Goal: Task Accomplishment & Management: Manage account settings

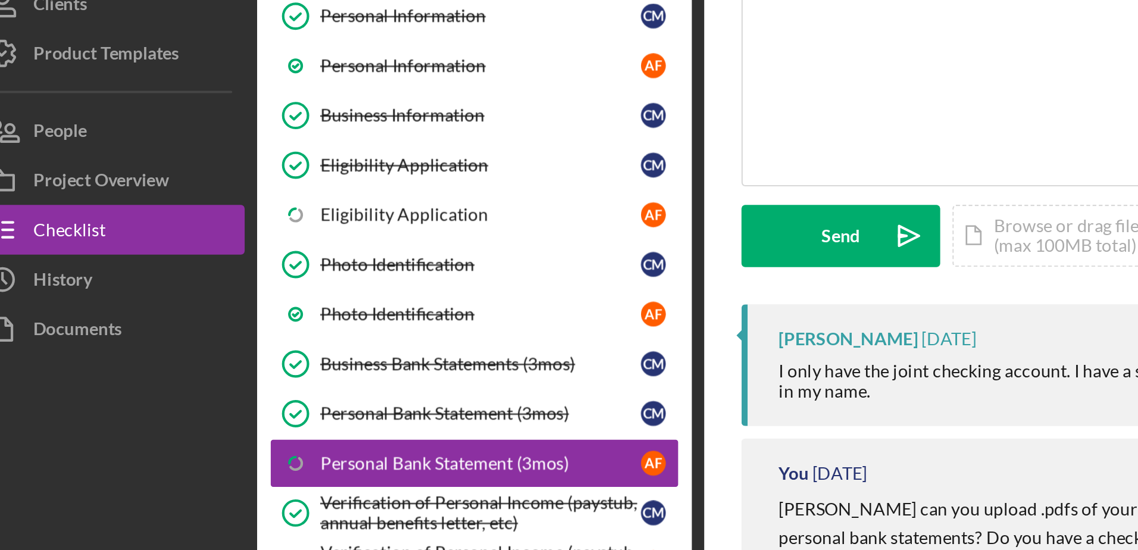
scroll to position [89, 0]
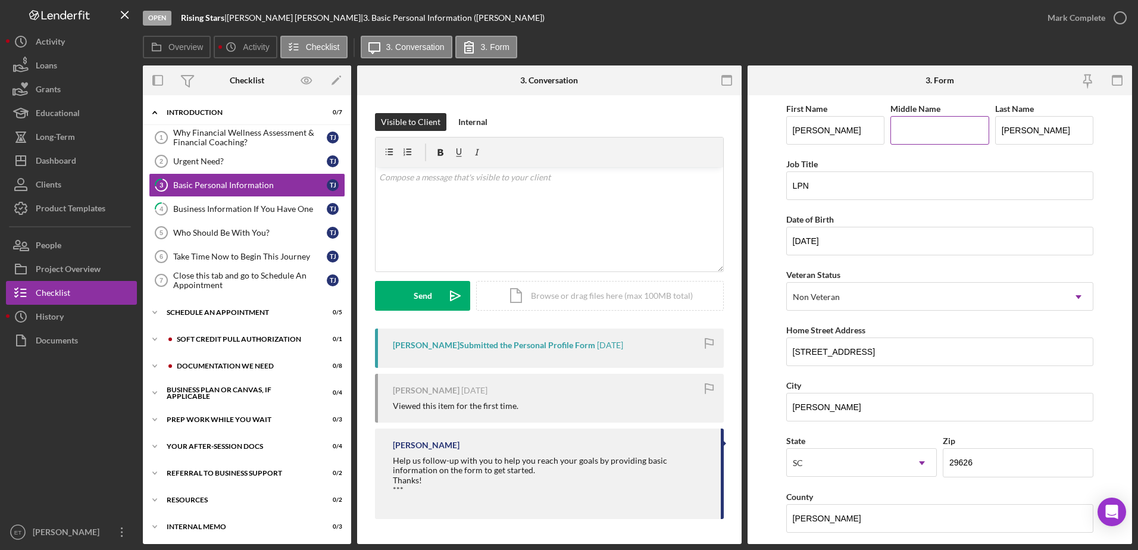
click at [915, 137] on input "Middle Name" at bounding box center [939, 130] width 99 height 29
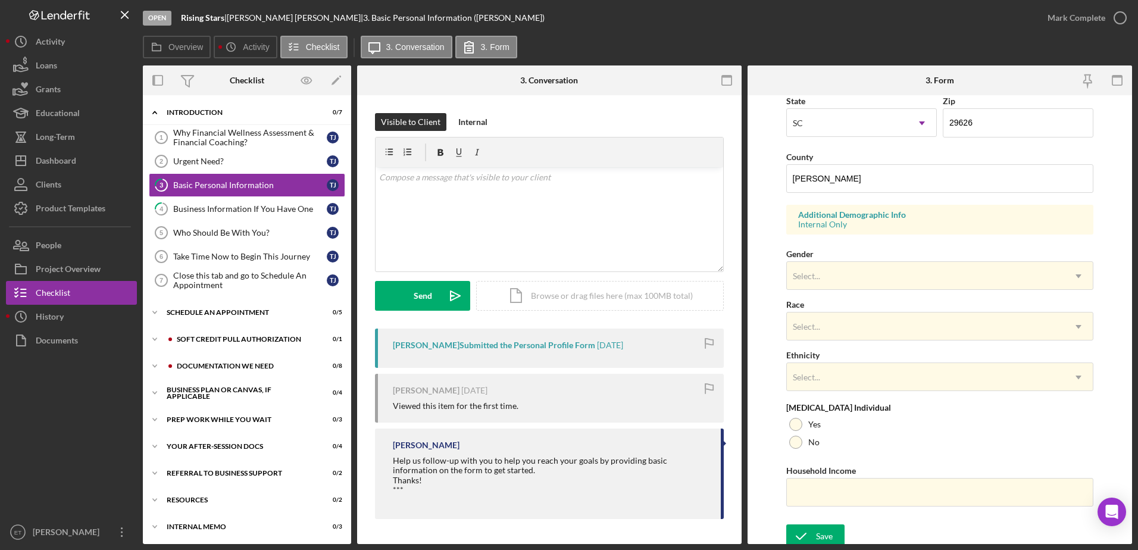
scroll to position [346, 0]
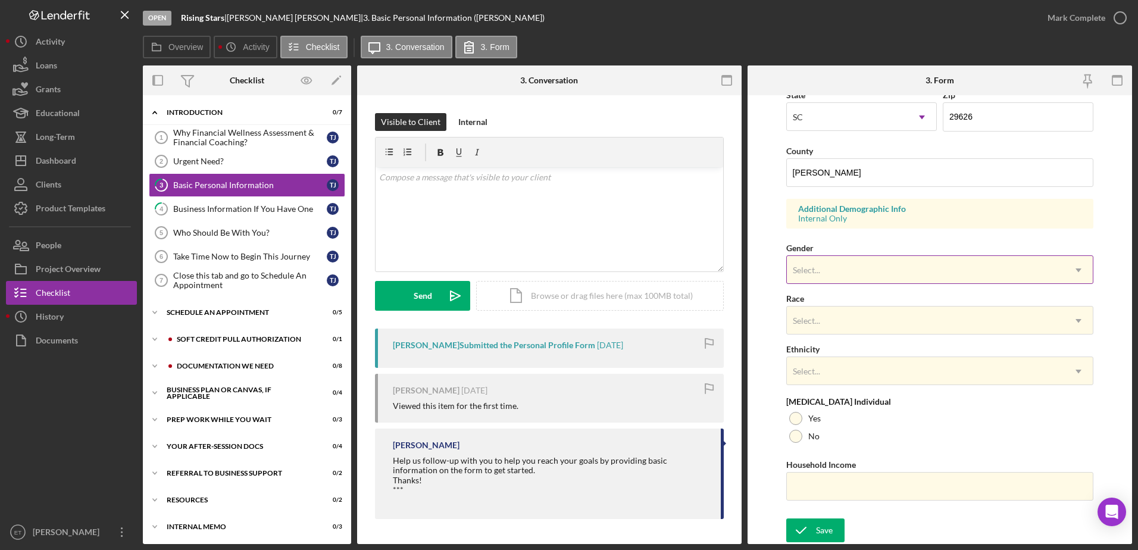
type input "Denise"
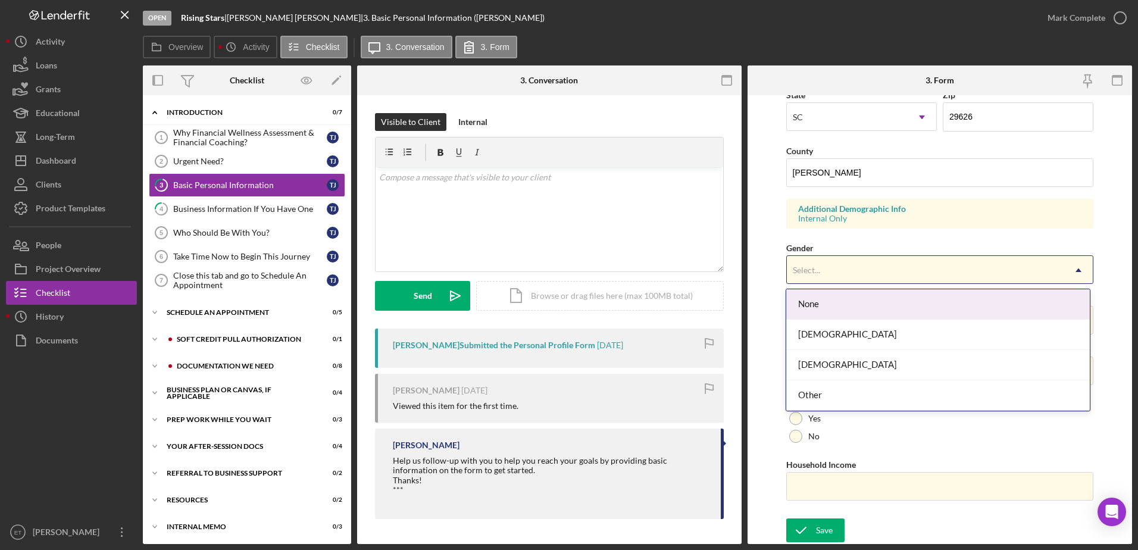
click at [877, 267] on div "Select..." at bounding box center [926, 270] width 278 height 27
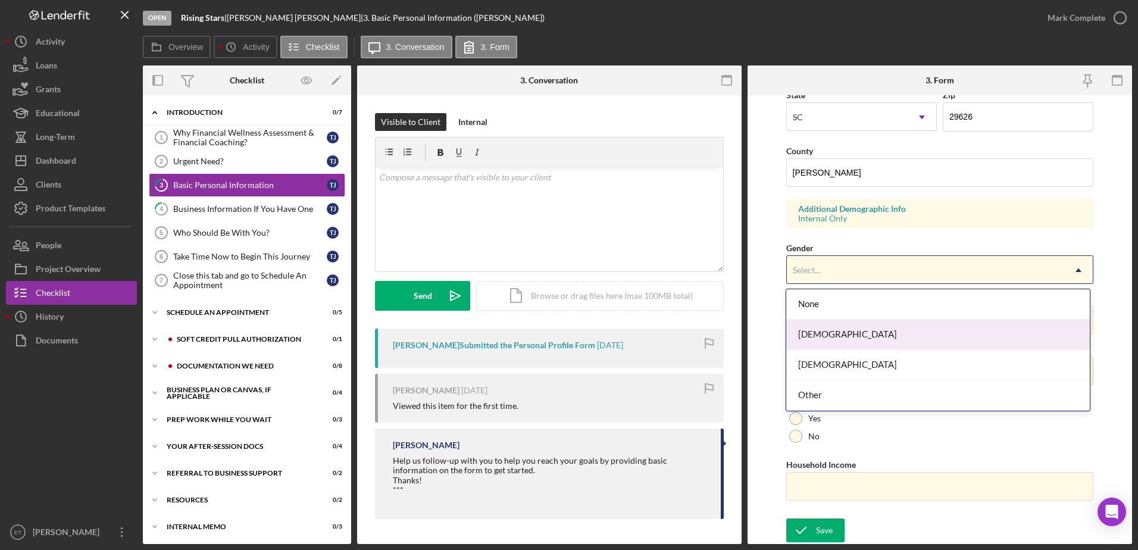
click at [868, 329] on div "Female" at bounding box center [938, 335] width 304 height 30
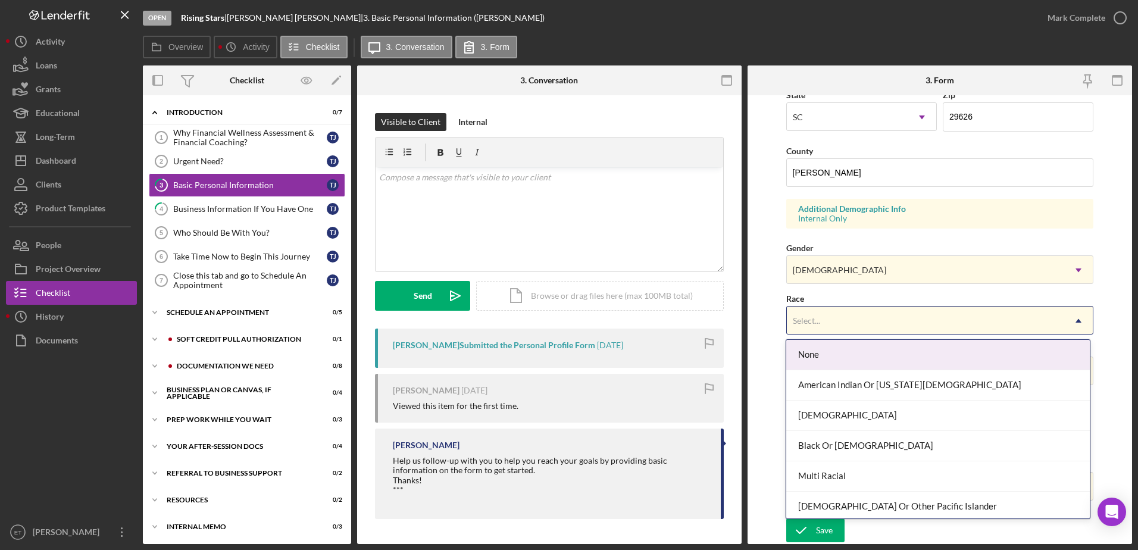
click at [868, 329] on div "Select..." at bounding box center [926, 320] width 278 height 27
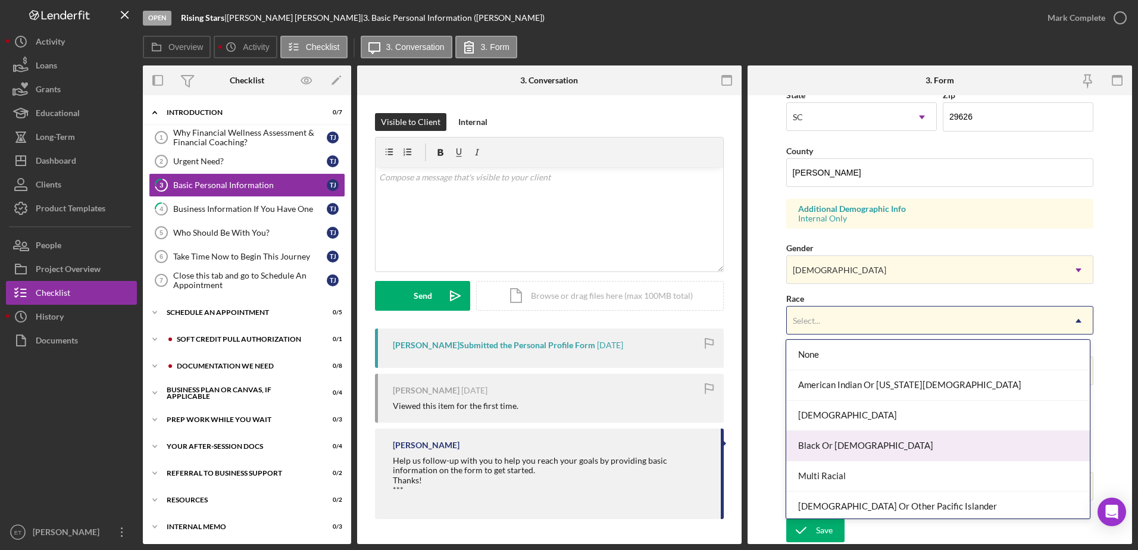
click at [880, 453] on div "Black Or African American" at bounding box center [938, 446] width 304 height 30
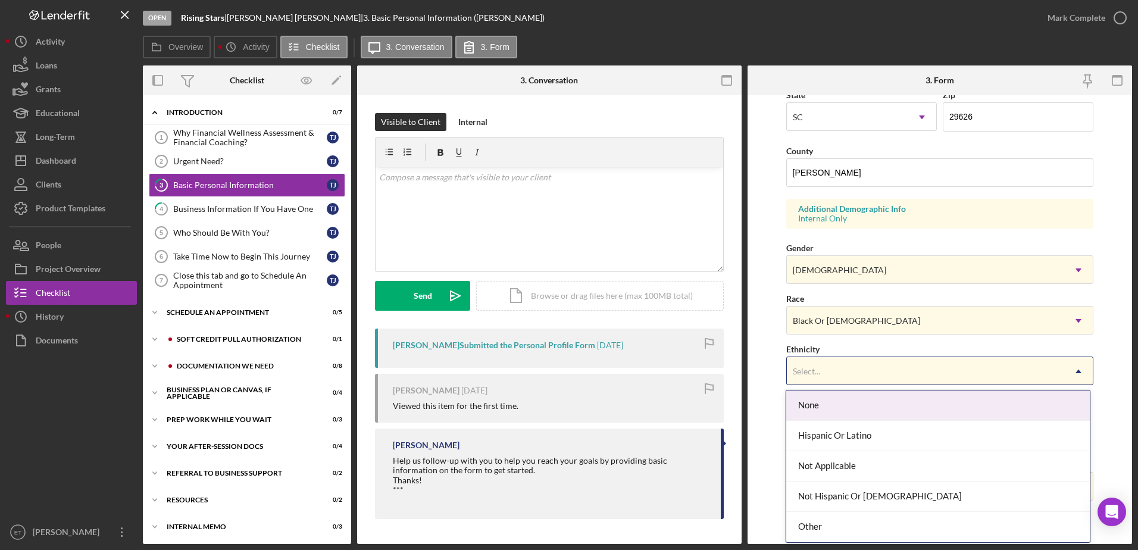
click at [871, 373] on div "Select..." at bounding box center [926, 371] width 278 height 27
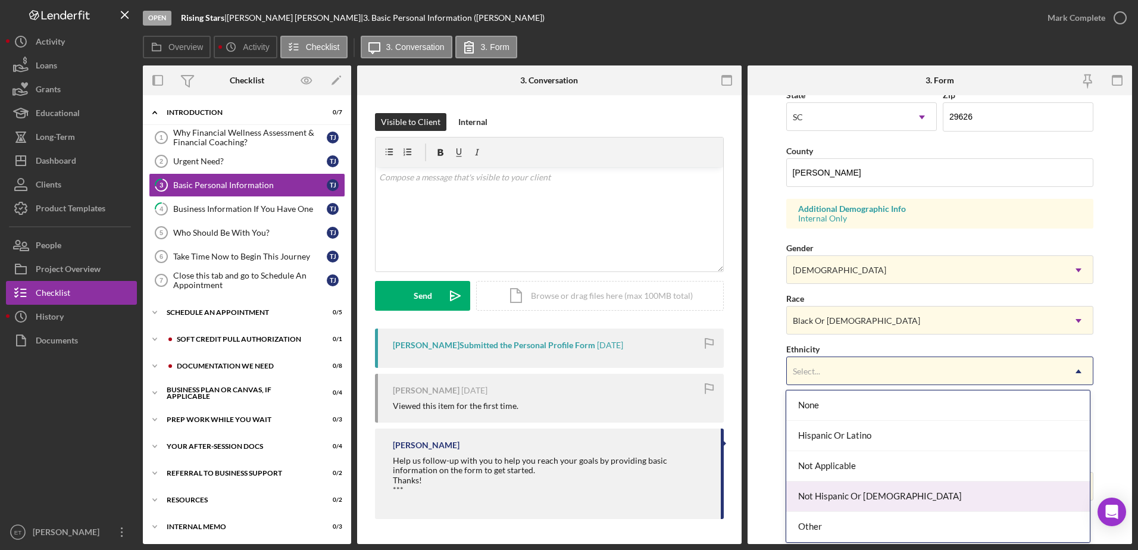
click at [878, 492] on div "Not Hispanic Or Latino" at bounding box center [938, 496] width 304 height 30
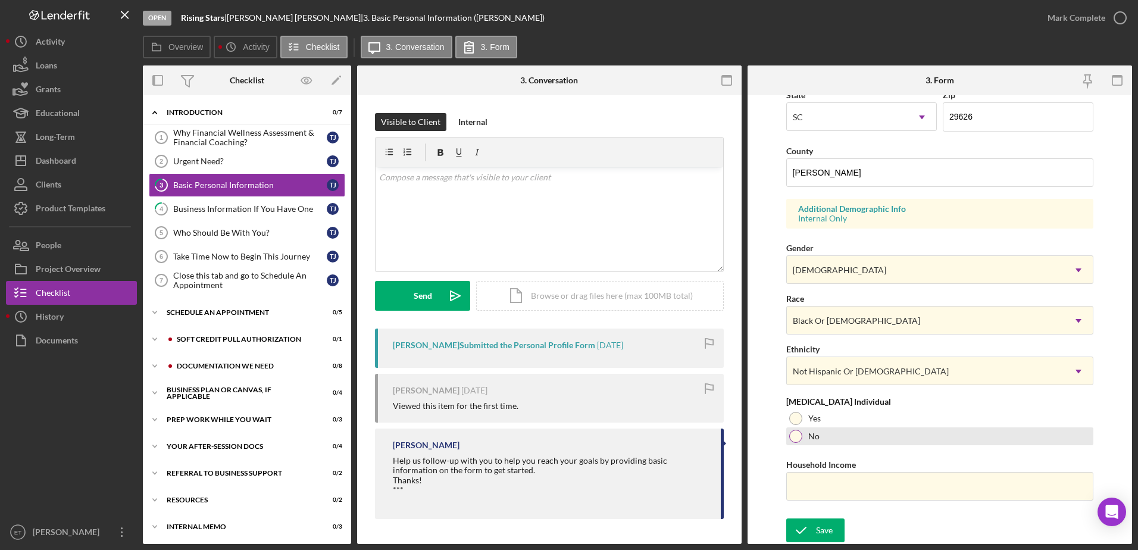
click at [799, 439] on div at bounding box center [795, 436] width 13 height 13
click at [852, 484] on input "Household Income" at bounding box center [940, 486] width 308 height 29
type input "$70,000"
click at [825, 531] on div "Save" at bounding box center [824, 530] width 17 height 24
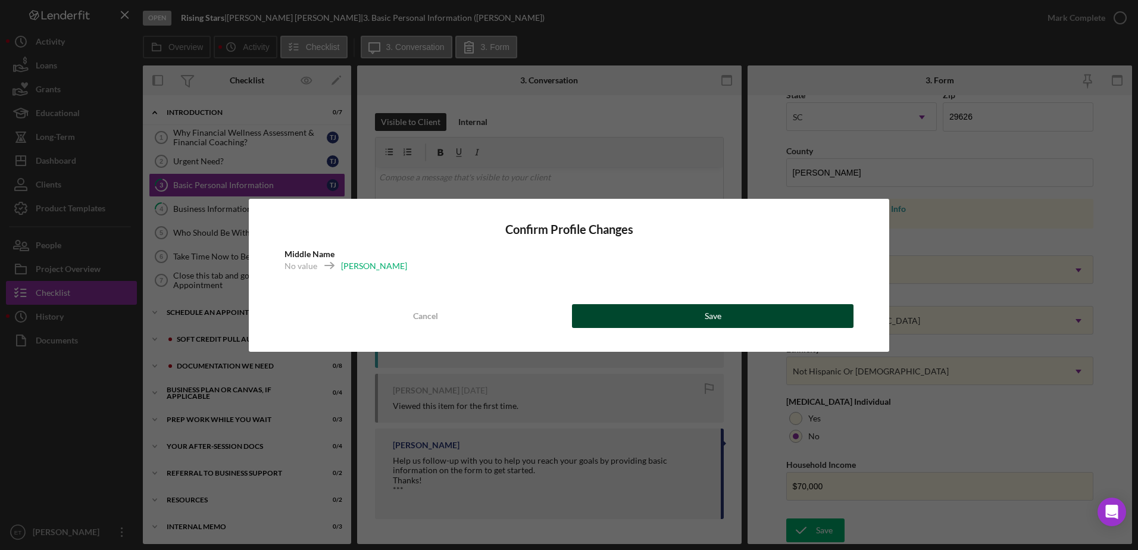
click at [759, 319] on button "Save" at bounding box center [713, 316] width 282 height 24
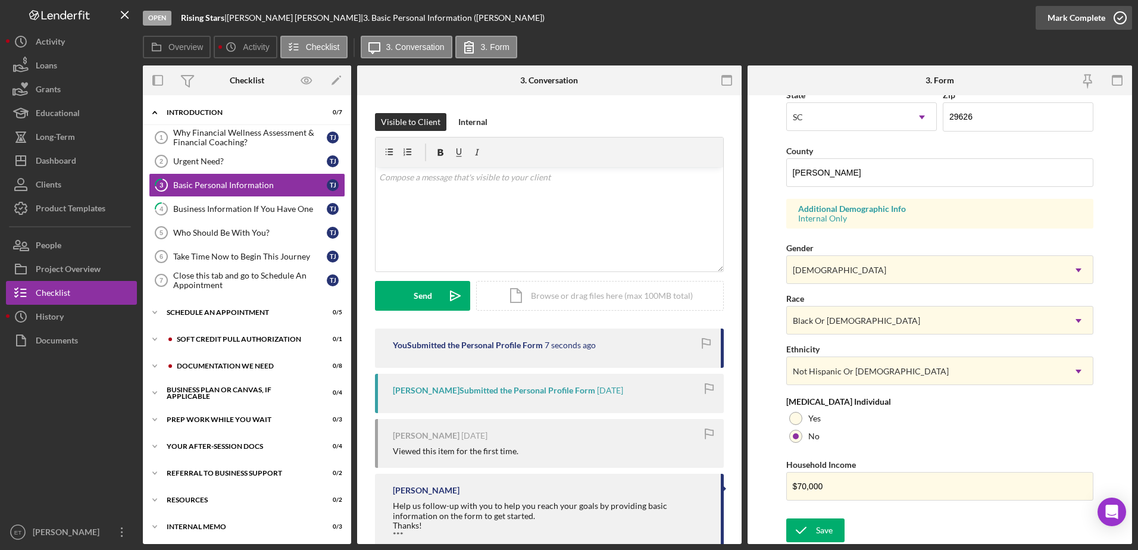
click at [1118, 20] on icon "button" at bounding box center [1120, 18] width 30 height 30
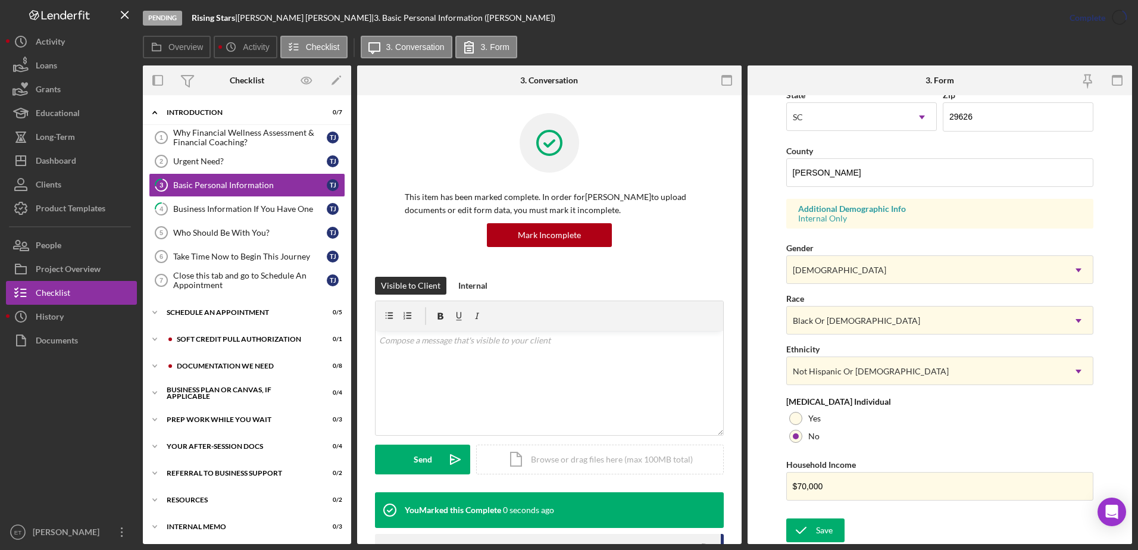
scroll to position [107, 0]
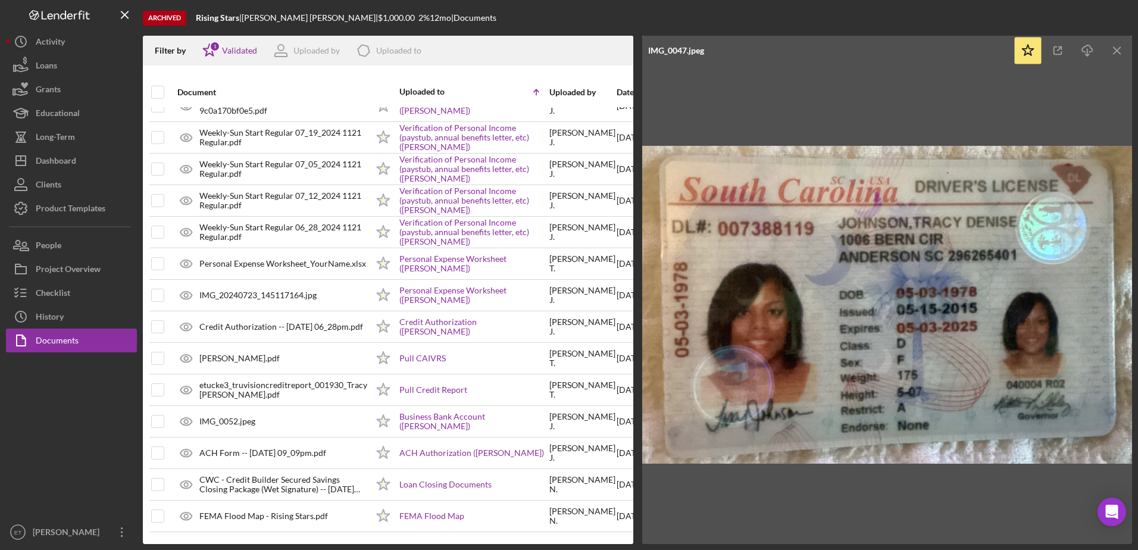
scroll to position [0, 17]
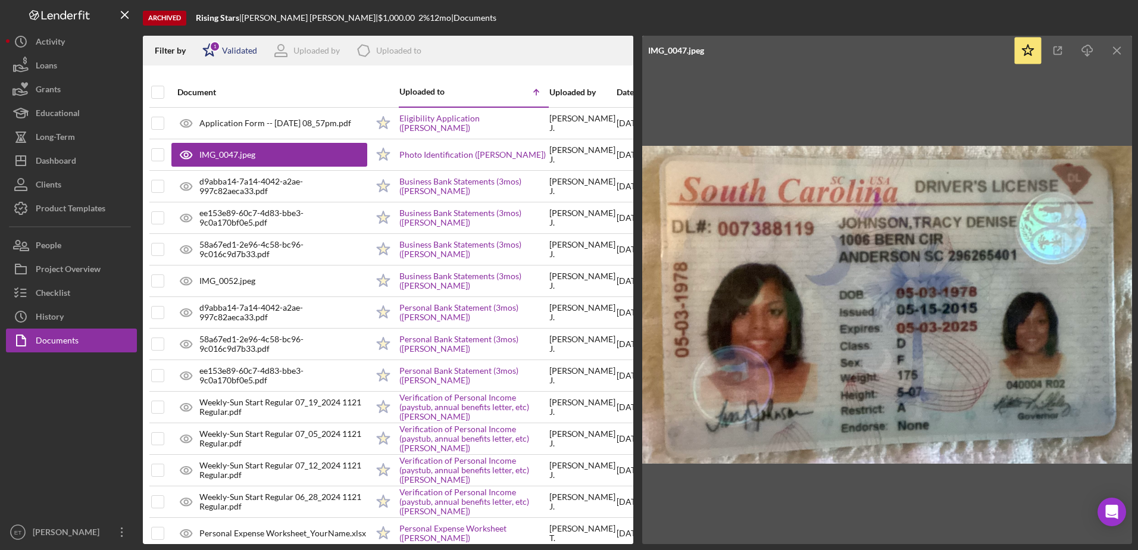
click at [210, 51] on icon "Icon/Star" at bounding box center [210, 51] width 30 height 30
click at [211, 114] on input "checkbox" at bounding box center [208, 114] width 12 height 12
checkbox input "true"
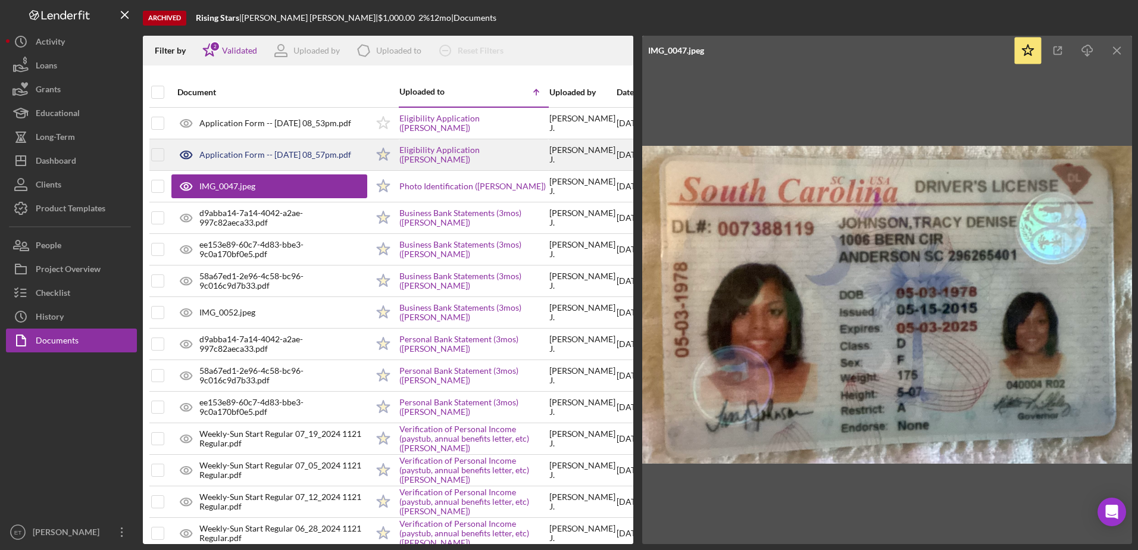
click at [237, 154] on div "Application Form -- [DATE] 08_57pm.pdf" at bounding box center [275, 155] width 152 height 10
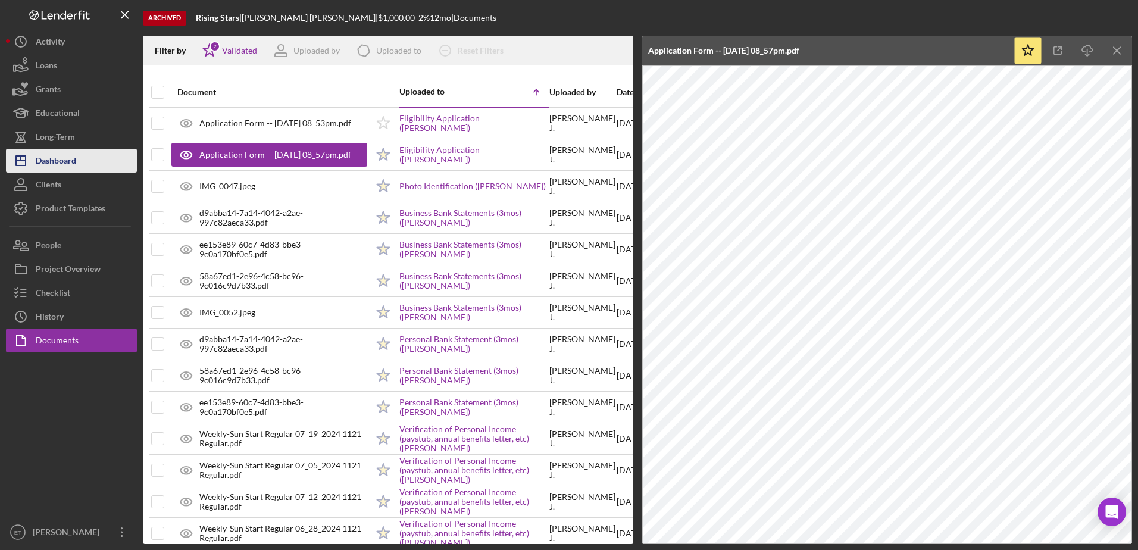
click at [83, 160] on button "Icon/Dashboard Dashboard" at bounding box center [71, 161] width 131 height 24
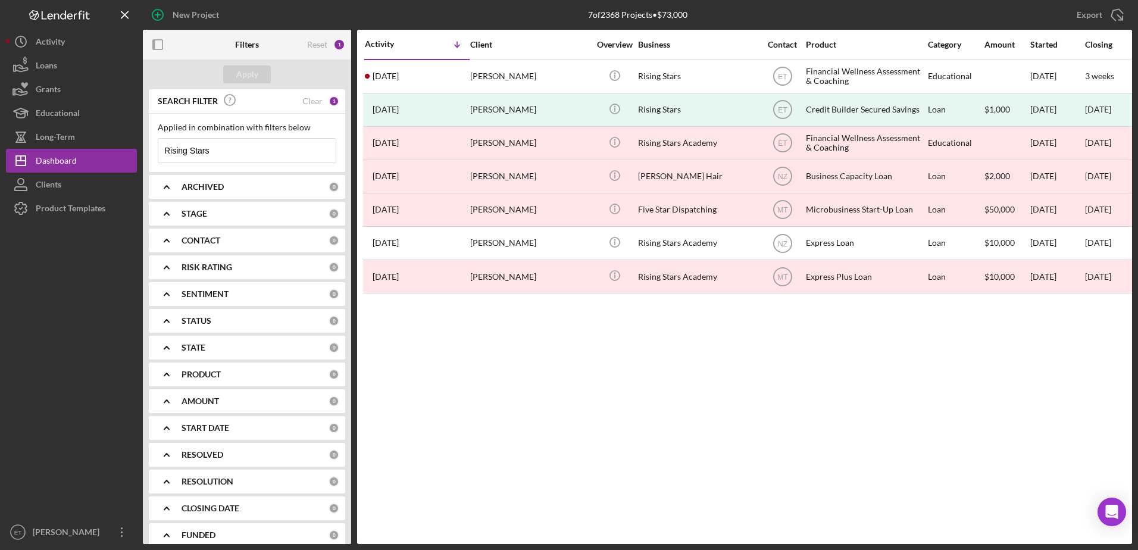
click at [218, 151] on input "Rising Stars" at bounding box center [246, 151] width 177 height 24
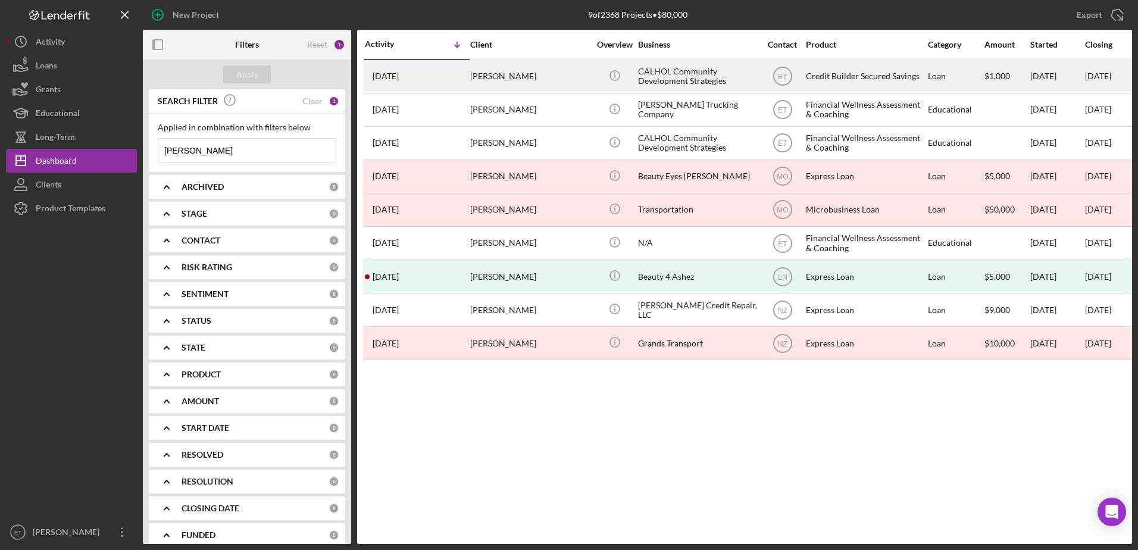
type input "[PERSON_NAME]"
click at [703, 78] on div "CALHOL Community Development Strategies" at bounding box center [697, 77] width 119 height 32
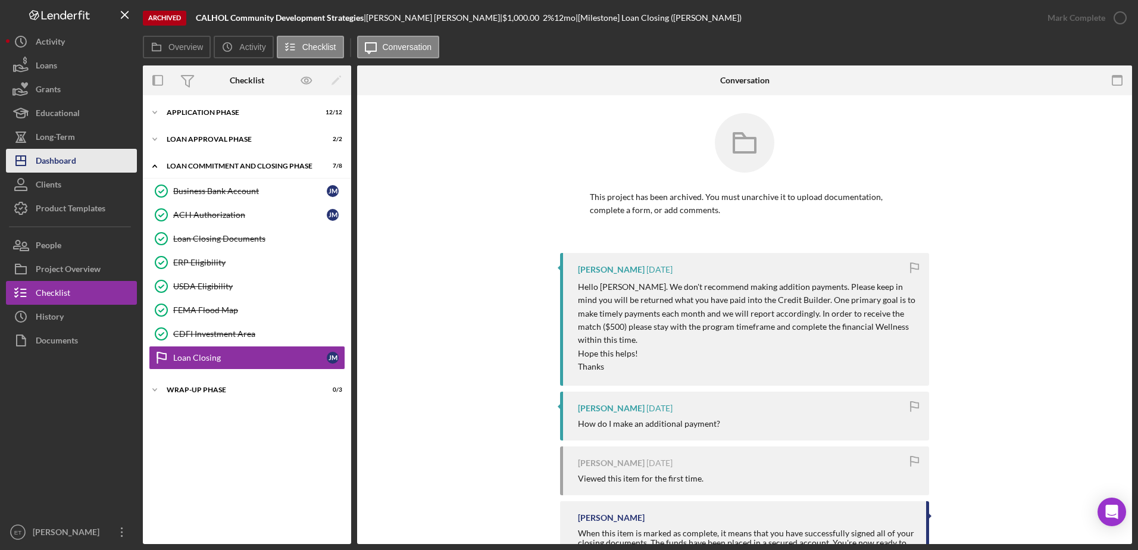
click at [61, 163] on div "Dashboard" at bounding box center [56, 162] width 40 height 27
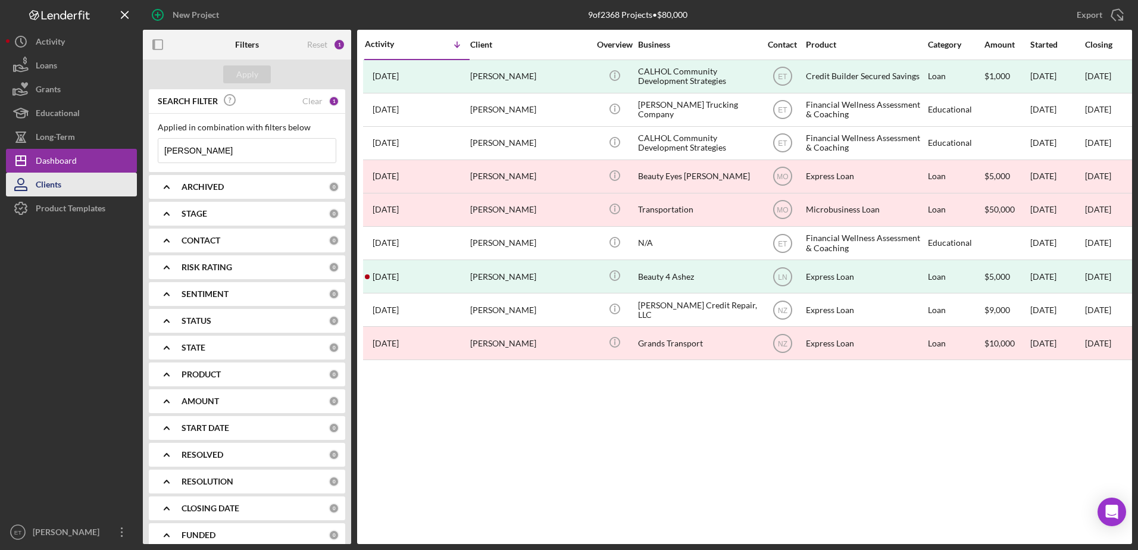
click at [76, 188] on button "Clients" at bounding box center [71, 185] width 131 height 24
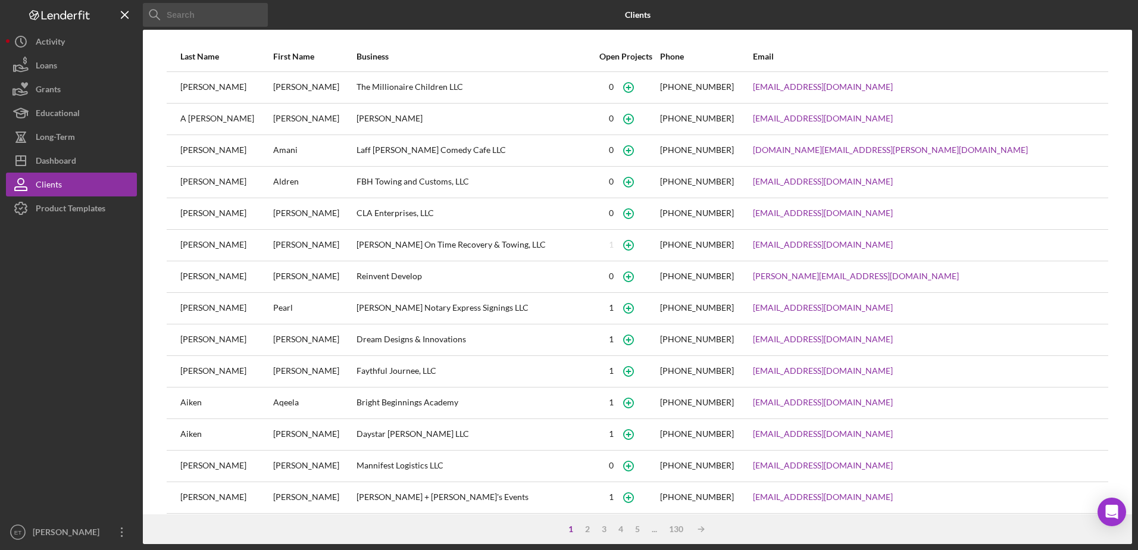
click at [181, 20] on input at bounding box center [205, 15] width 125 height 24
type input "[PERSON_NAME]"
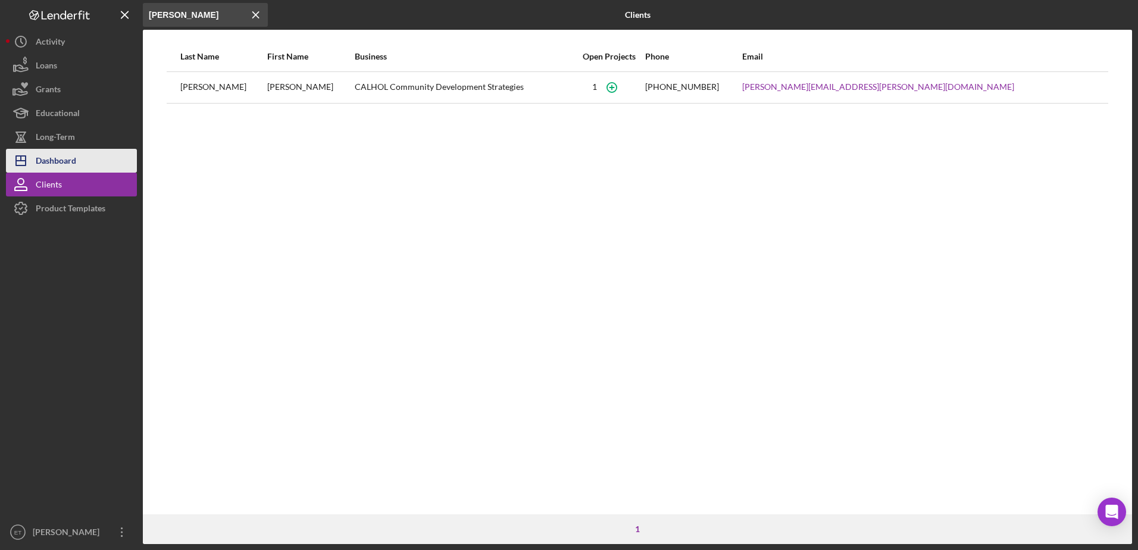
click at [71, 161] on div "Dashboard" at bounding box center [56, 162] width 40 height 27
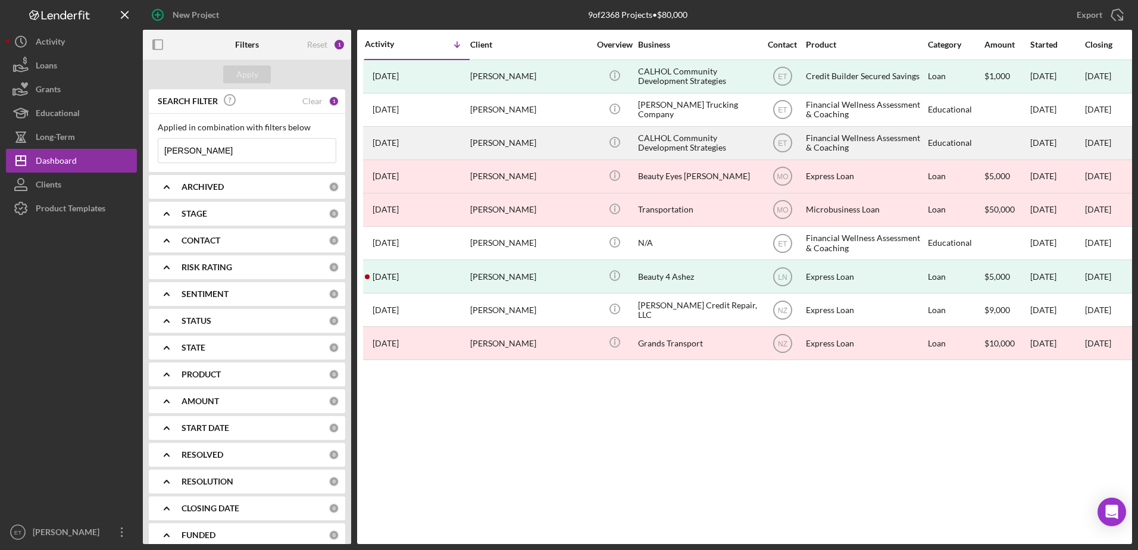
click at [689, 142] on div "CALHOL Community Development Strategies" at bounding box center [697, 143] width 119 height 32
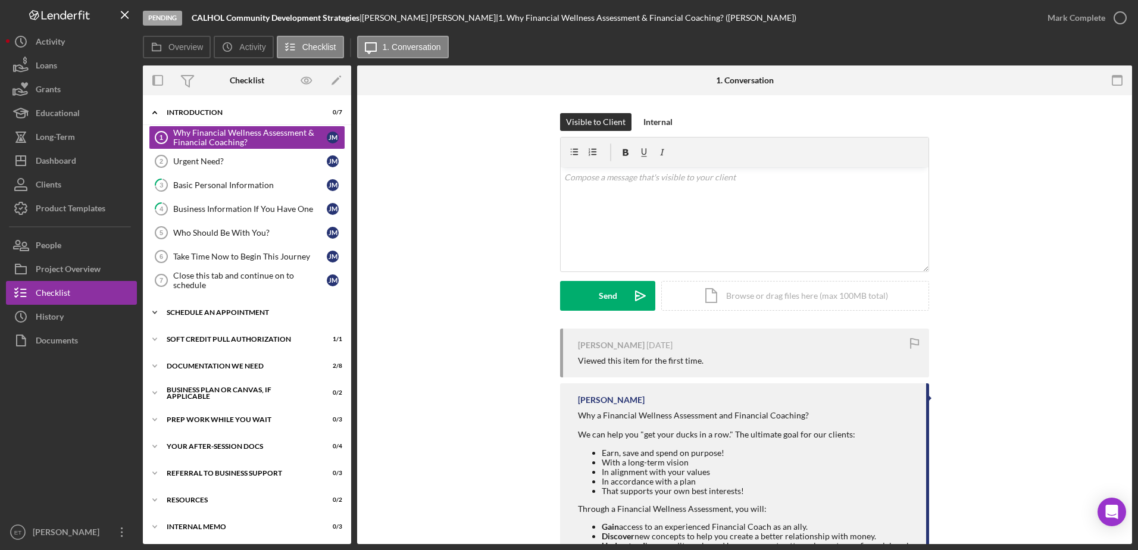
click at [237, 314] on div "Schedule An Appointment" at bounding box center [252, 312] width 170 height 7
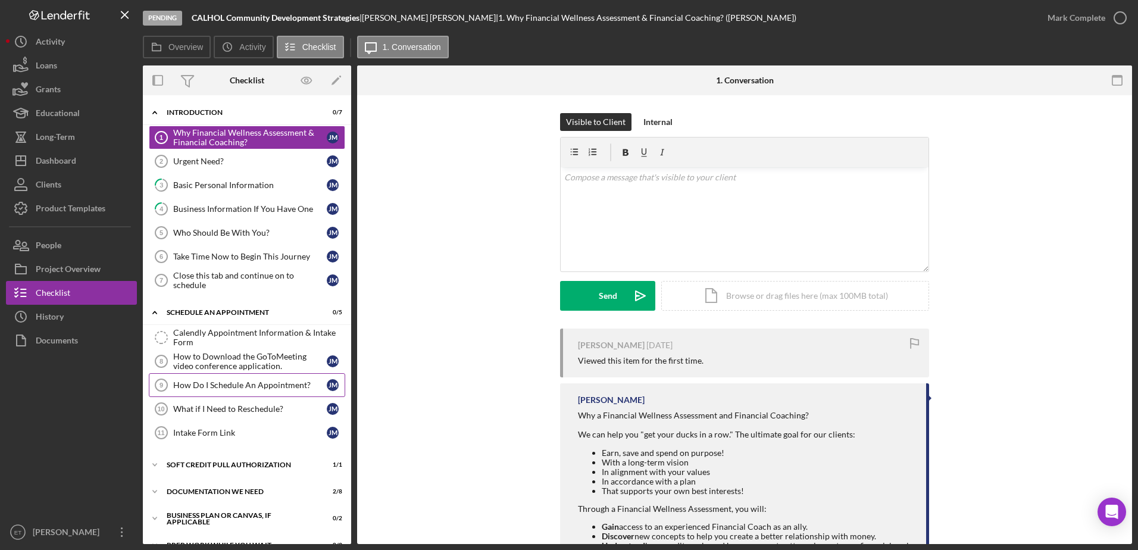
click at [245, 387] on div "How Do I Schedule An Appointment?" at bounding box center [250, 385] width 154 height 10
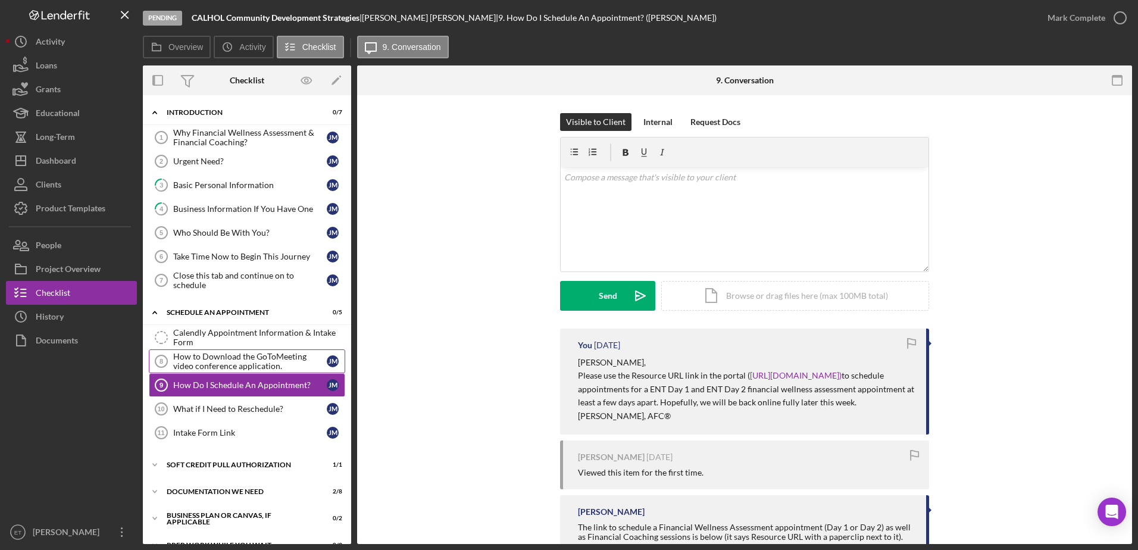
click at [258, 364] on div "How to Download the GoToMeeting video conference application." at bounding box center [250, 361] width 154 height 19
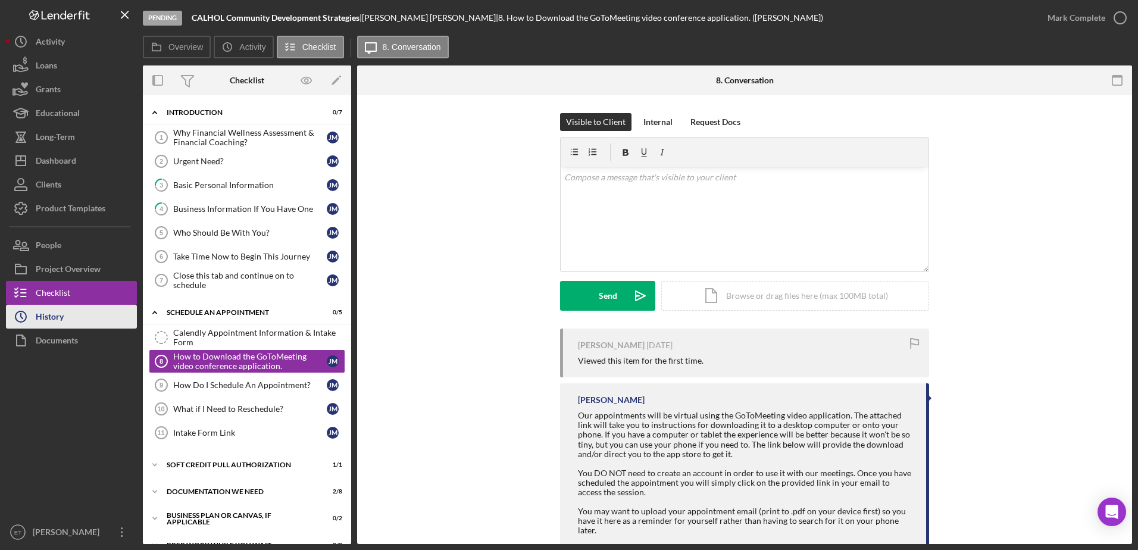
click at [51, 324] on div "History" at bounding box center [50, 318] width 28 height 27
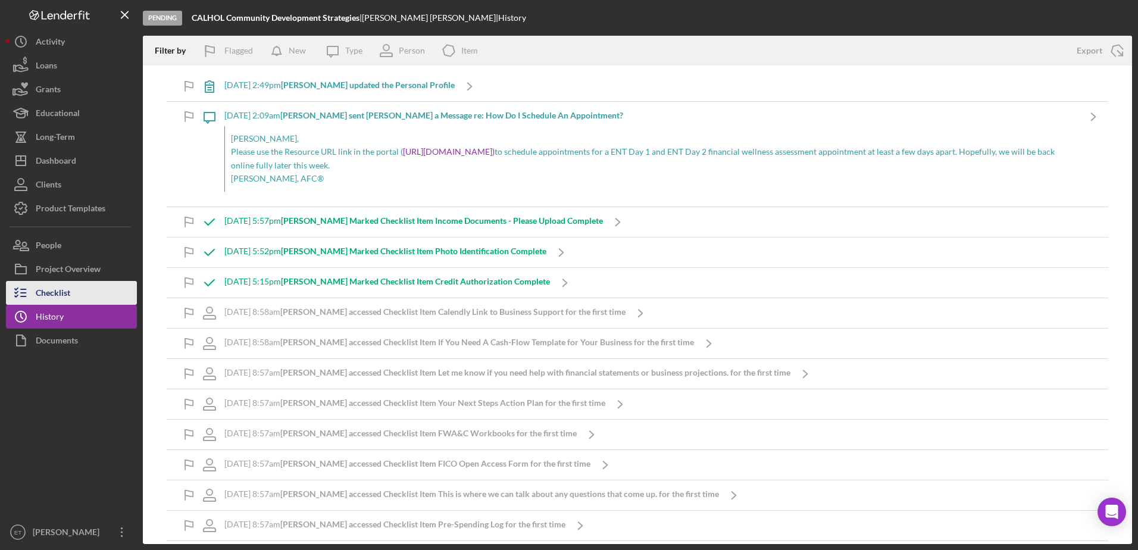
click at [73, 293] on button "Checklist" at bounding box center [71, 293] width 131 height 24
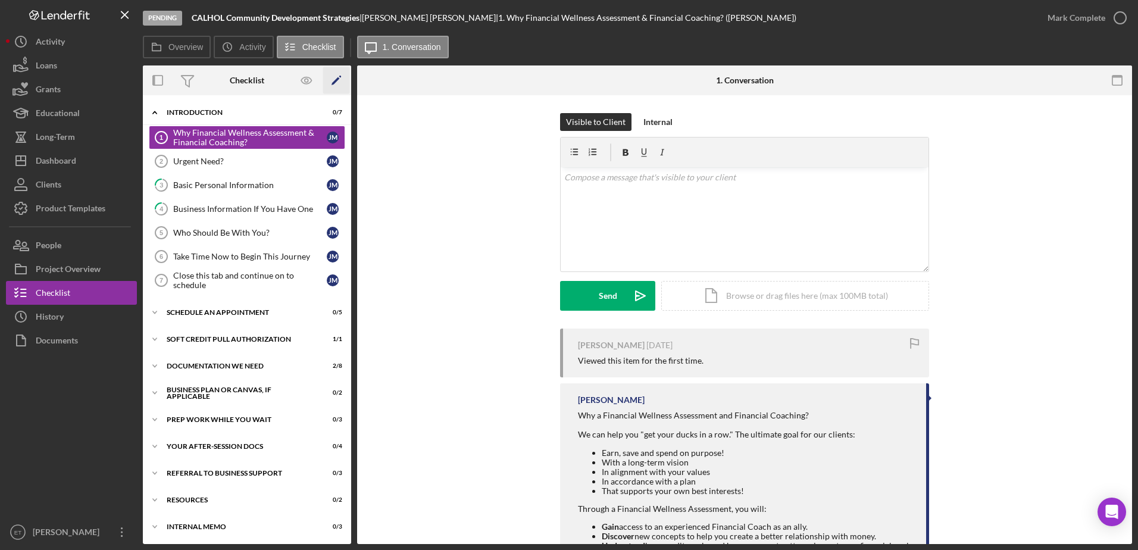
click at [336, 85] on icon "Icon/Edit" at bounding box center [336, 80] width 27 height 27
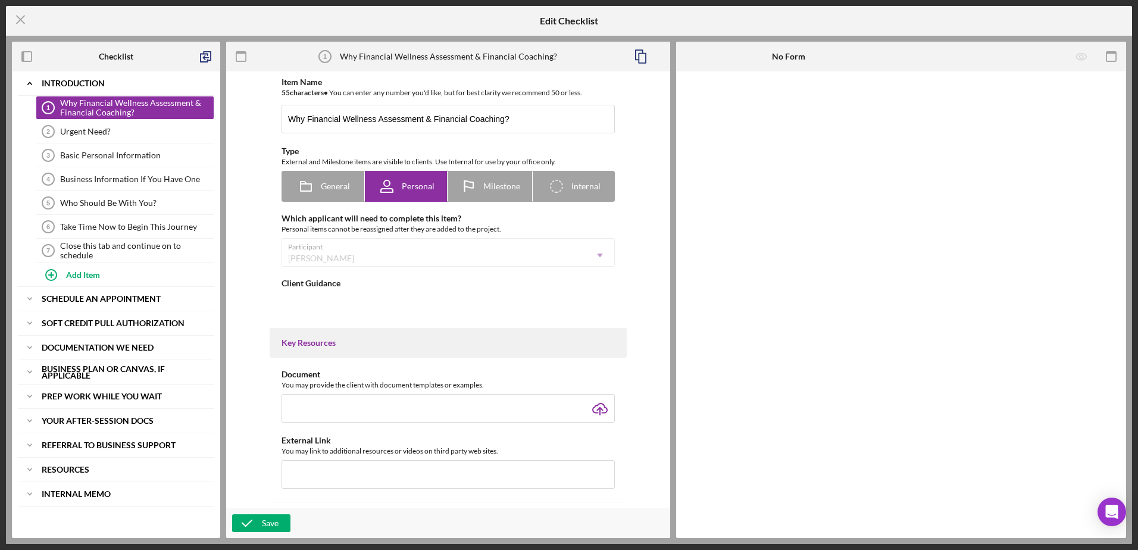
type textarea "<div>Why a Financial Wellness Assessment and Financial Coaching?<br><br>We can …"
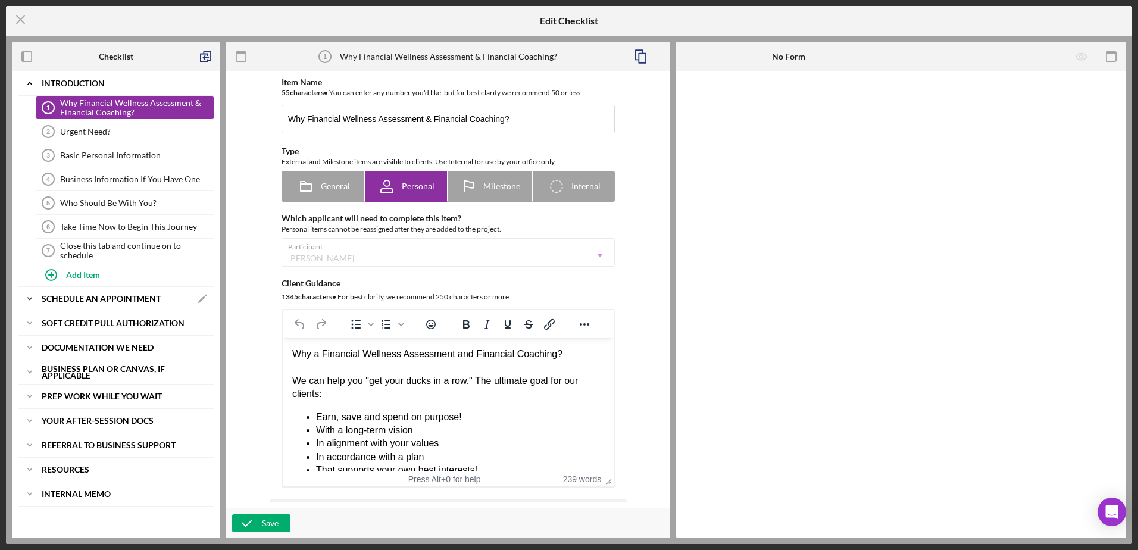
click at [112, 297] on b "Schedule An Appointment" at bounding box center [101, 298] width 119 height 7
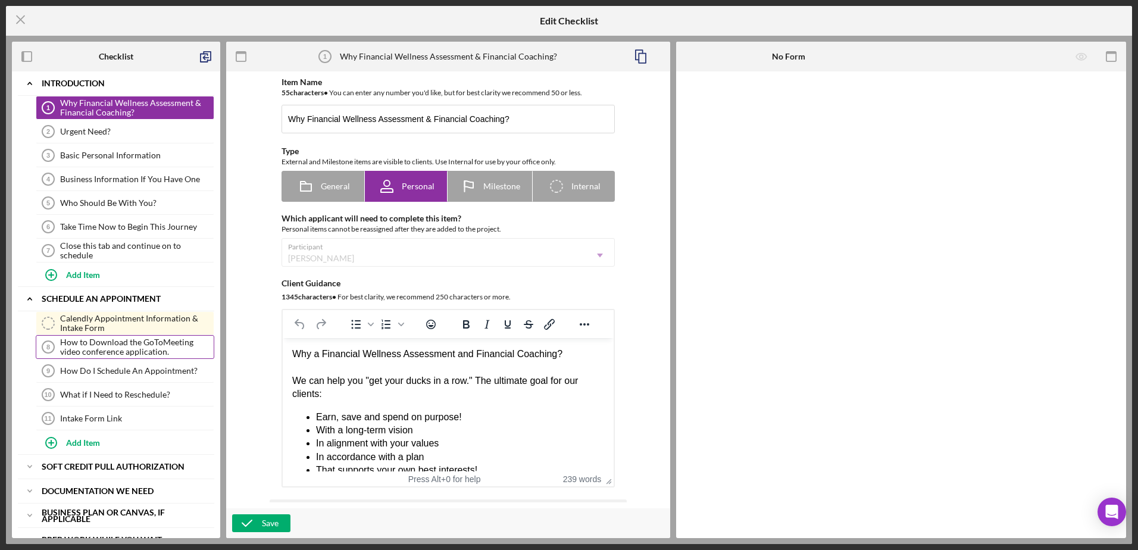
click at [124, 349] on div "How to Download the GoToMeeting video conference application." at bounding box center [137, 346] width 154 height 19
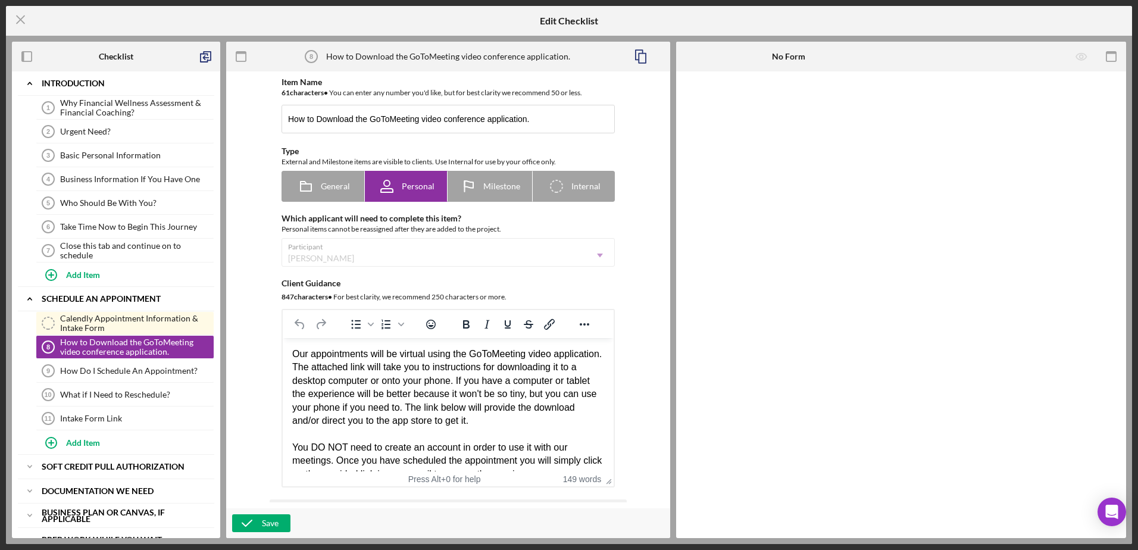
click at [454, 355] on div "Our appointments will be virtual using the GoToMeeting video application. The a…" at bounding box center [448, 388] width 312 height 80
click at [579, 357] on div "Our appointments will be virtual using the Zoom video application. The attached…" at bounding box center [448, 388] width 312 height 80
click at [574, 354] on div "Our appointments will be virtual using the Zoom video application. The attached…" at bounding box center [448, 388] width 312 height 80
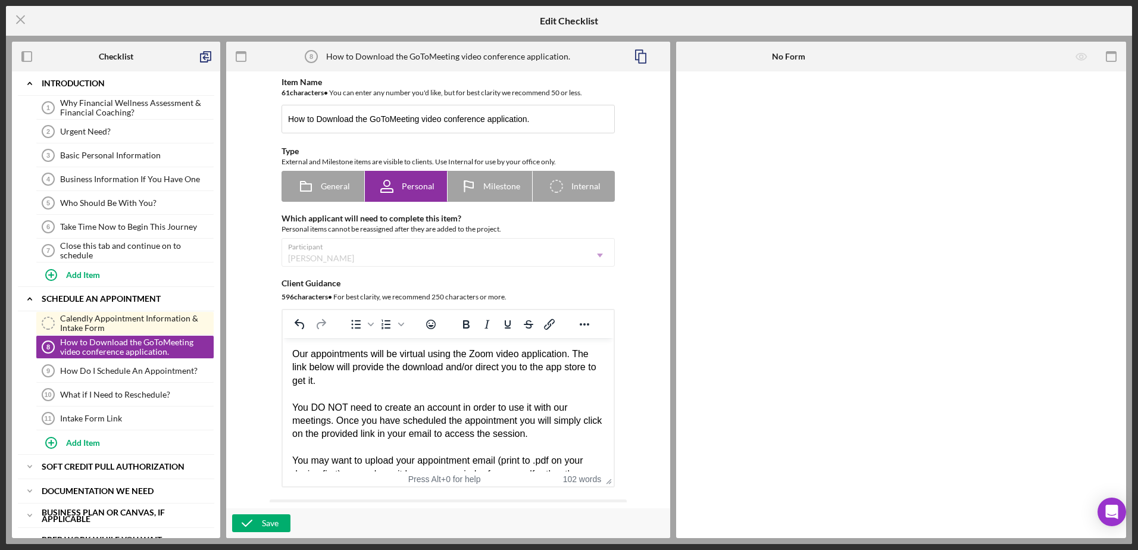
click at [354, 367] on div "Our appointments will be virtual using the Zoom video application. The link bel…" at bounding box center [448, 368] width 312 height 40
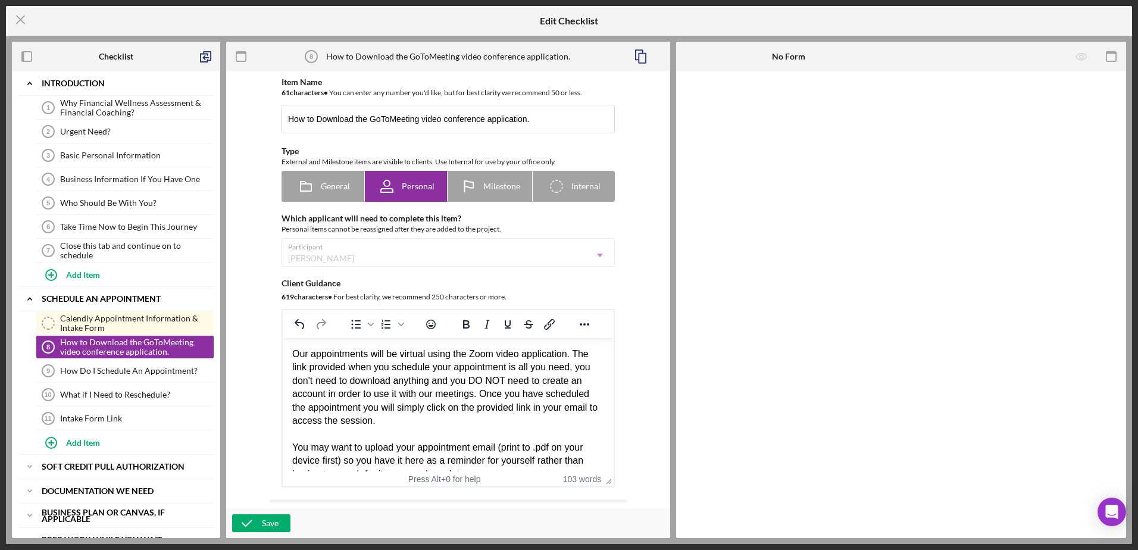
click at [481, 395] on div "Our appointments will be virtual using the Zoom video application. The link pro…" at bounding box center [448, 388] width 312 height 80
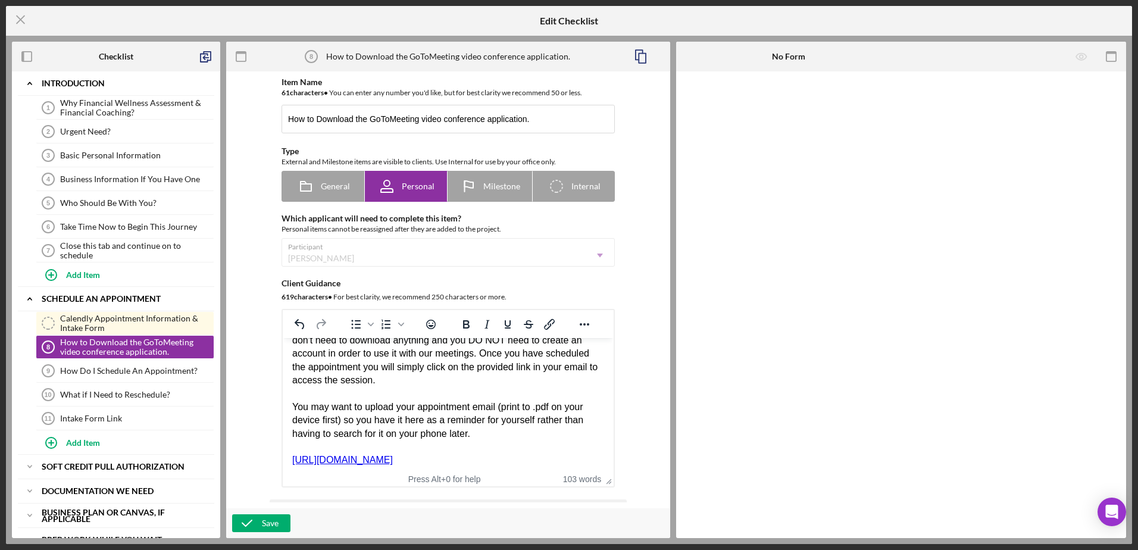
scroll to position [46, 0]
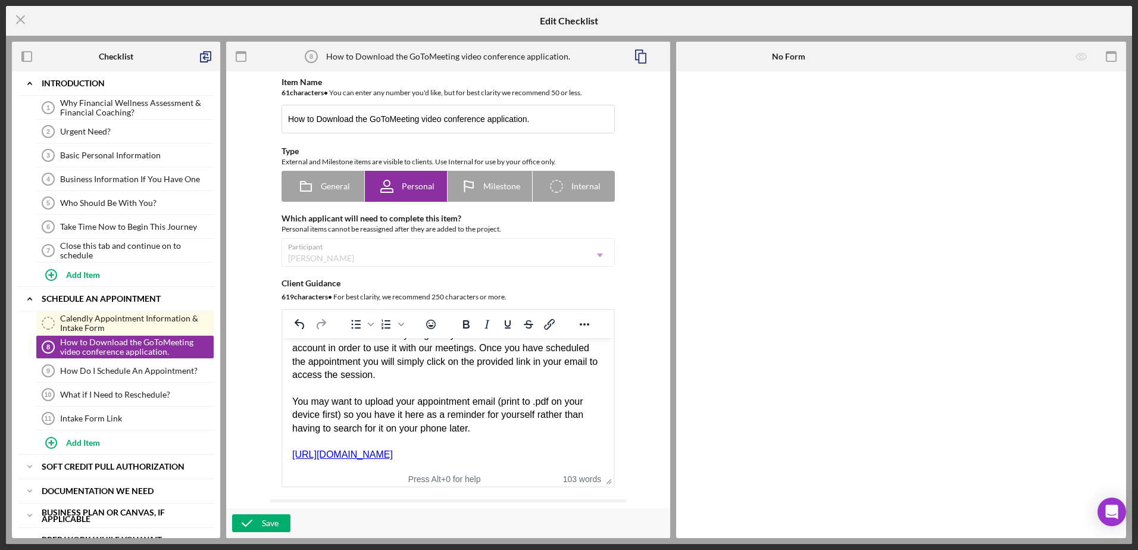
click at [292, 390] on html "Our appointments will be virtual using the Zoom video application. The link pro…" at bounding box center [448, 381] width 331 height 179
click at [292, 441] on div "Rich Text Area. Press ALT-0 for help." at bounding box center [448, 441] width 312 height 13
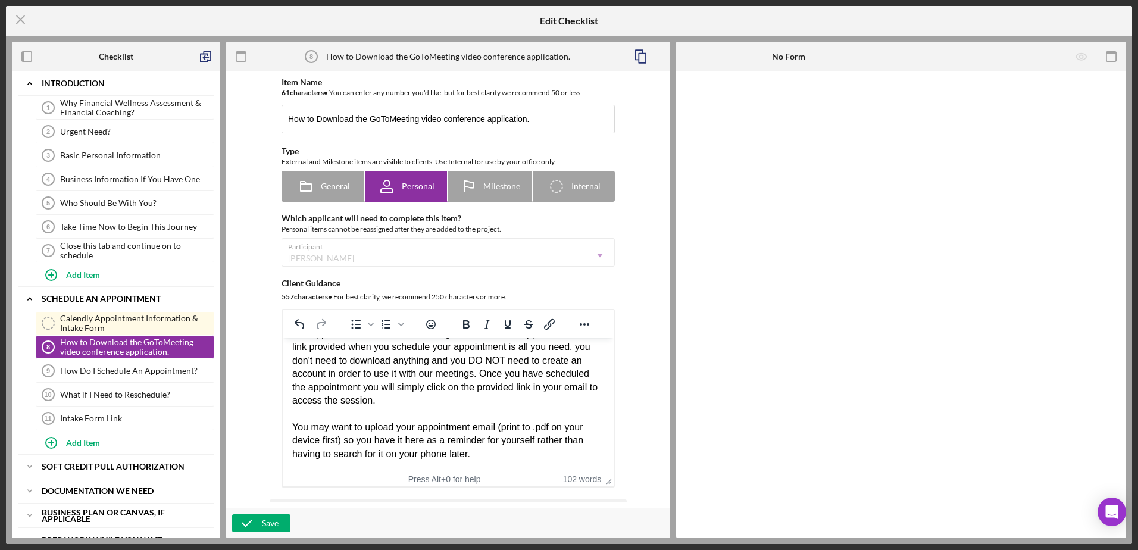
scroll to position [27, 0]
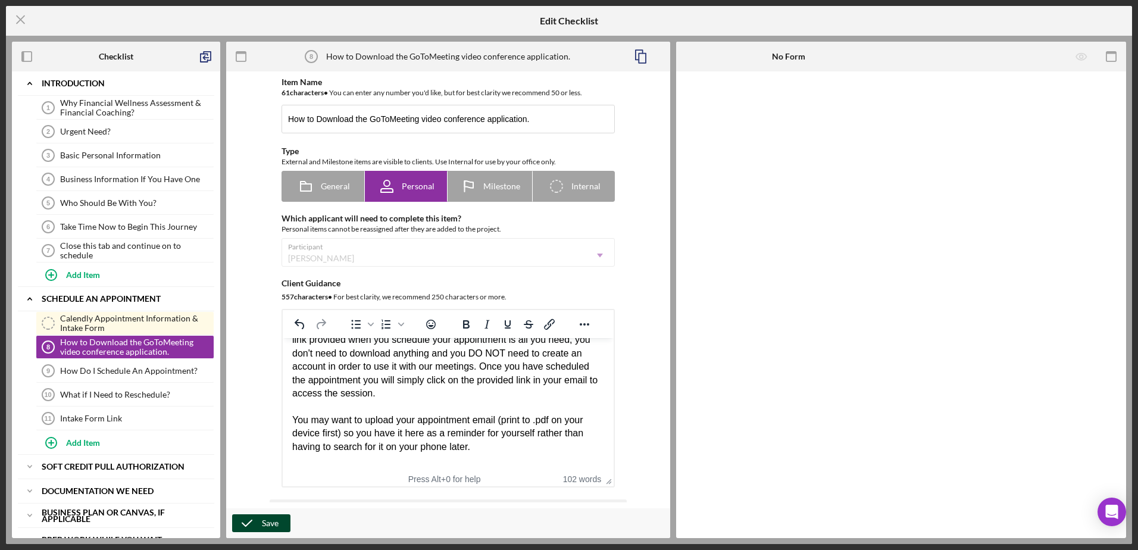
click at [280, 524] on button "Save" at bounding box center [261, 523] width 58 height 18
click at [315, 117] on input "How to Download the GoToMeeting video conference application." at bounding box center [448, 119] width 333 height 29
click at [446, 124] on input "How to video conference application." at bounding box center [448, 119] width 333 height 29
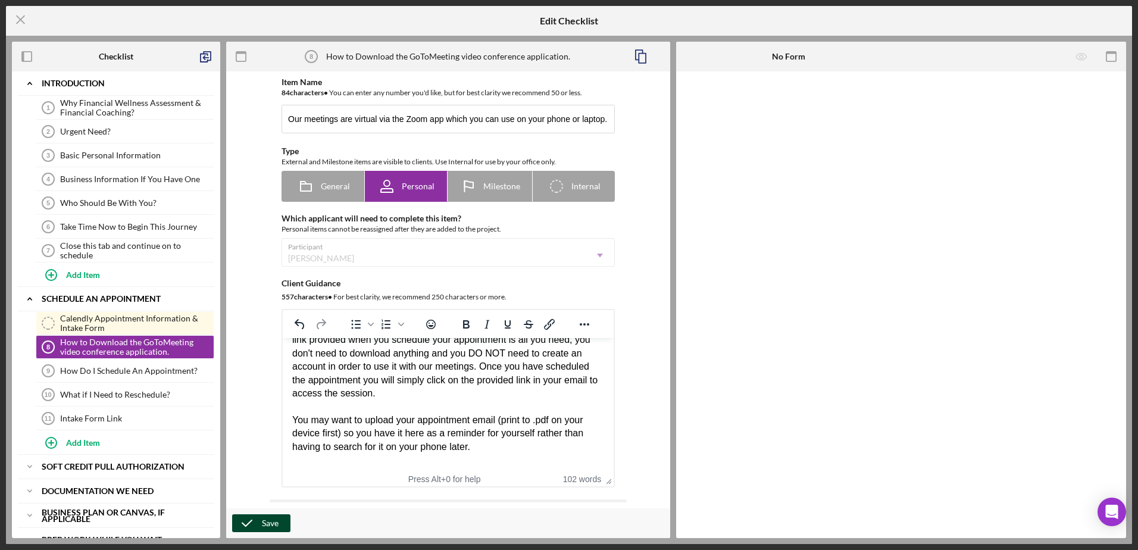
click at [276, 526] on div "Save" at bounding box center [270, 523] width 17 height 18
click at [443, 118] on input "Our meetings are virtual via the Zoom app which you can use on your phone or la…" at bounding box center [448, 119] width 333 height 29
click at [268, 529] on div "Save" at bounding box center [270, 523] width 17 height 18
click at [406, 120] on input "Our meetings are virtual via the Zoom app." at bounding box center [448, 119] width 333 height 29
click at [436, 119] on input "Our meetings are virtual via Zoom app." at bounding box center [448, 119] width 333 height 29
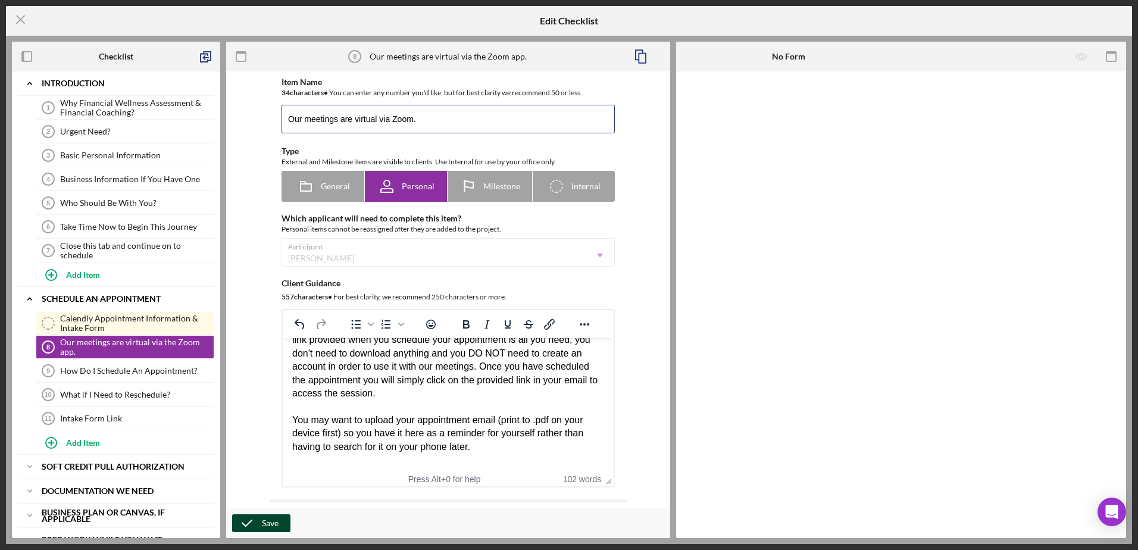
type input "Our meetings are virtual via Zoom."
click at [278, 519] on div "Save" at bounding box center [270, 523] width 17 height 18
click at [136, 373] on div "How Do I Schedule An Appointment?" at bounding box center [137, 371] width 154 height 10
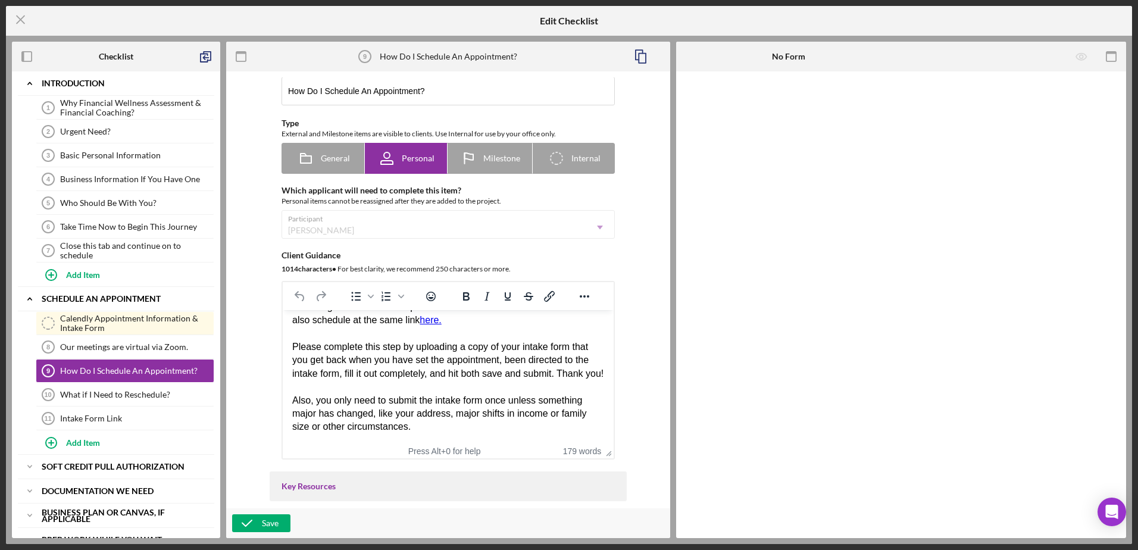
scroll to position [29, 0]
click at [276, 527] on div "Save" at bounding box center [270, 523] width 17 height 18
click at [129, 352] on div "Our meetings are virtual via Zoom." at bounding box center [137, 347] width 154 height 10
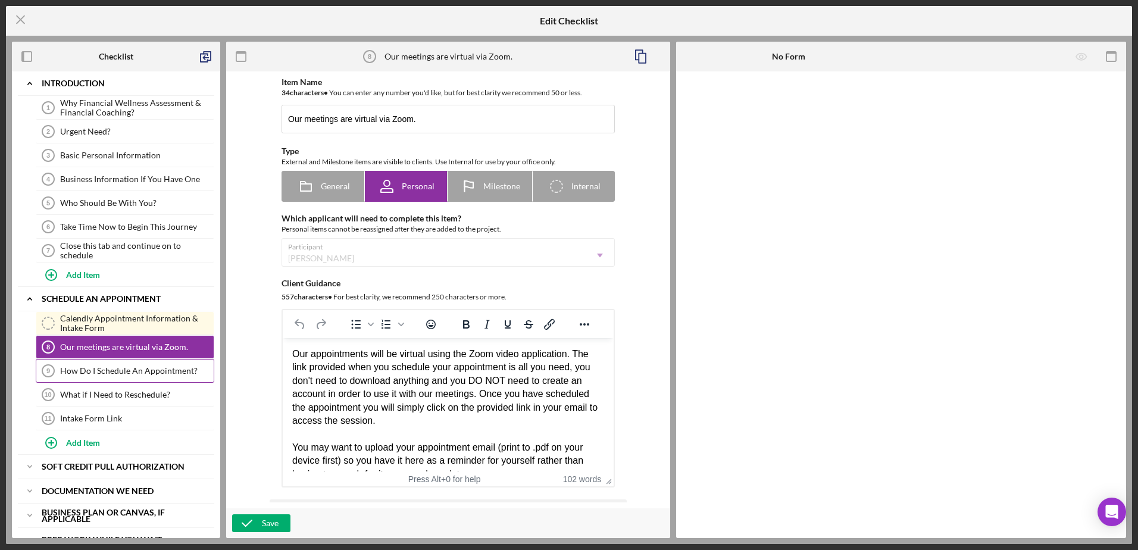
click at [109, 370] on div "How Do I Schedule An Appointment?" at bounding box center [137, 371] width 154 height 10
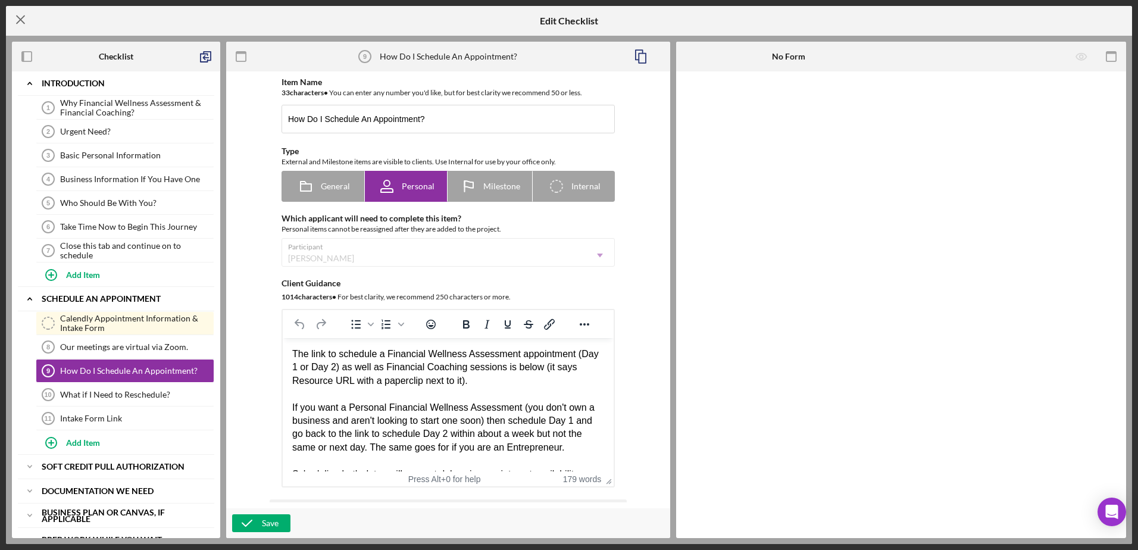
click at [24, 20] on icon "Icon/Menu Close" at bounding box center [21, 20] width 30 height 30
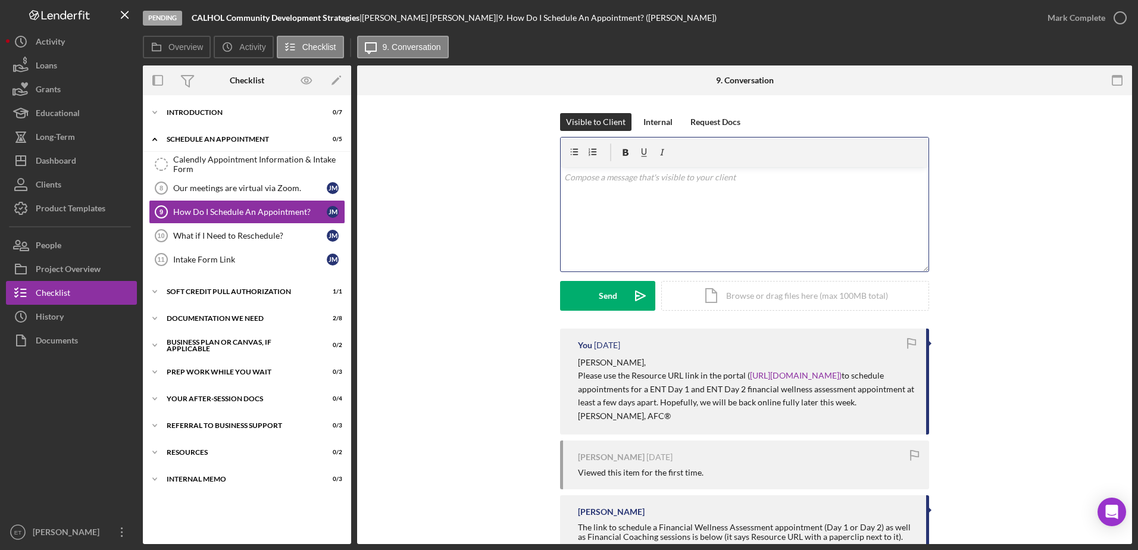
click at [601, 205] on div "v Color teal Color pink Remove color Add row above Add row below Add column bef…" at bounding box center [745, 219] width 368 height 104
click at [222, 396] on div "Your After-Session Docs" at bounding box center [252, 398] width 170 height 7
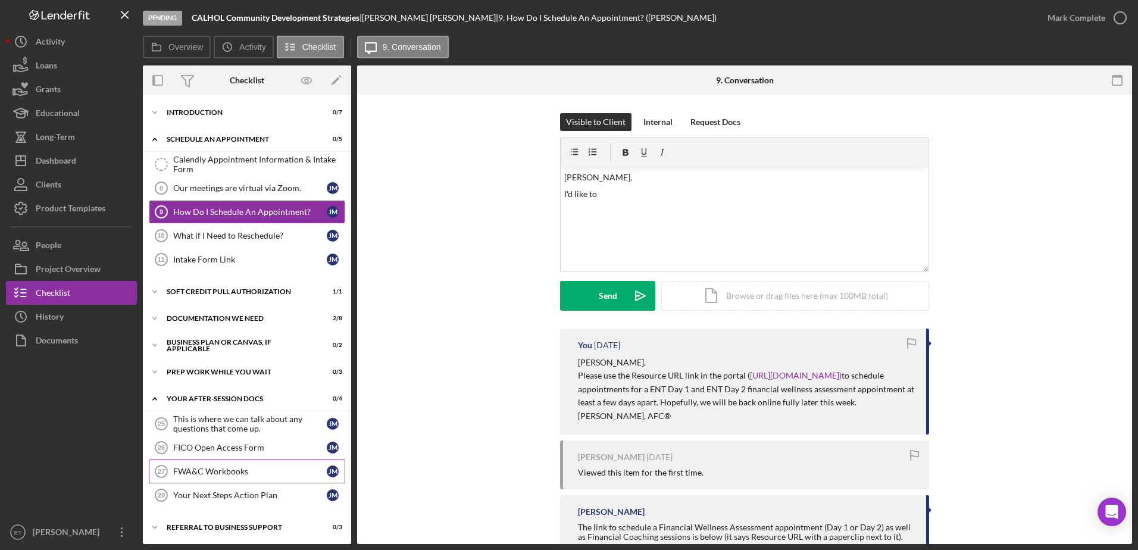
click at [224, 477] on link "FWA&C Workbooks 27 FWA&C Workbooks [PERSON_NAME]" at bounding box center [247, 471] width 196 height 24
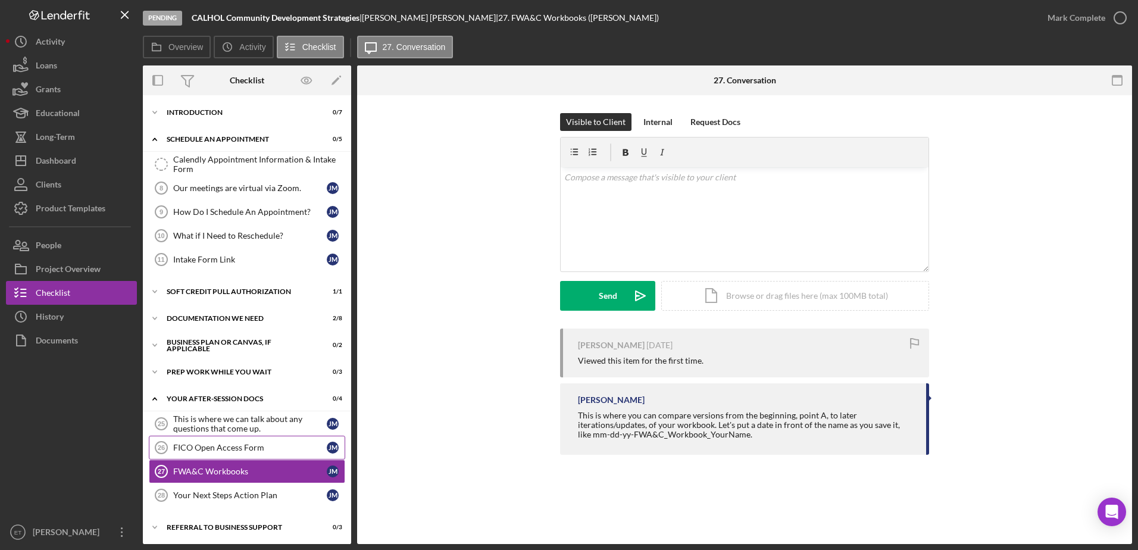
click at [211, 451] on div "FICO Open Access Form" at bounding box center [250, 448] width 154 height 10
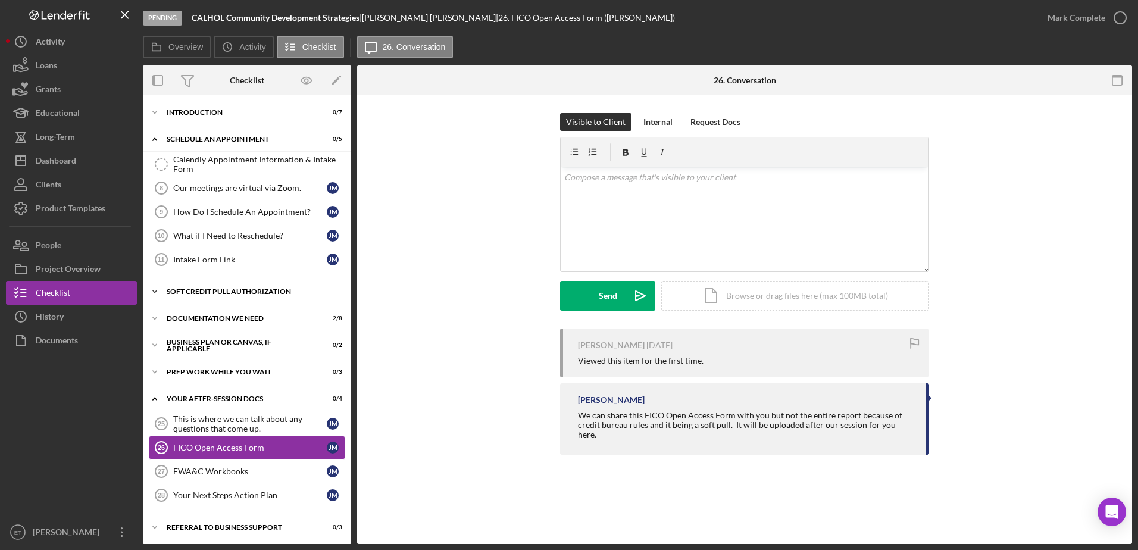
click at [239, 293] on div "Soft Credit Pull Authorization" at bounding box center [252, 291] width 170 height 7
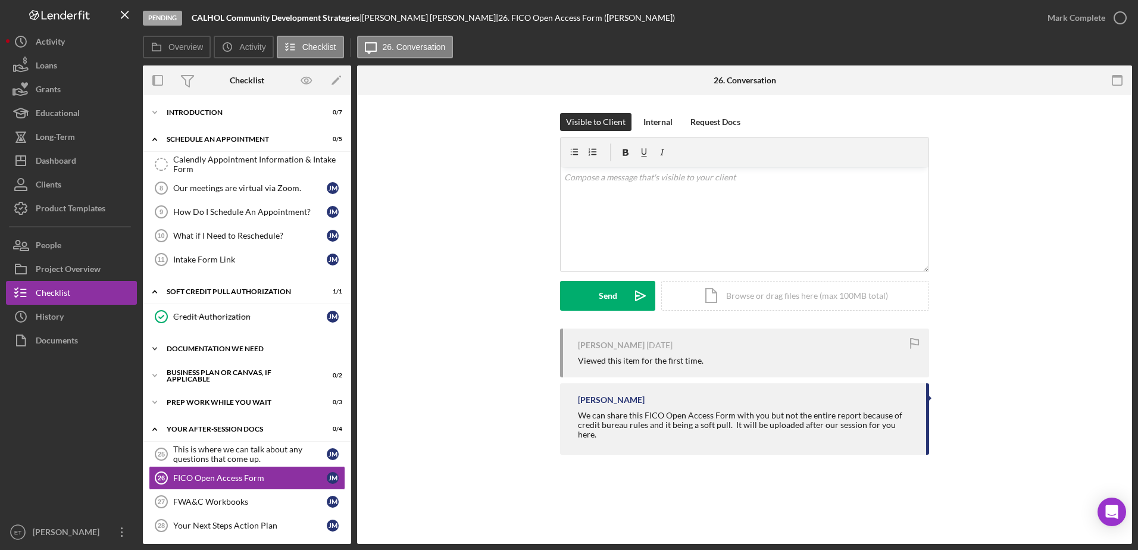
click at [221, 349] on div "Documentation We Need" at bounding box center [252, 348] width 170 height 7
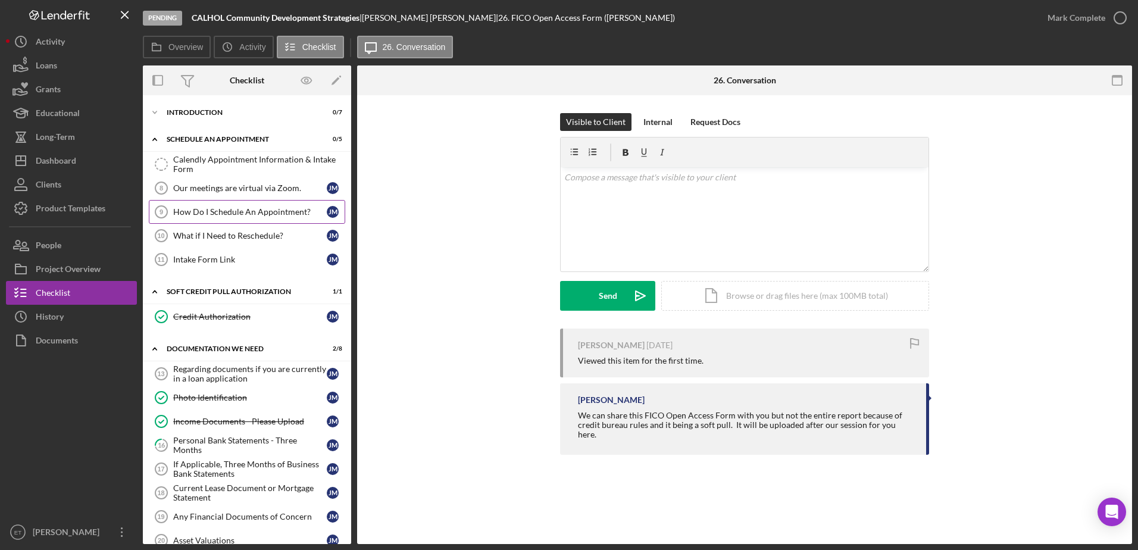
click at [240, 210] on div "How Do I Schedule An Appointment?" at bounding box center [250, 212] width 154 height 10
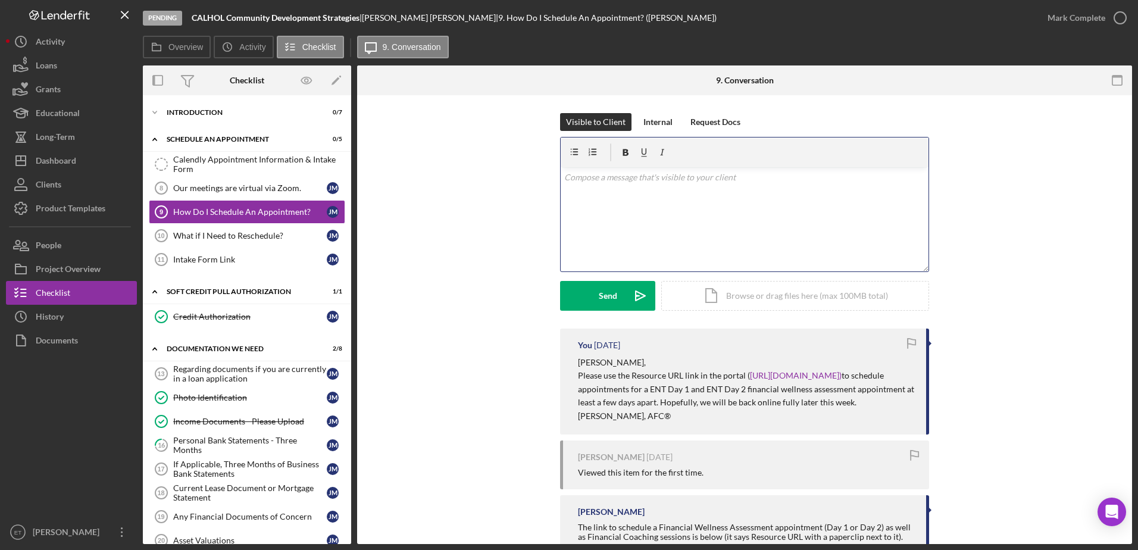
click at [604, 196] on div "v Color teal Color pink Remove color Add row above Add row below Add column bef…" at bounding box center [745, 219] width 368 height 104
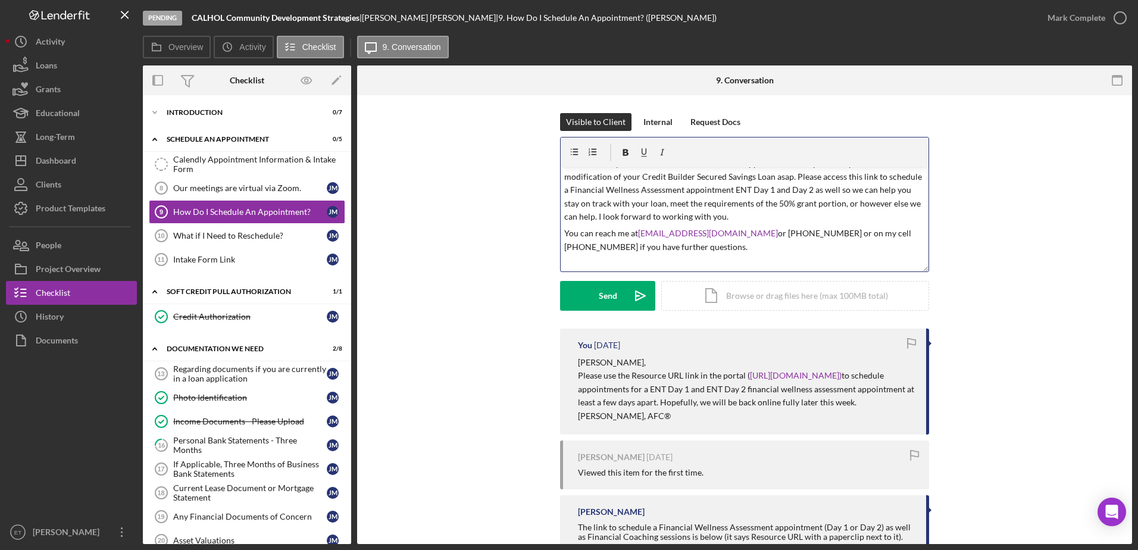
scroll to position [46, 0]
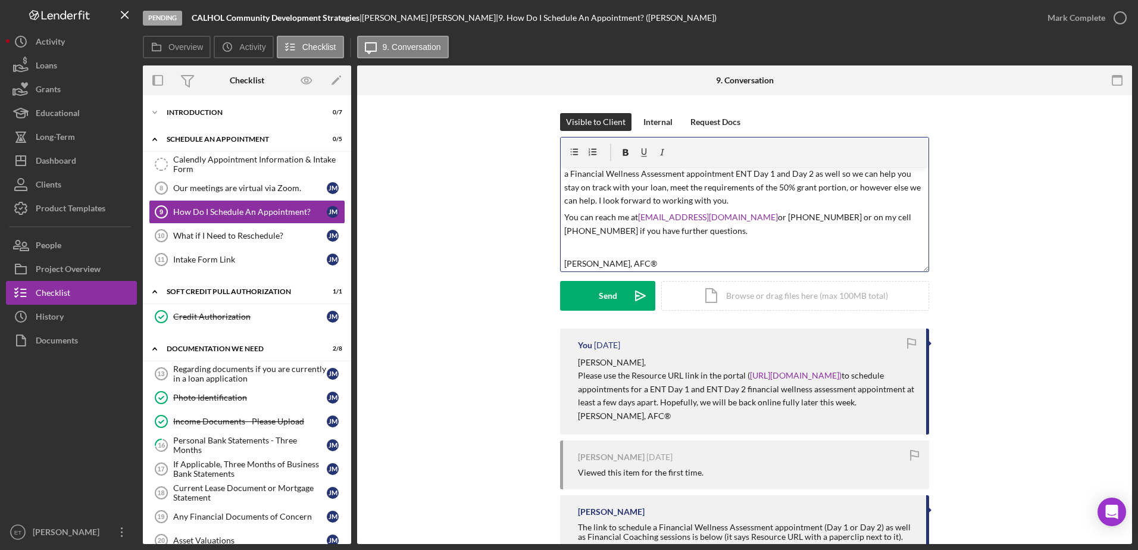
click at [564, 246] on p at bounding box center [744, 247] width 361 height 13
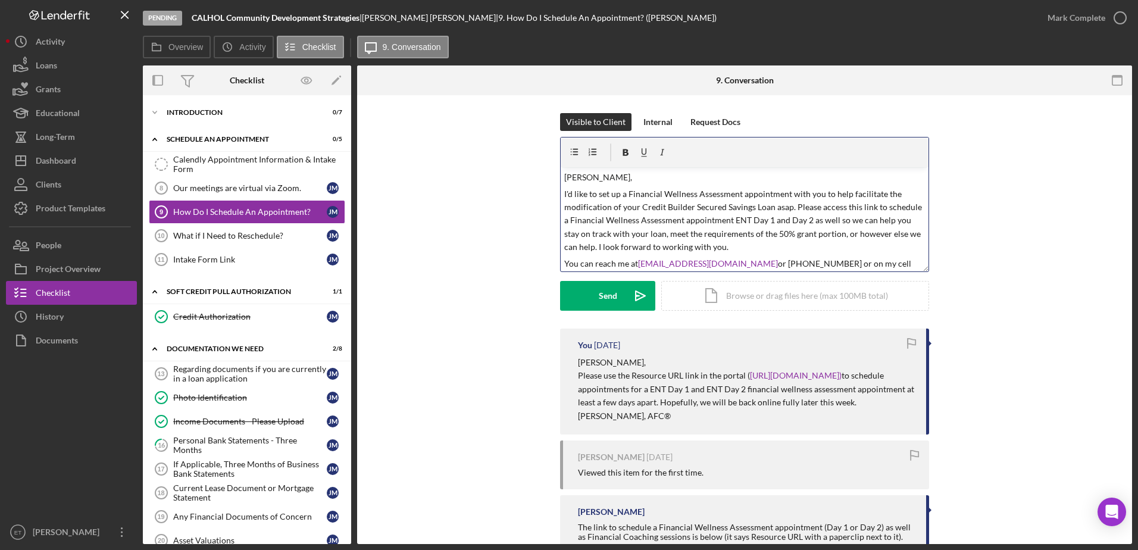
scroll to position [32, 0]
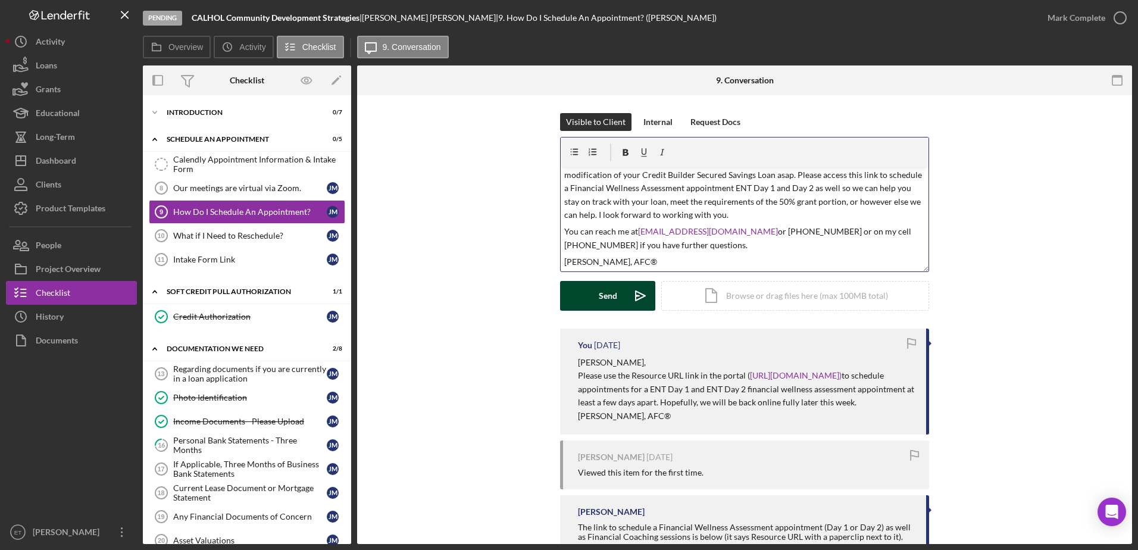
click at [639, 295] on icon "Icon/icon-invite-send" at bounding box center [641, 296] width 30 height 30
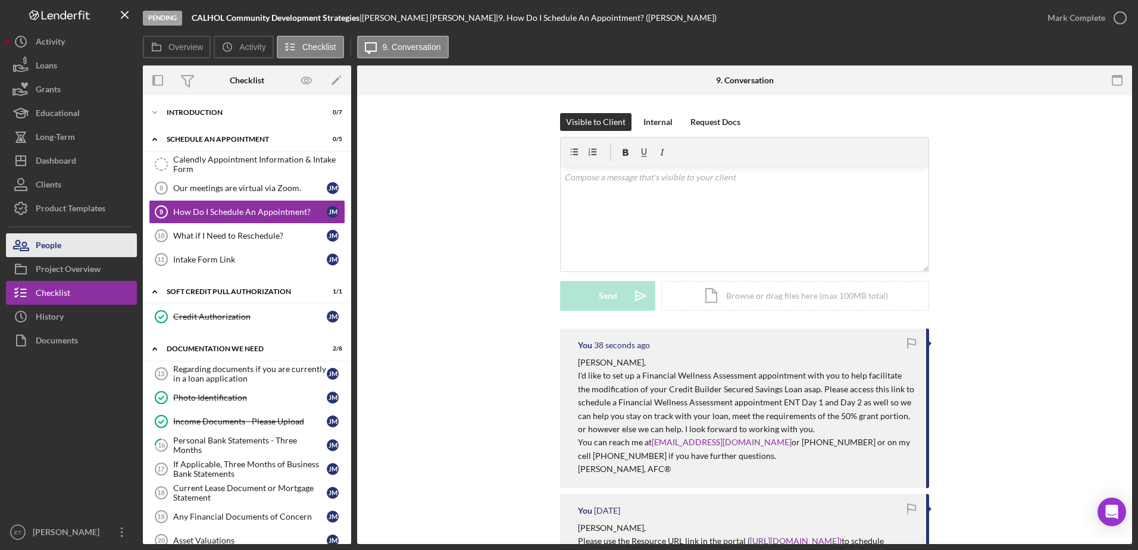
click at [58, 252] on div "People" at bounding box center [49, 246] width 26 height 27
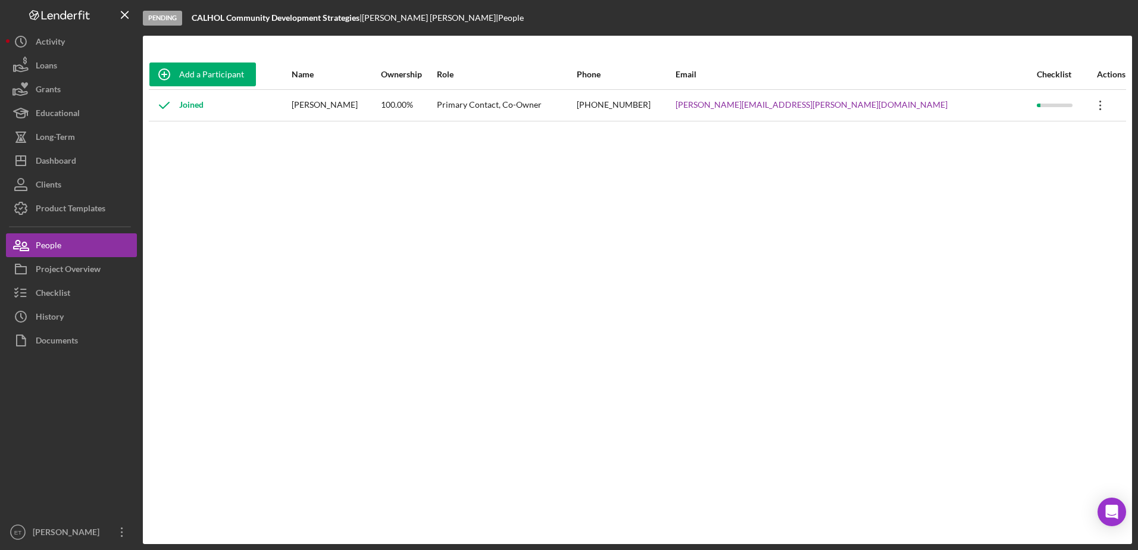
click at [1086, 105] on icon "Icon/Overflow" at bounding box center [1101, 105] width 30 height 30
click at [990, 140] on div "Icon/Edit Edit" at bounding box center [1029, 136] width 131 height 24
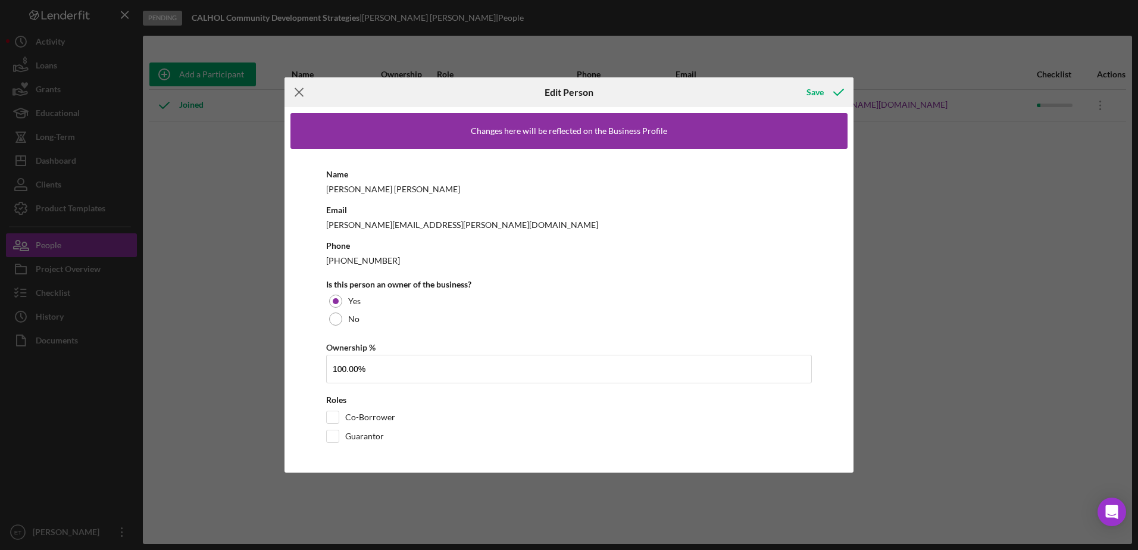
click at [302, 95] on line at bounding box center [299, 92] width 8 height 8
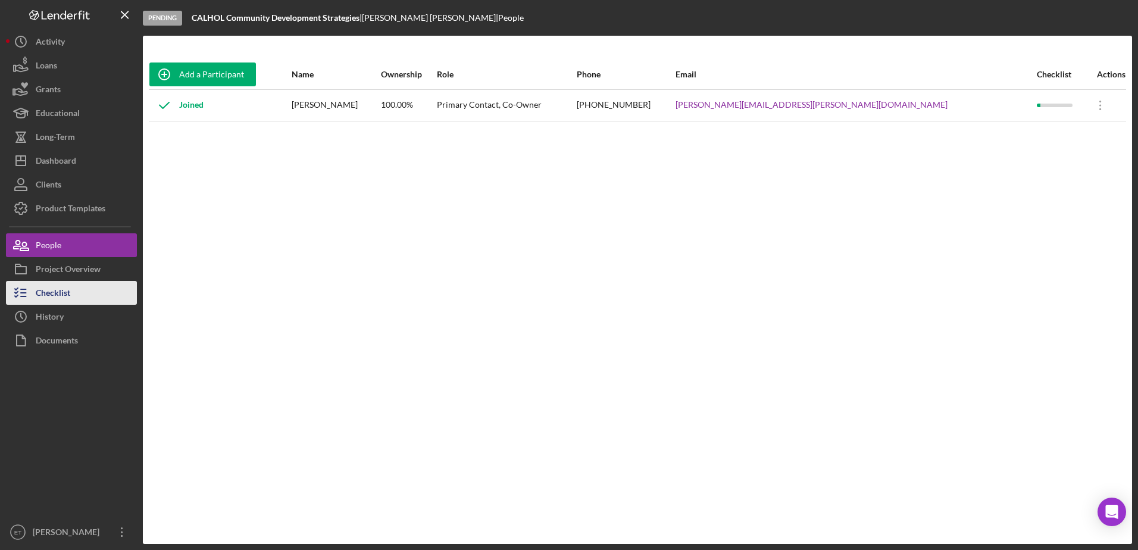
click at [63, 295] on div "Checklist" at bounding box center [53, 294] width 35 height 27
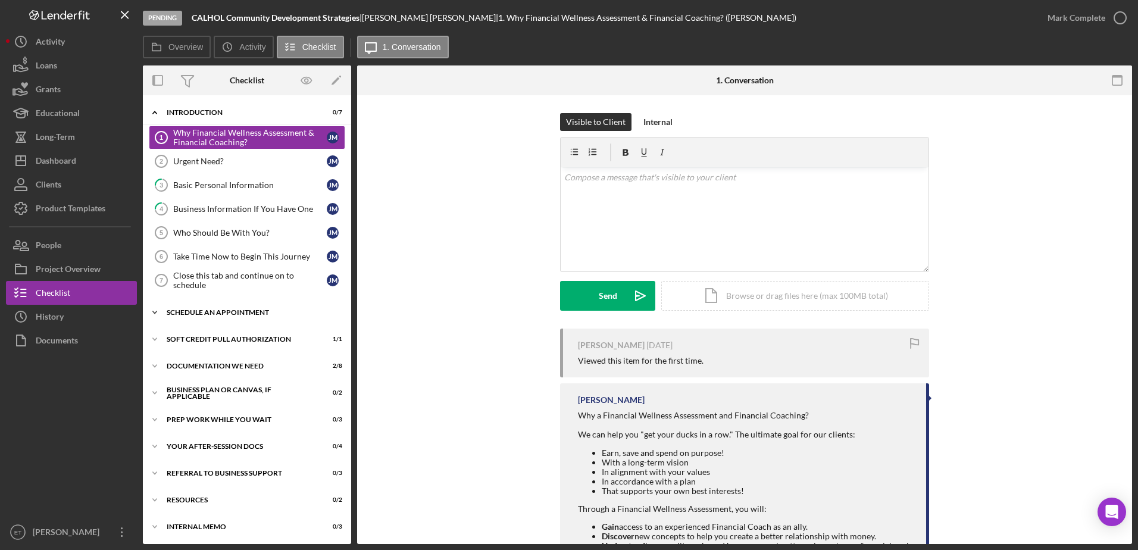
click at [250, 315] on div "Schedule An Appointment" at bounding box center [252, 312] width 170 height 7
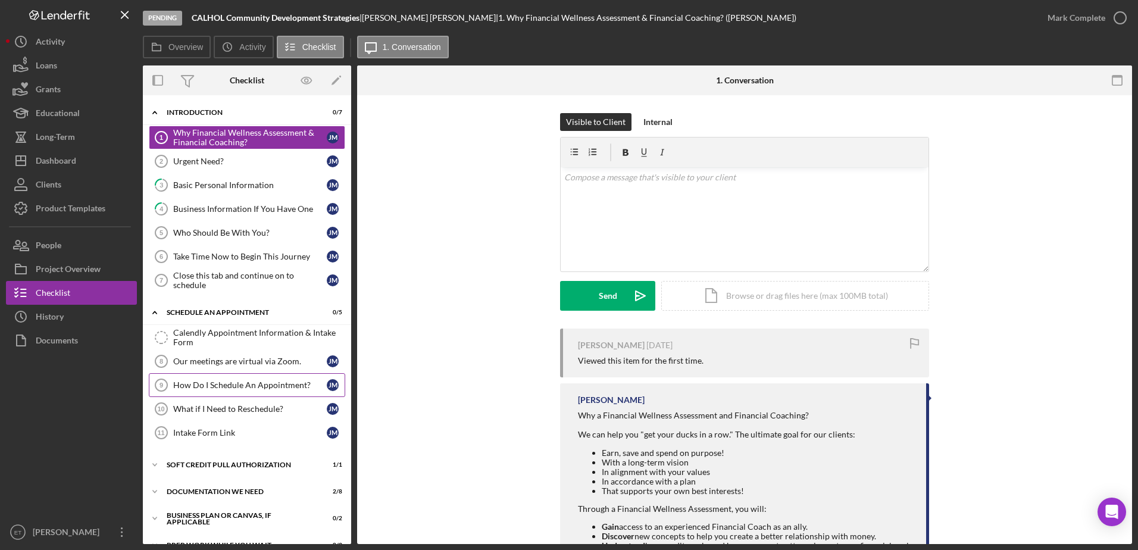
click at [258, 384] on div "How Do I Schedule An Appointment?" at bounding box center [250, 385] width 154 height 10
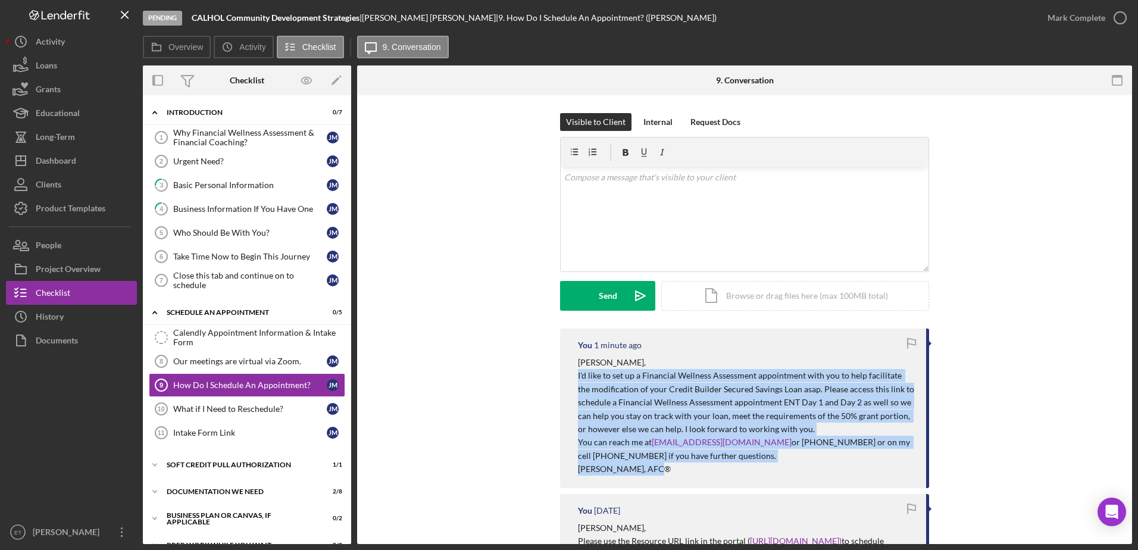
drag, startPoint x: 574, startPoint y: 373, endPoint x: 677, endPoint y: 469, distance: 141.1
click at [677, 469] on div "You 1 minute ago [PERSON_NAME], I'd like to set up a Financial Wellness Assessm…" at bounding box center [744, 409] width 369 height 160
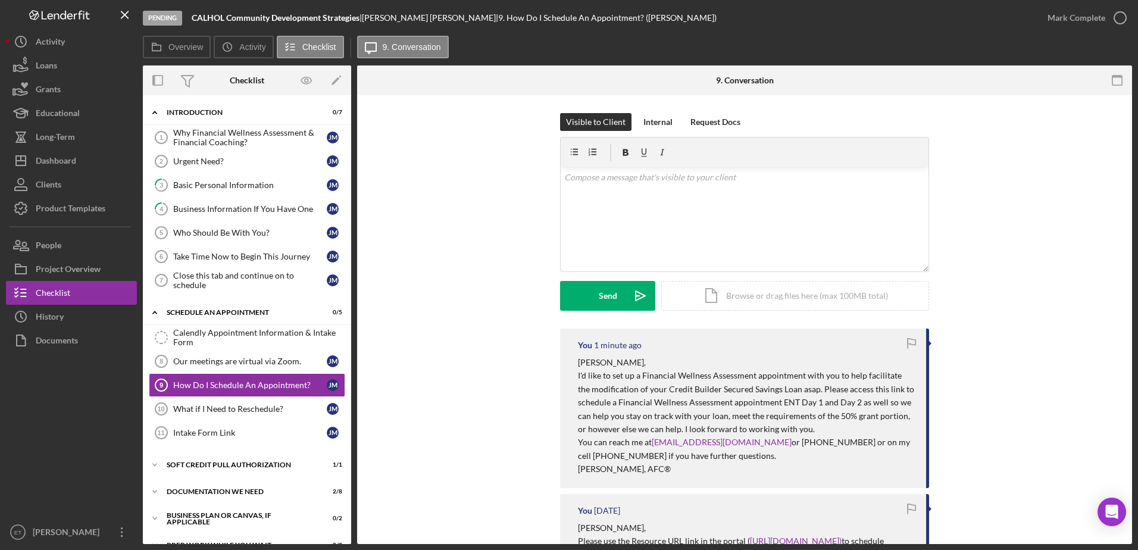
drag, startPoint x: 677, startPoint y: 469, endPoint x: 598, endPoint y: 367, distance: 128.9
click at [598, 367] on p "[PERSON_NAME]," at bounding box center [746, 362] width 336 height 13
click at [676, 468] on p "[PERSON_NAME], AFC®" at bounding box center [746, 468] width 336 height 13
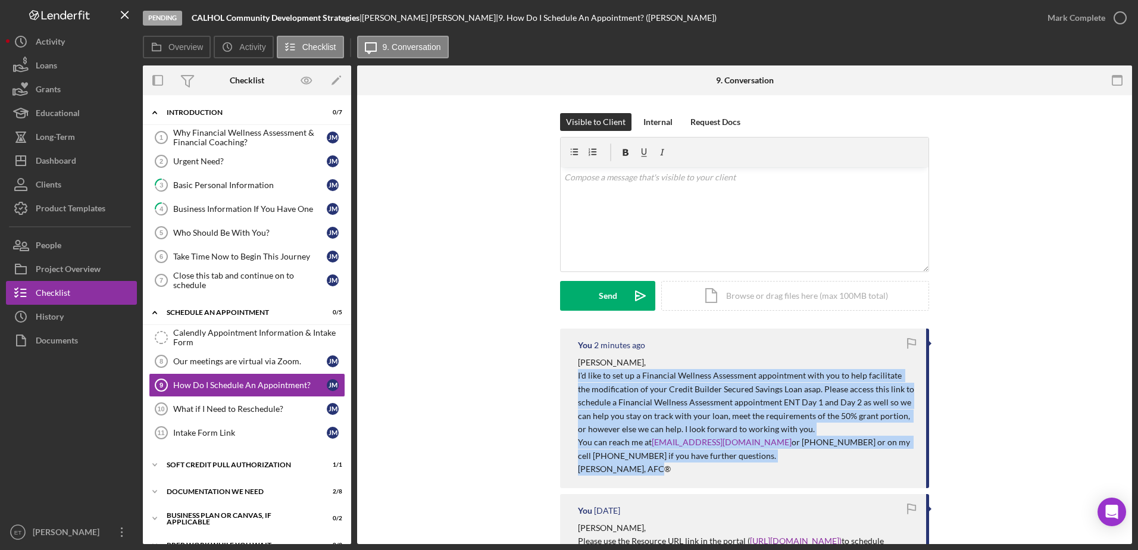
drag, startPoint x: 576, startPoint y: 376, endPoint x: 750, endPoint y: 467, distance: 196.2
click at [750, 467] on div "[PERSON_NAME], I'd like to set up a Financial Wellness Assessment appointment w…" at bounding box center [746, 416] width 336 height 120
copy div "I'd like to set up a Financial Wellness Assessment appointment with you to help…"
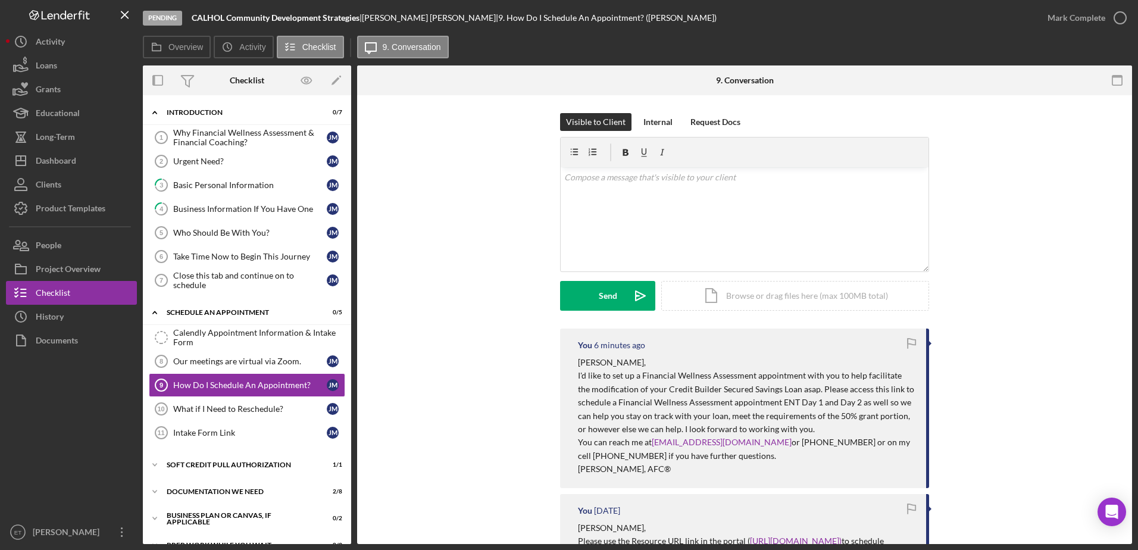
click at [51, 245] on div "People" at bounding box center [49, 246] width 26 height 27
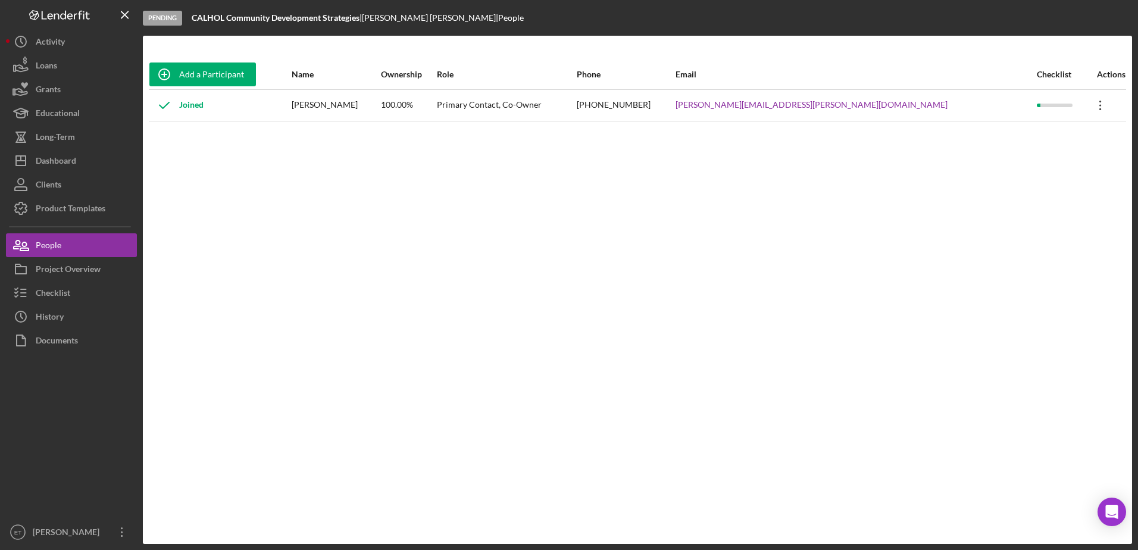
click at [1086, 110] on icon "Icon/Overflow" at bounding box center [1101, 105] width 30 height 30
click at [79, 274] on div "Project Overview" at bounding box center [68, 270] width 65 height 27
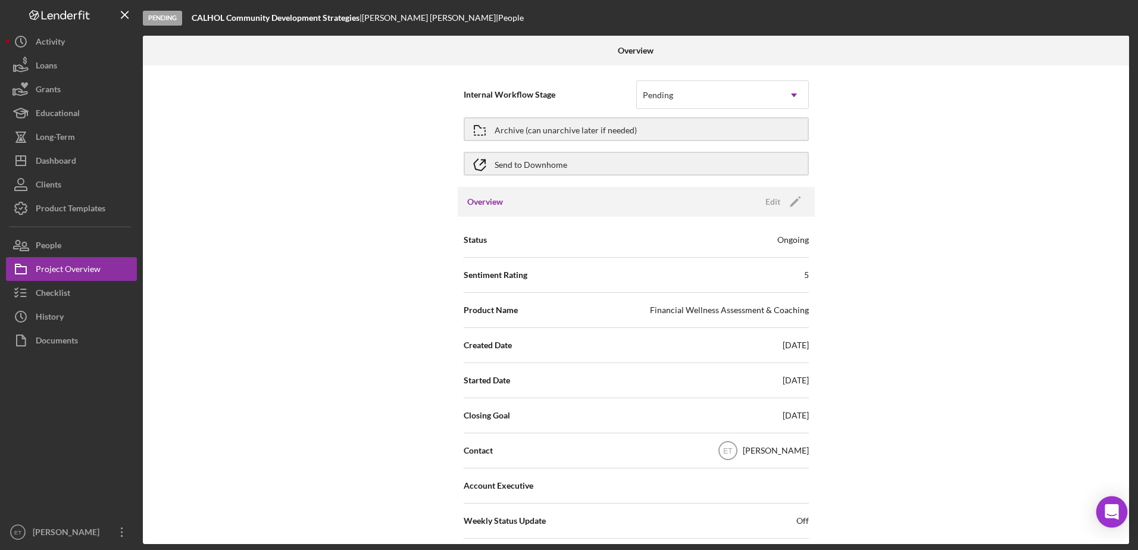
click at [1112, 516] on icon "Open Intercom Messenger" at bounding box center [1111, 511] width 15 height 15
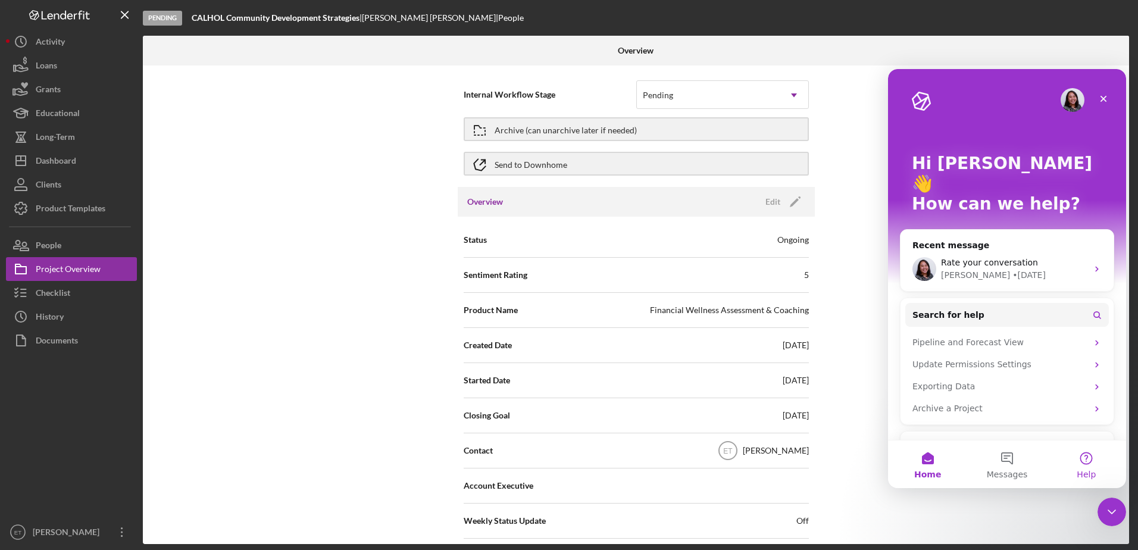
click at [1086, 460] on button "Help" at bounding box center [1086, 464] width 79 height 48
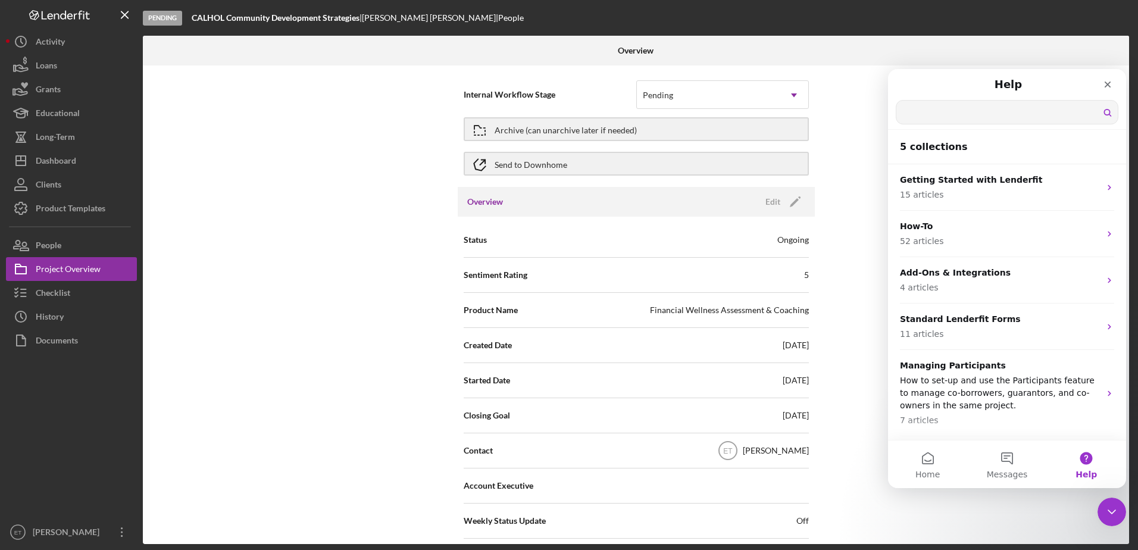
click at [917, 121] on input "Search for help" at bounding box center [1006, 112] width 221 height 23
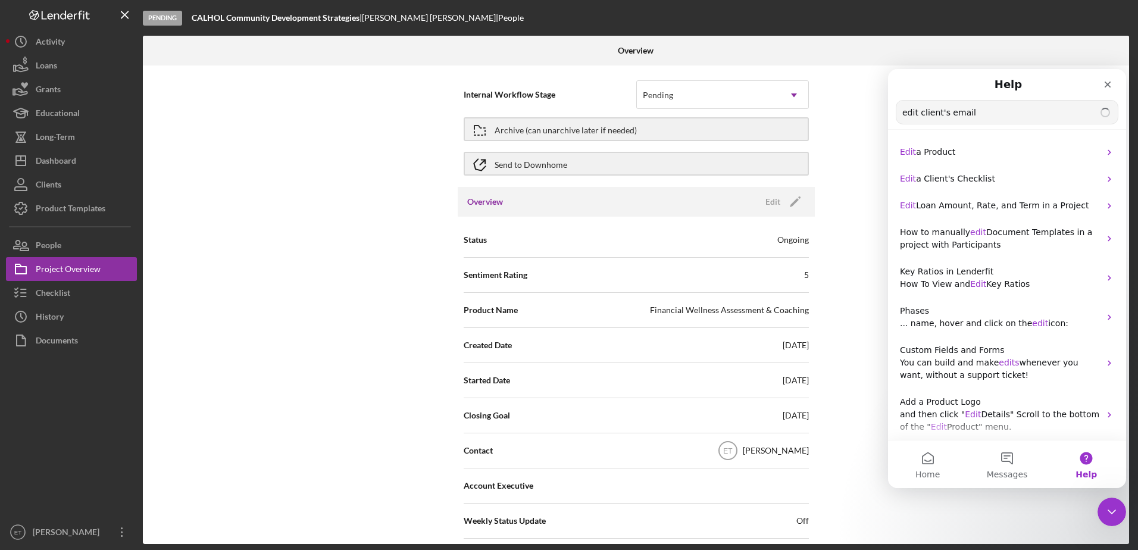
type input "edit client's email"
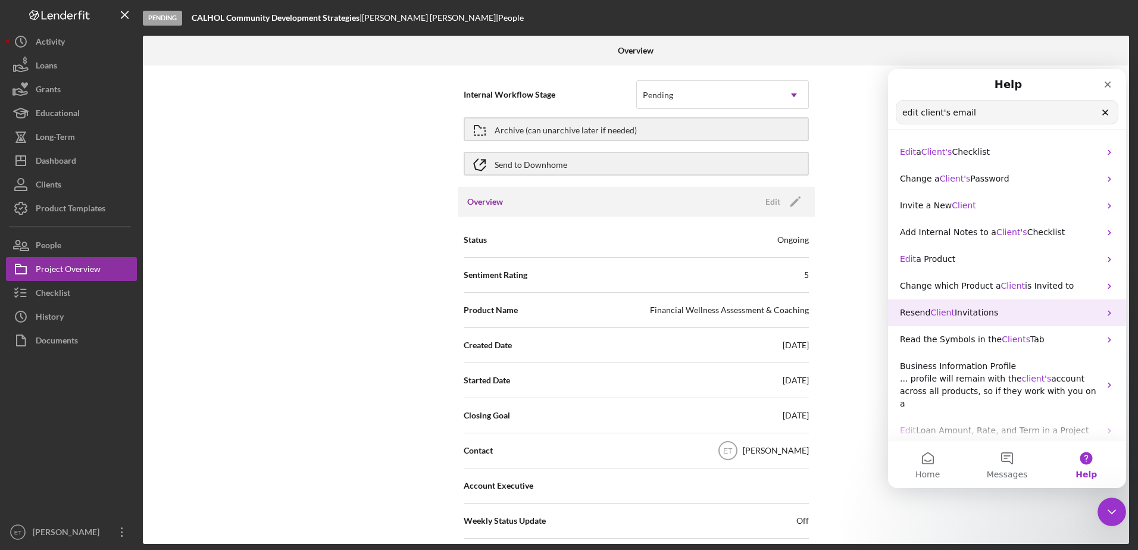
click at [980, 316] on span "Invitations" at bounding box center [976, 313] width 43 height 10
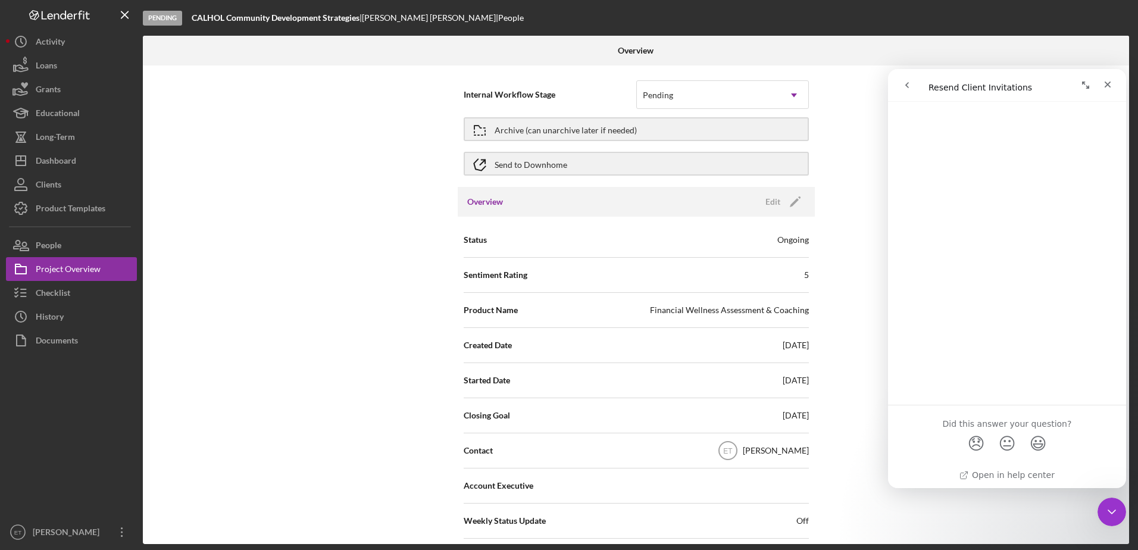
scroll to position [279, 0]
click at [906, 87] on icon "go back" at bounding box center [907, 85] width 10 height 10
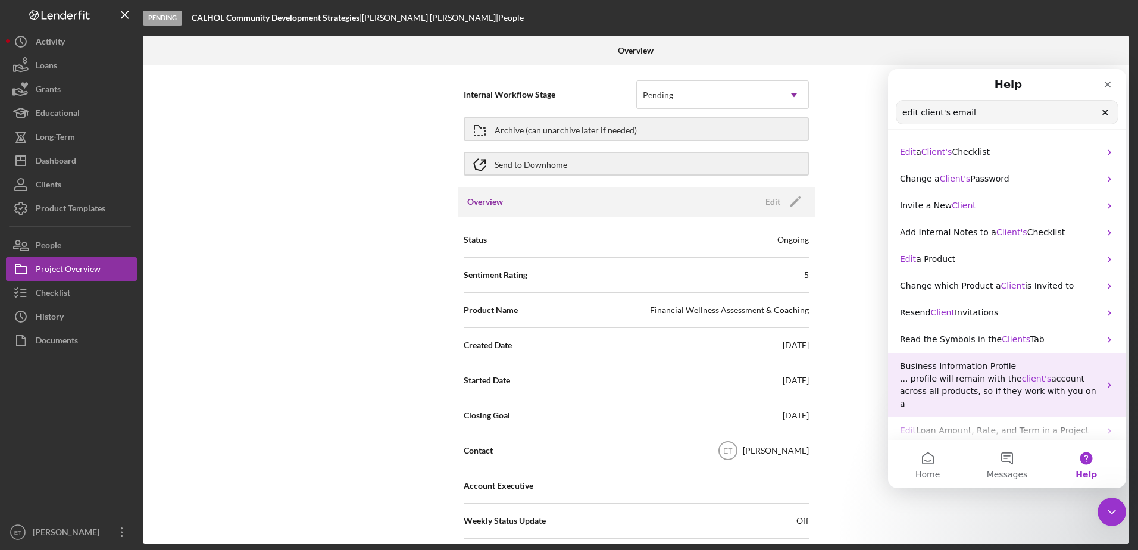
click at [971, 379] on span "... profile will remain with the" at bounding box center [961, 379] width 122 height 10
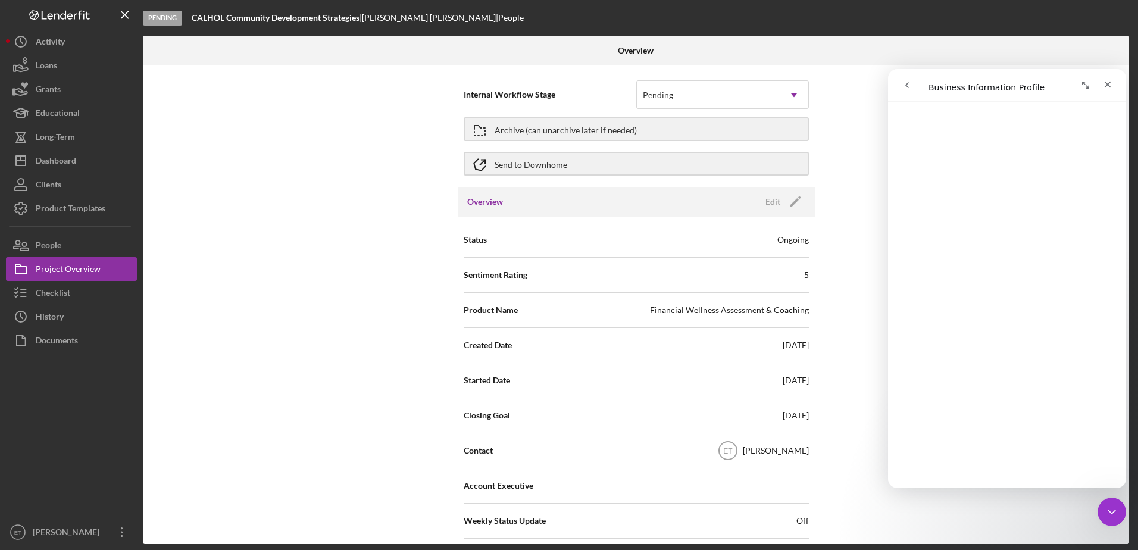
scroll to position [196, 0]
click at [54, 301] on div "Checklist" at bounding box center [53, 294] width 35 height 27
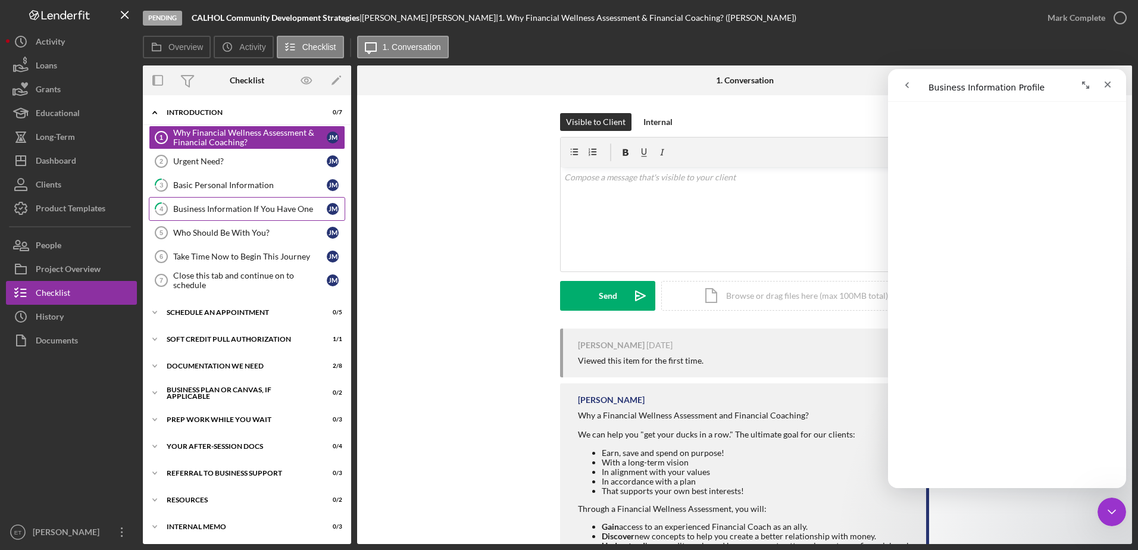
click at [226, 209] on div "Business Information If You Have One" at bounding box center [250, 209] width 154 height 10
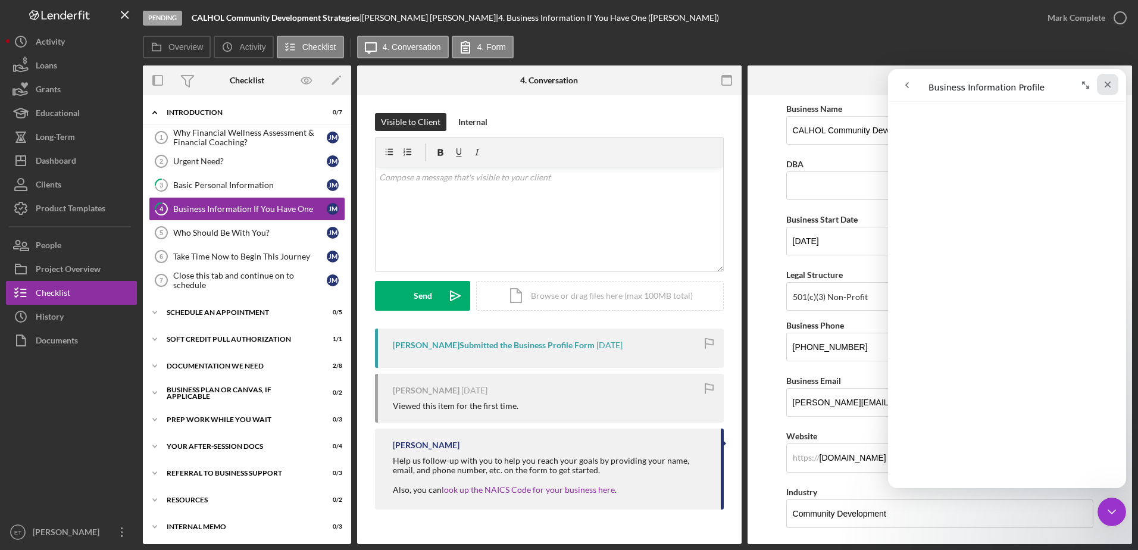
click at [1108, 83] on icon "Close" at bounding box center [1108, 85] width 10 height 10
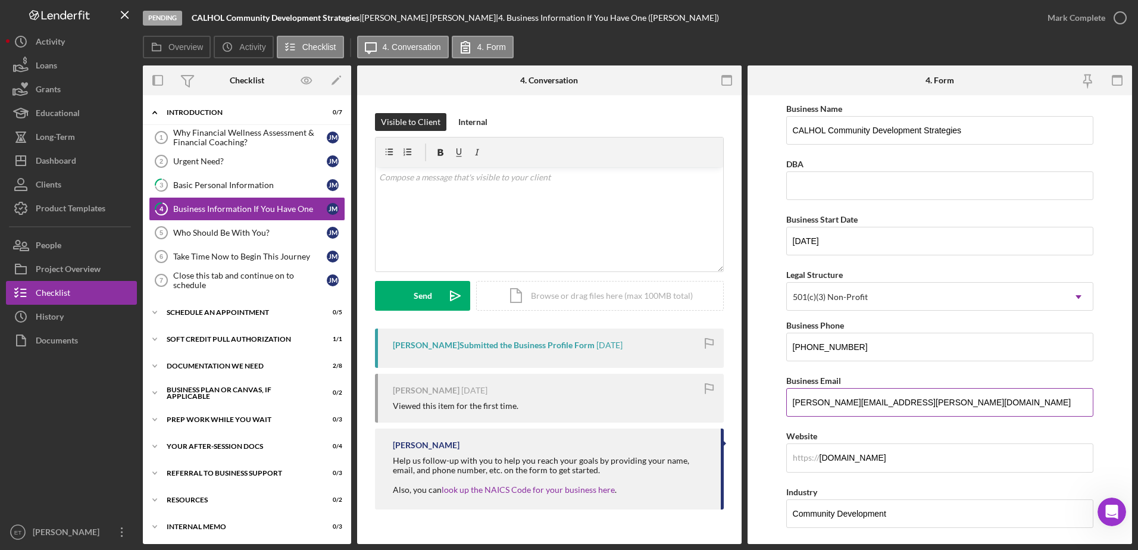
click at [914, 402] on input "[PERSON_NAME][EMAIL_ADDRESS][PERSON_NAME][DOMAIN_NAME]" at bounding box center [940, 402] width 308 height 29
paste input "[EMAIL_ADDRESS][DOMAIN_NAME]"
type input "[EMAIL_ADDRESS][DOMAIN_NAME]"
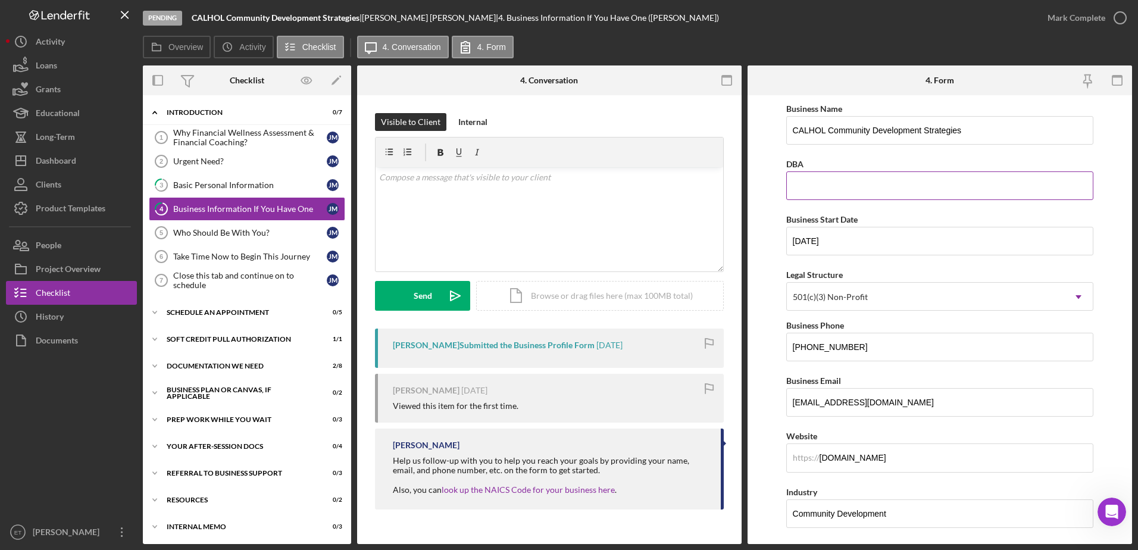
click at [876, 185] on input "DBA" at bounding box center [940, 185] width 308 height 29
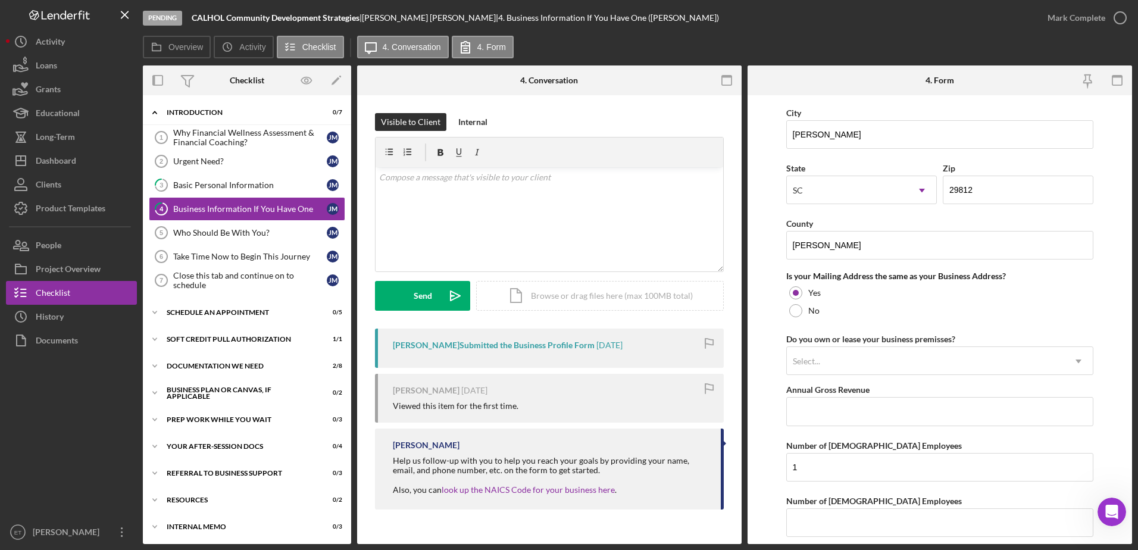
scroll to position [873, 0]
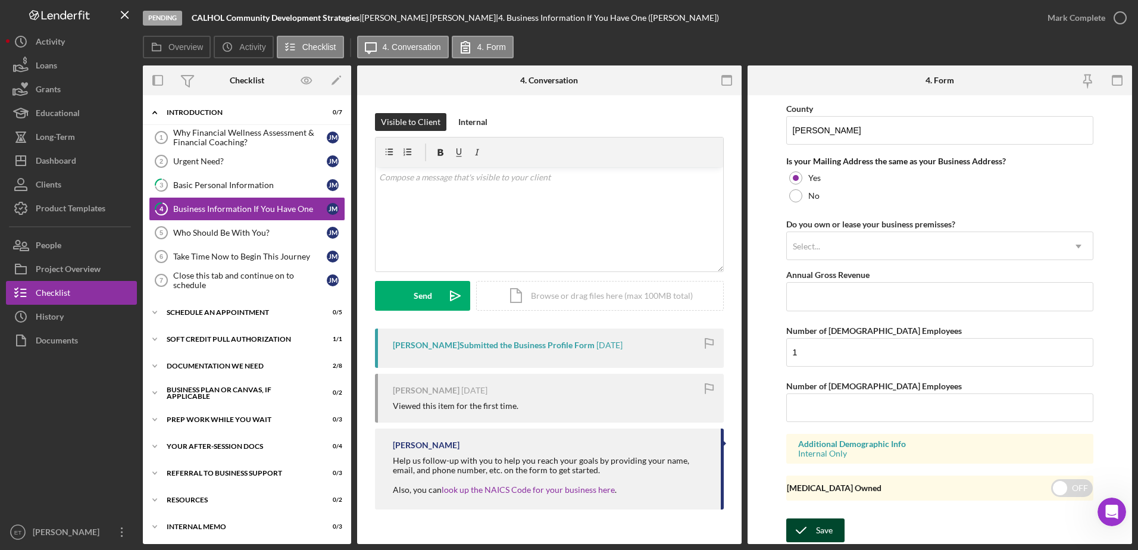
click at [833, 527] on button "Save" at bounding box center [815, 530] width 58 height 24
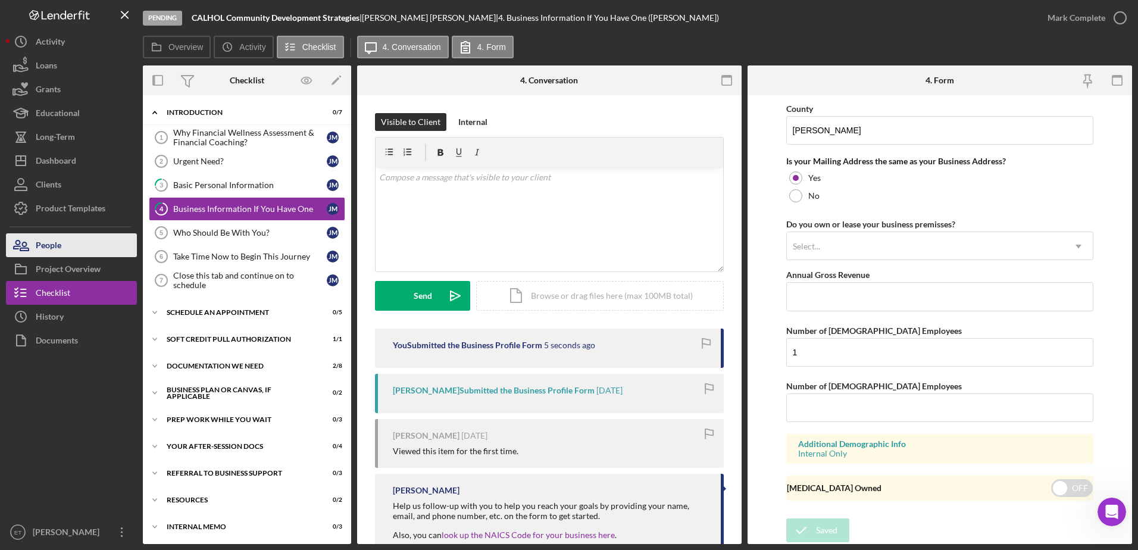
click at [55, 247] on div "People" at bounding box center [49, 246] width 26 height 27
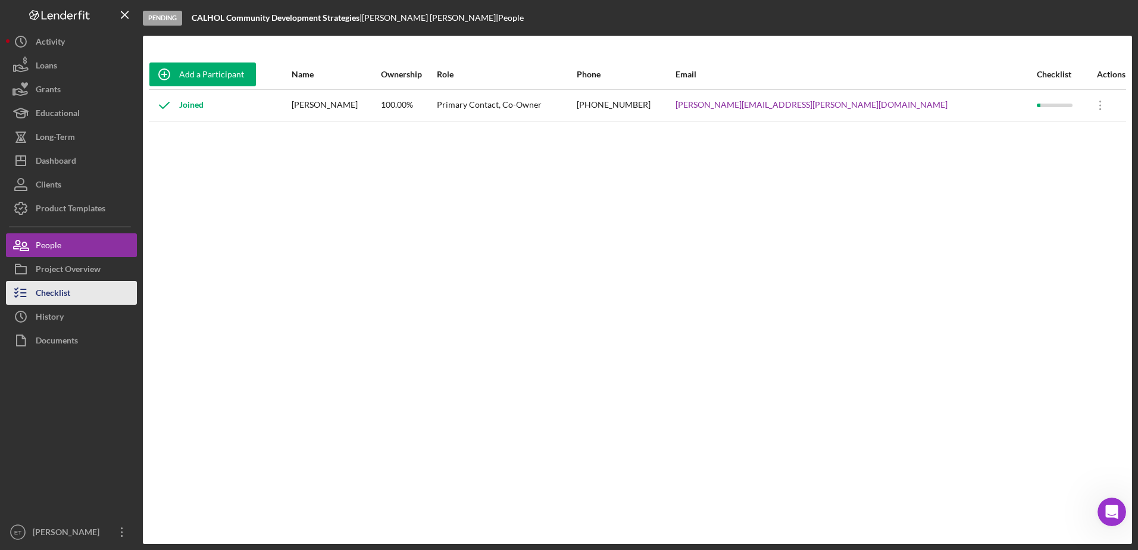
click at [60, 297] on div "Checklist" at bounding box center [53, 294] width 35 height 27
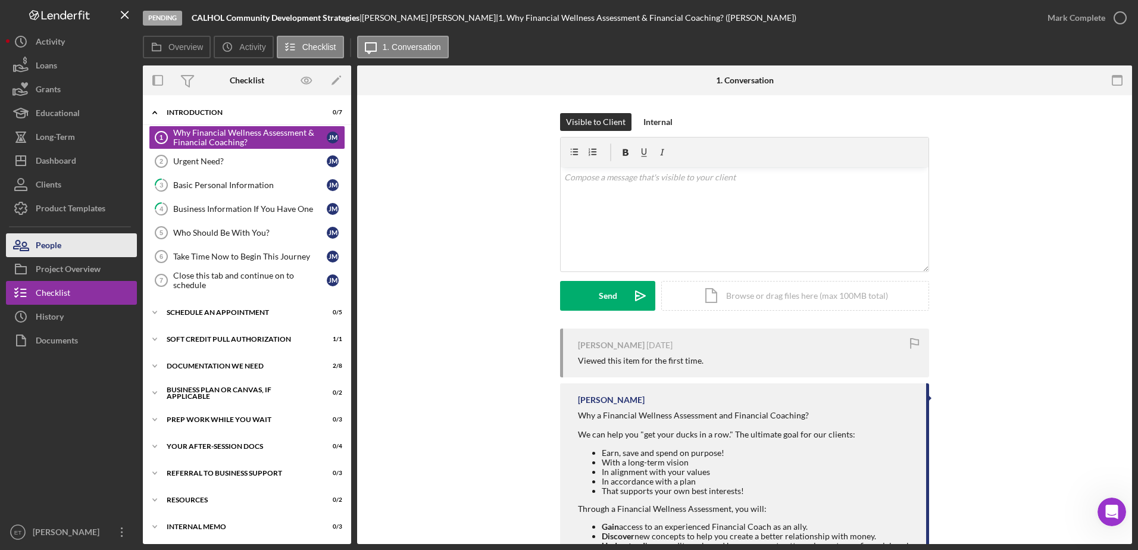
click at [48, 252] on div "People" at bounding box center [49, 246] width 26 height 27
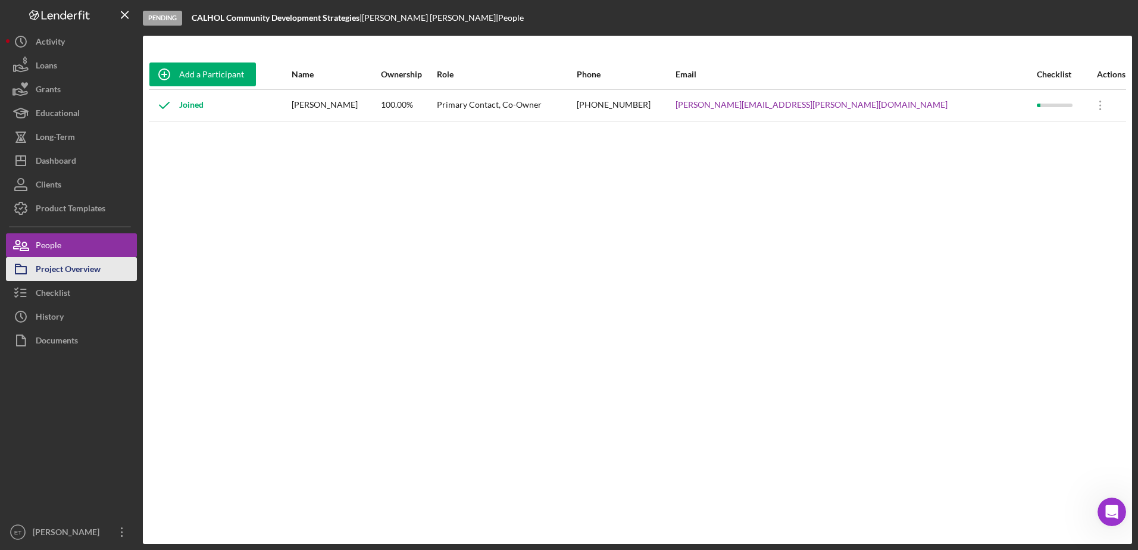
click at [58, 267] on div "Project Overview" at bounding box center [68, 270] width 65 height 27
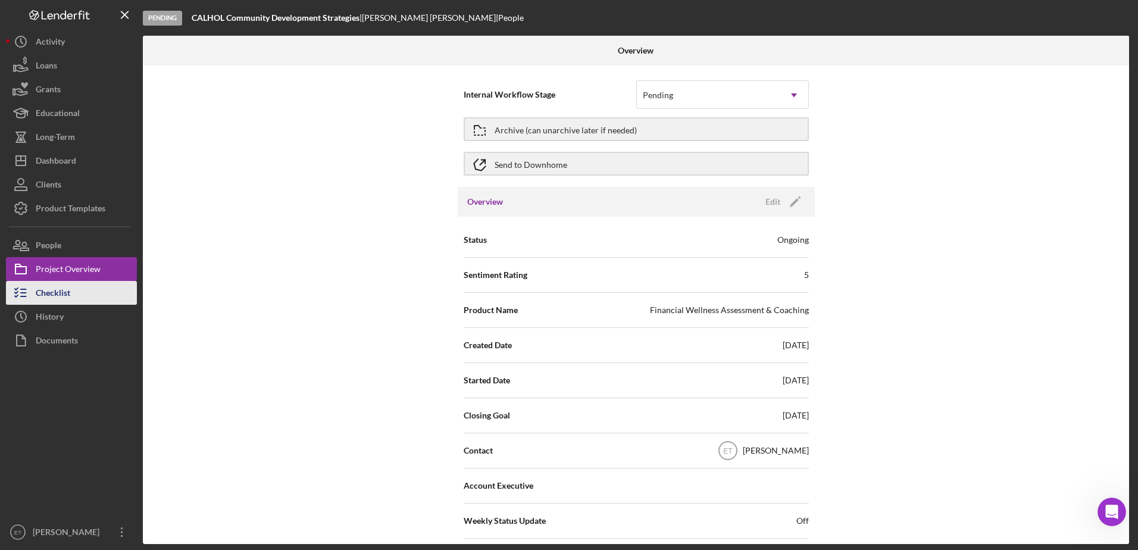
click at [53, 293] on div "Checklist" at bounding box center [53, 294] width 35 height 27
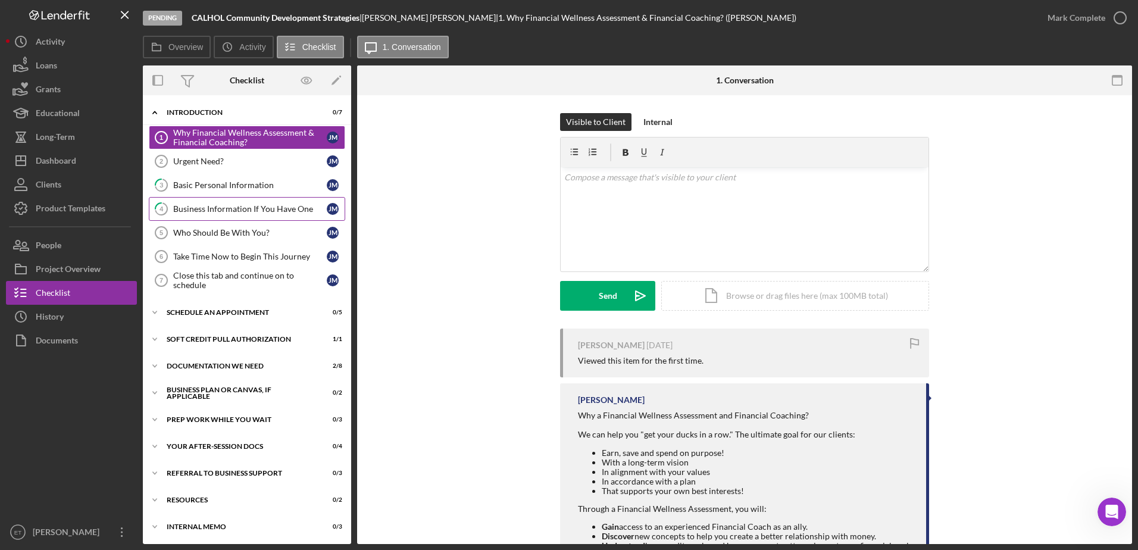
click at [215, 205] on div "Business Information If You Have One" at bounding box center [250, 209] width 154 height 10
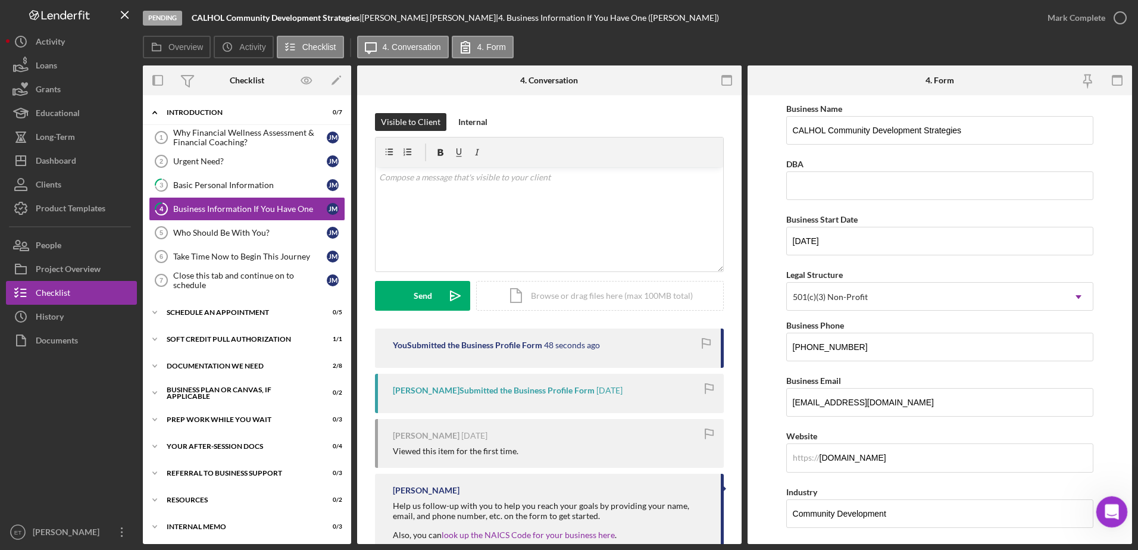
click at [1106, 514] on icon "Open Intercom Messenger" at bounding box center [1110, 511] width 20 height 20
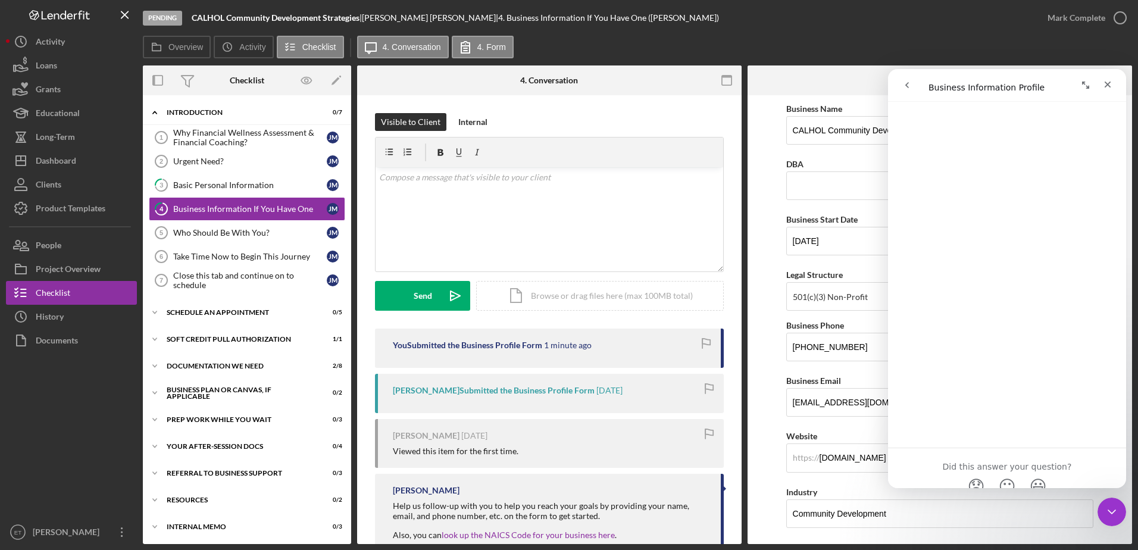
scroll to position [1465, 0]
click at [1108, 85] on icon "Close" at bounding box center [1108, 85] width 7 height 7
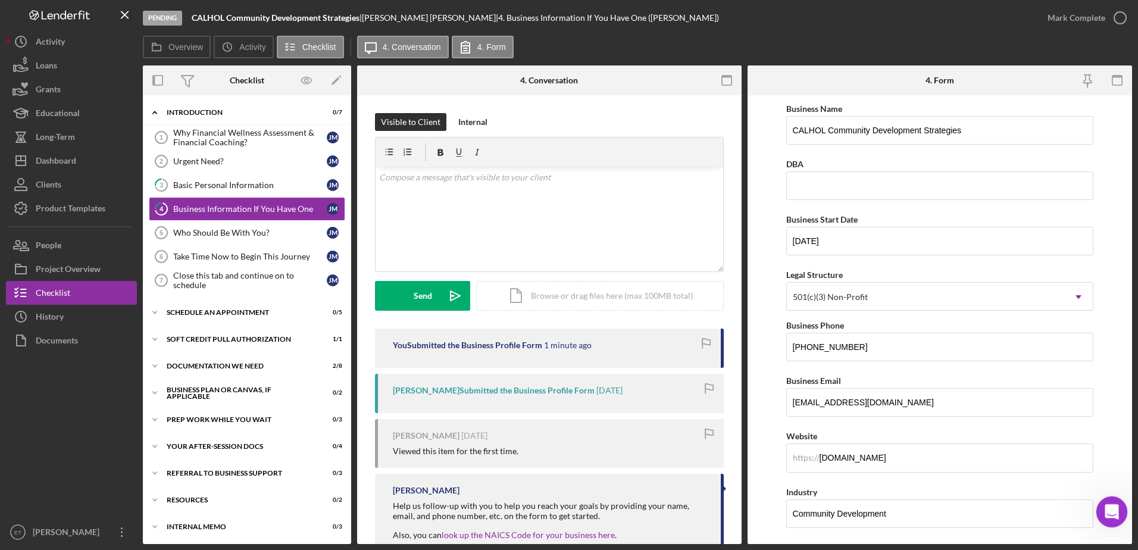
click at [1106, 509] on icon "Open Intercom Messenger" at bounding box center [1110, 511] width 20 height 20
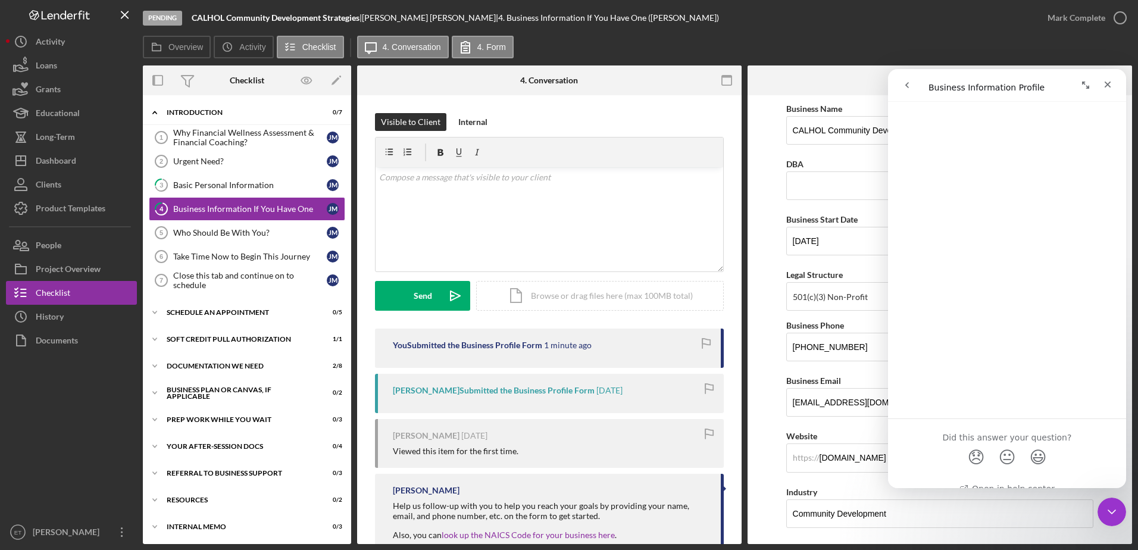
click at [910, 87] on icon "go back" at bounding box center [907, 85] width 10 height 10
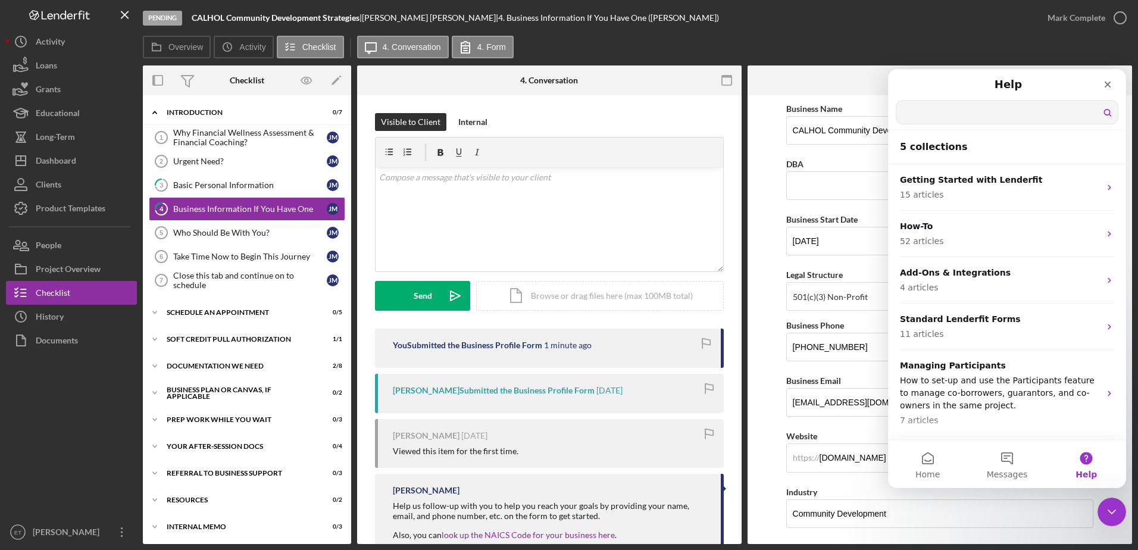
click at [975, 117] on input "Search for help" at bounding box center [1006, 112] width 221 height 23
click at [1012, 459] on button "Messages" at bounding box center [1006, 464] width 79 height 48
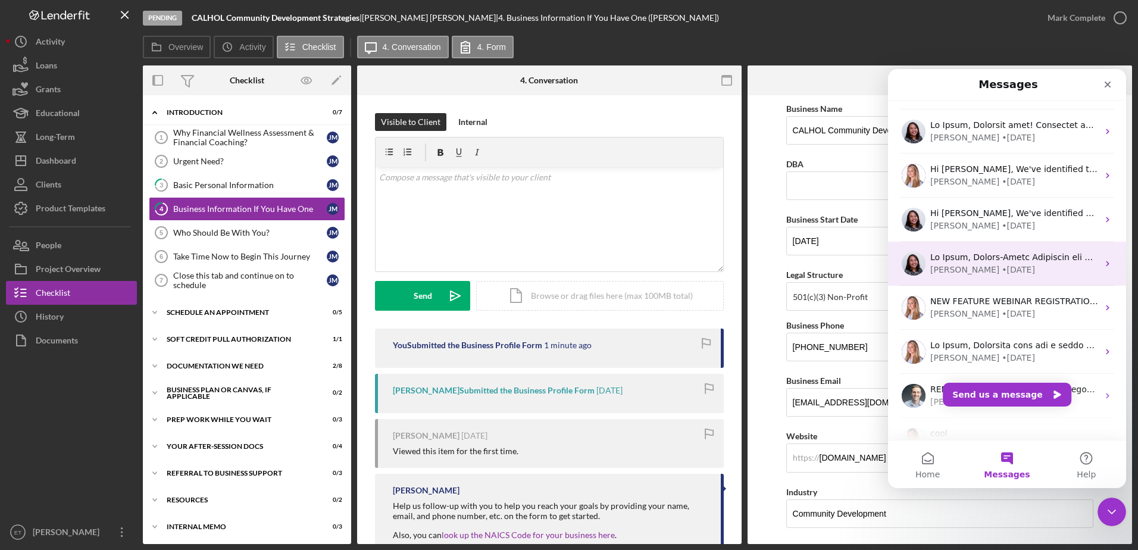
scroll to position [255, 0]
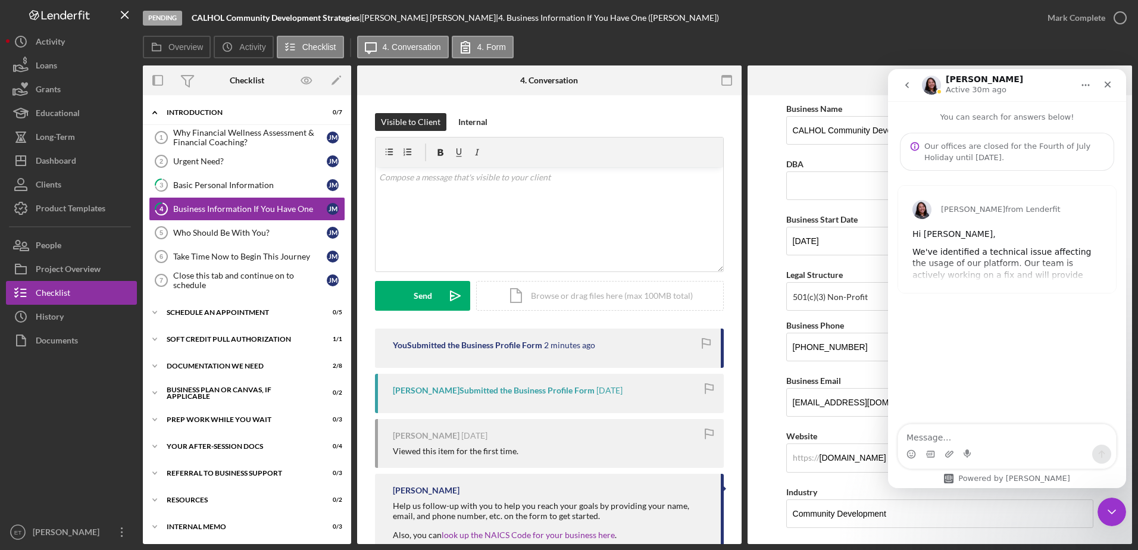
click at [992, 260] on div "[PERSON_NAME] from Lenderfit Hi [PERSON_NAME], We've identified a technical iss…" at bounding box center [1007, 239] width 218 height 107
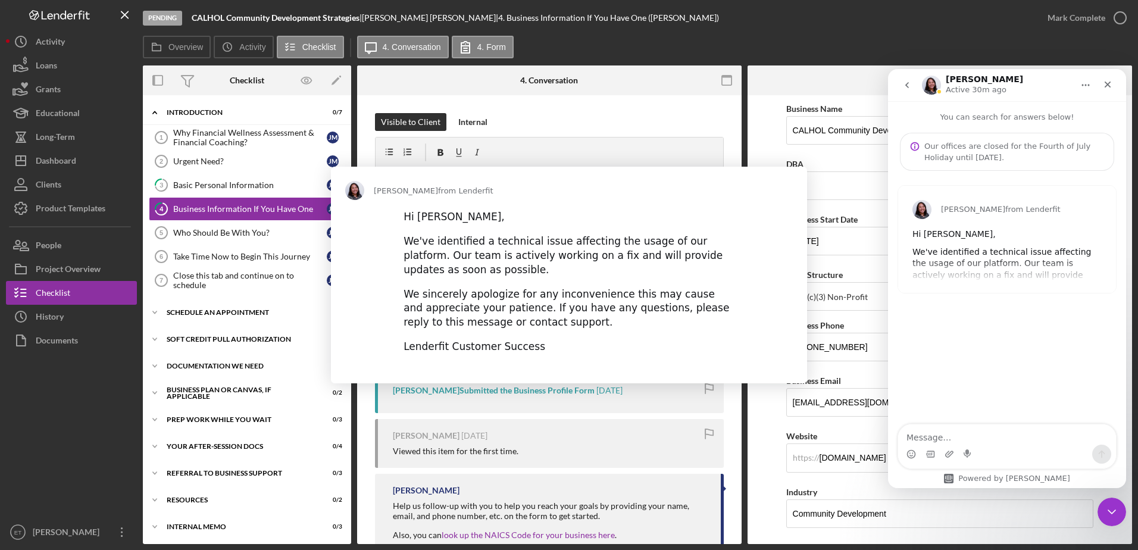
scroll to position [0, 0]
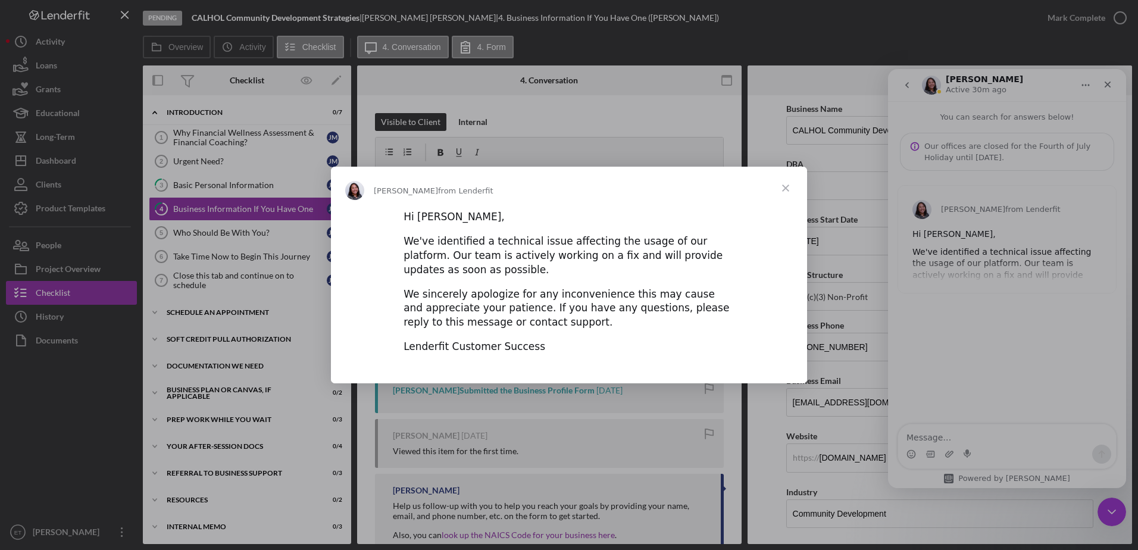
click at [789, 189] on span "Close" at bounding box center [785, 188] width 43 height 43
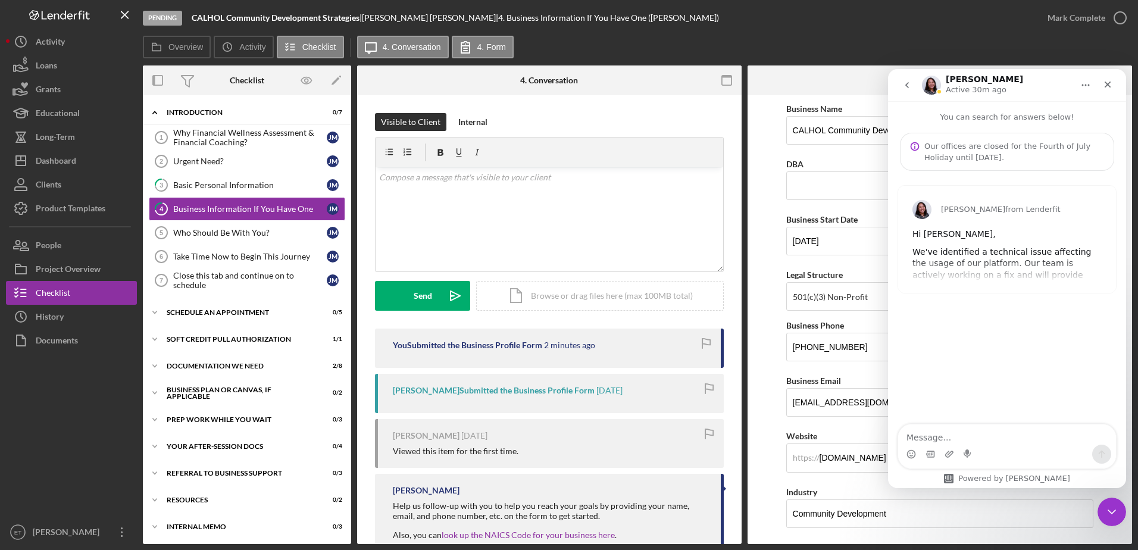
click at [906, 87] on icon "go back" at bounding box center [907, 85] width 10 height 10
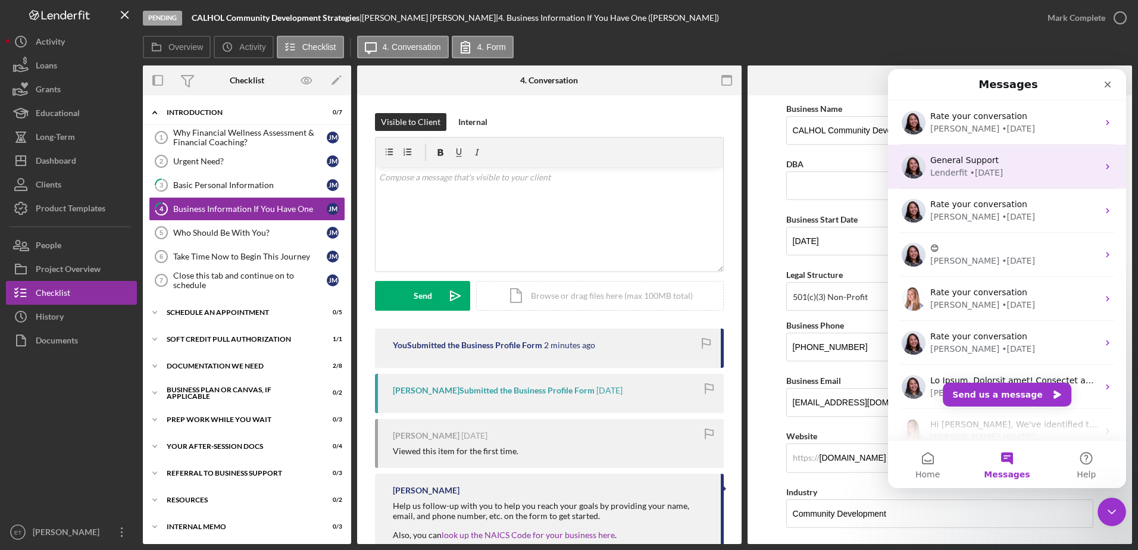
click at [987, 161] on span "General Support" at bounding box center [964, 160] width 68 height 10
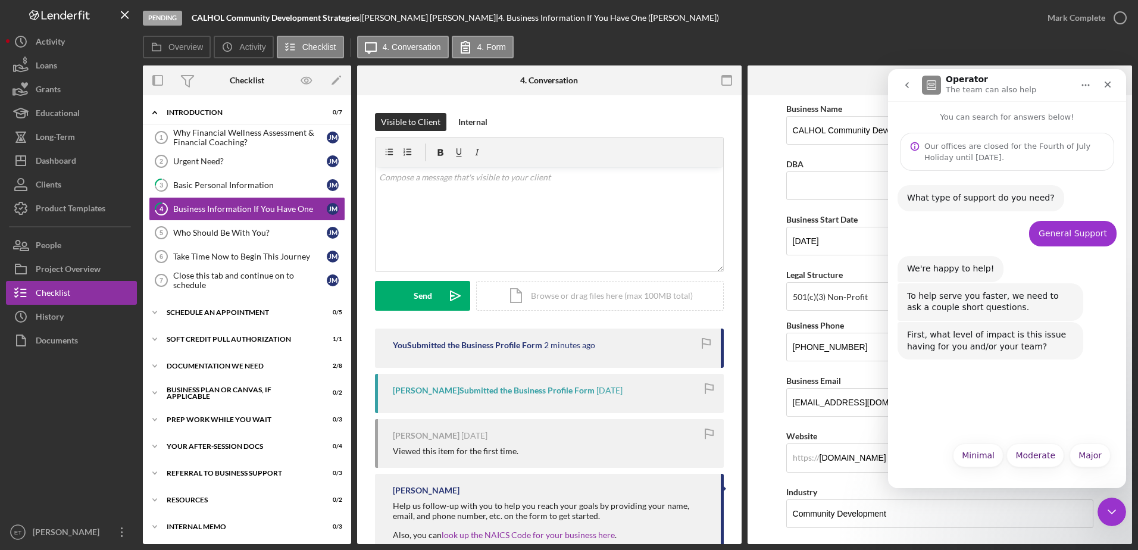
click at [908, 87] on icon "go back" at bounding box center [907, 85] width 4 height 6
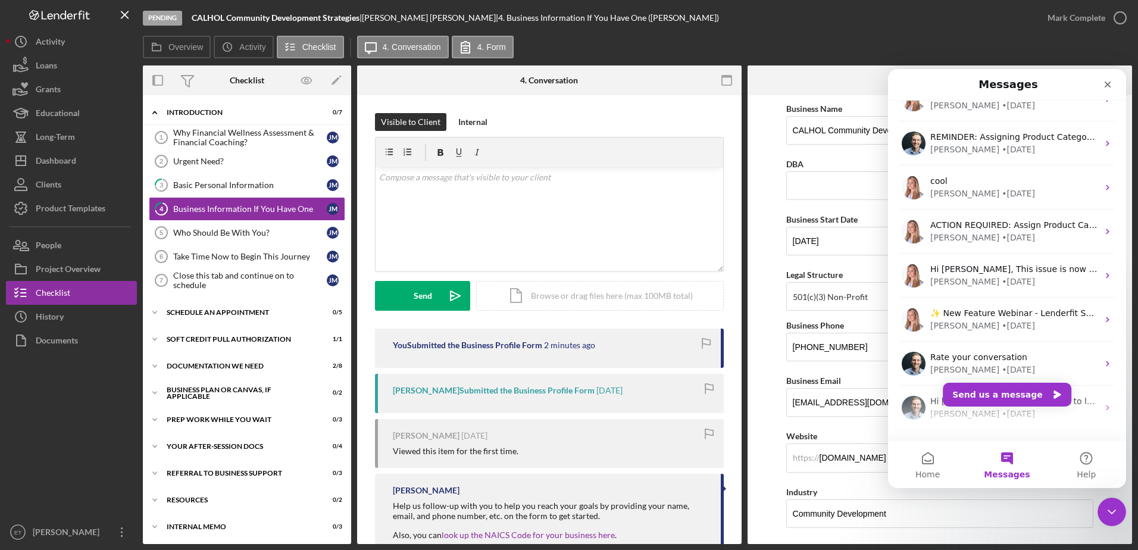
scroll to position [508, 0]
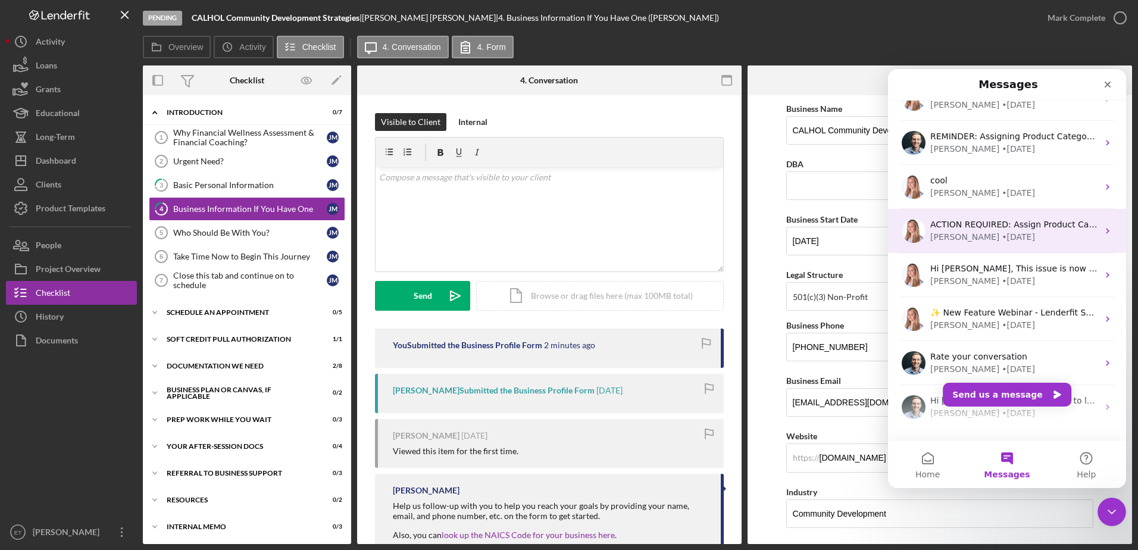
click at [1011, 234] on div "[PERSON_NAME] • [DATE]" at bounding box center [1014, 237] width 168 height 12
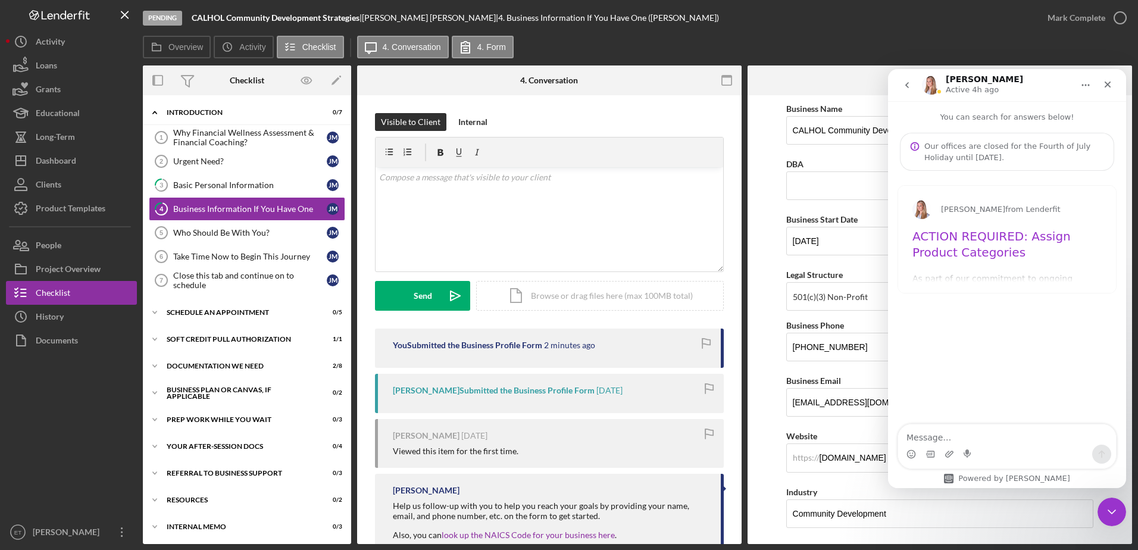
click at [993, 242] on h1 "ACTION REQUIRED: Assign Product Categories" at bounding box center [1006, 248] width 189 height 39
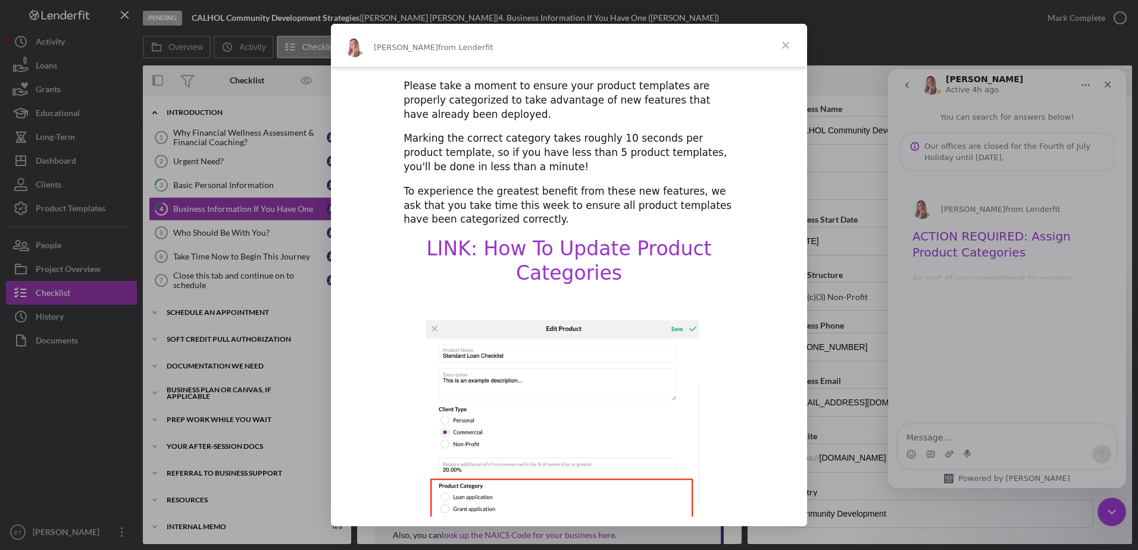
scroll to position [259, 0]
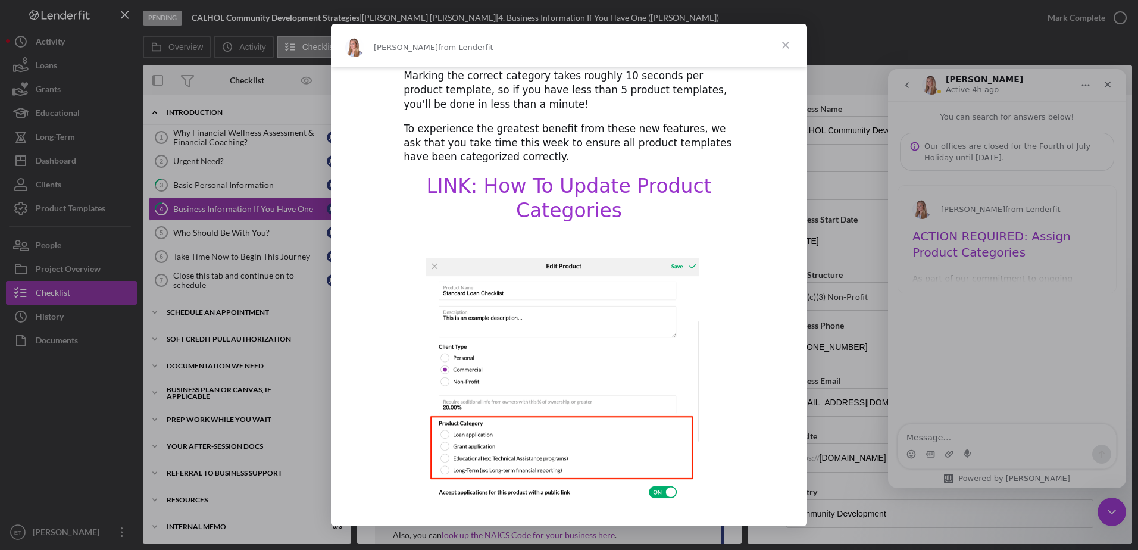
click at [785, 47] on span "Close" at bounding box center [785, 45] width 43 height 43
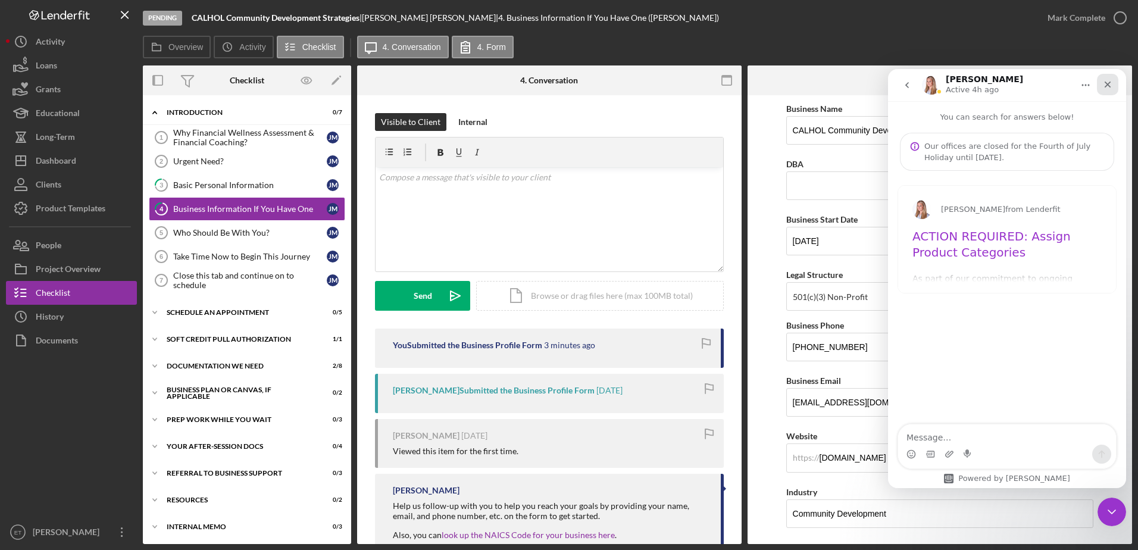
click at [1112, 85] on div "Close" at bounding box center [1107, 84] width 21 height 21
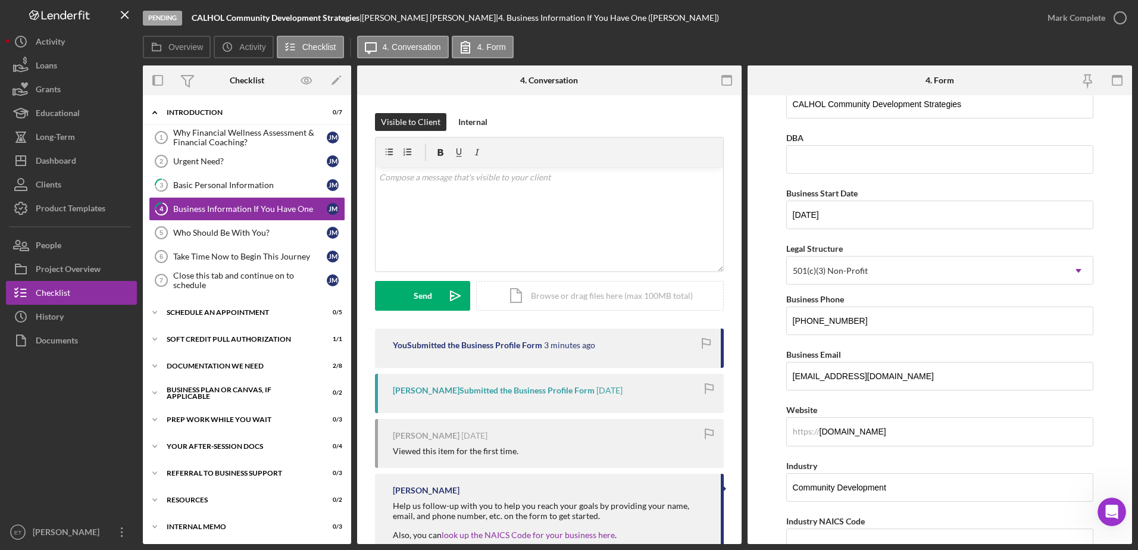
scroll to position [0, 0]
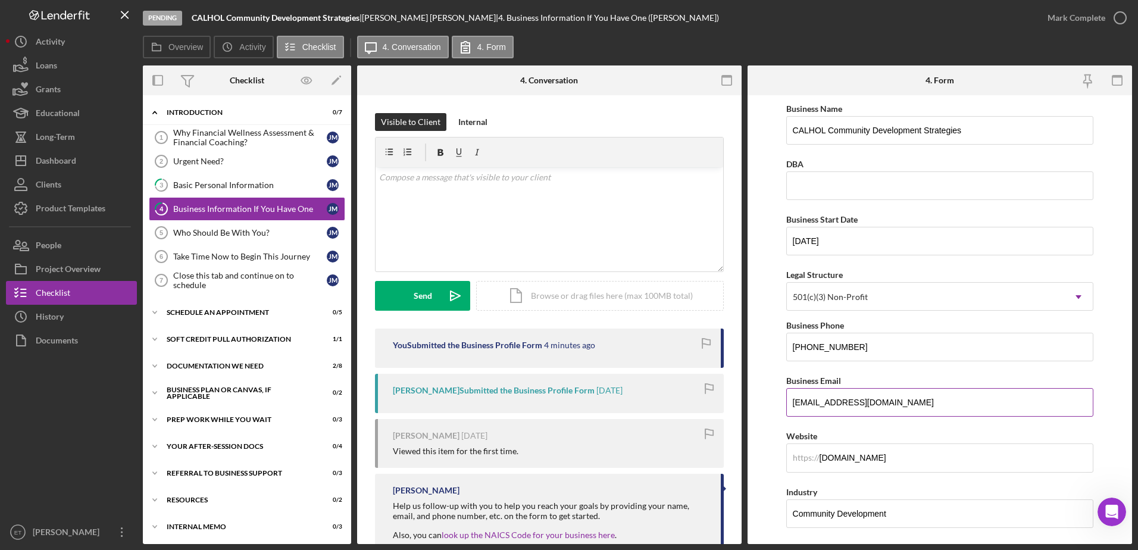
click at [921, 398] on input "[EMAIL_ADDRESS][DOMAIN_NAME]" at bounding box center [940, 402] width 308 height 29
